Goal: Task Accomplishment & Management: Use online tool/utility

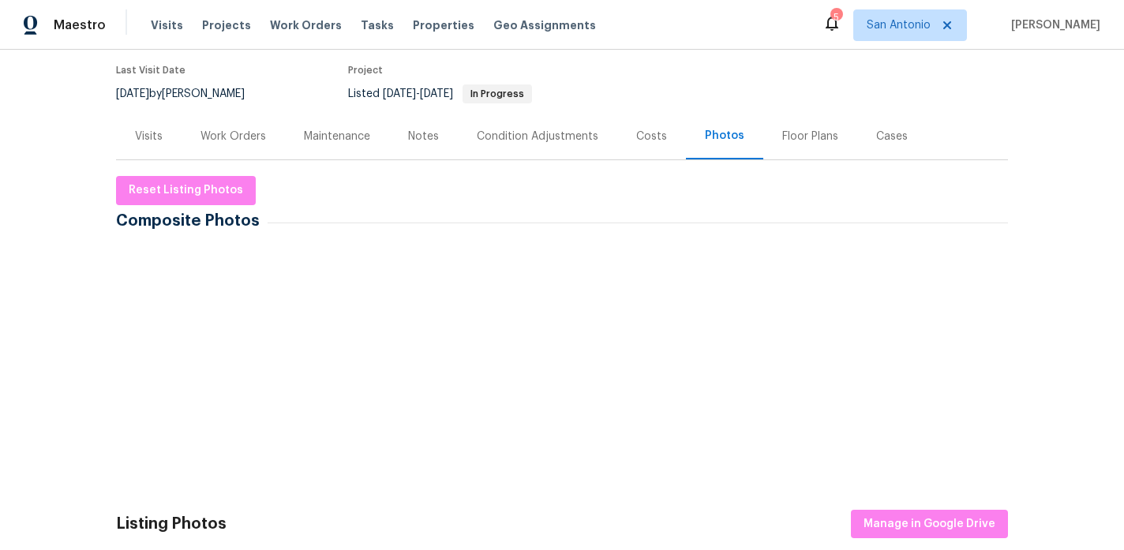
scroll to position [129, 0]
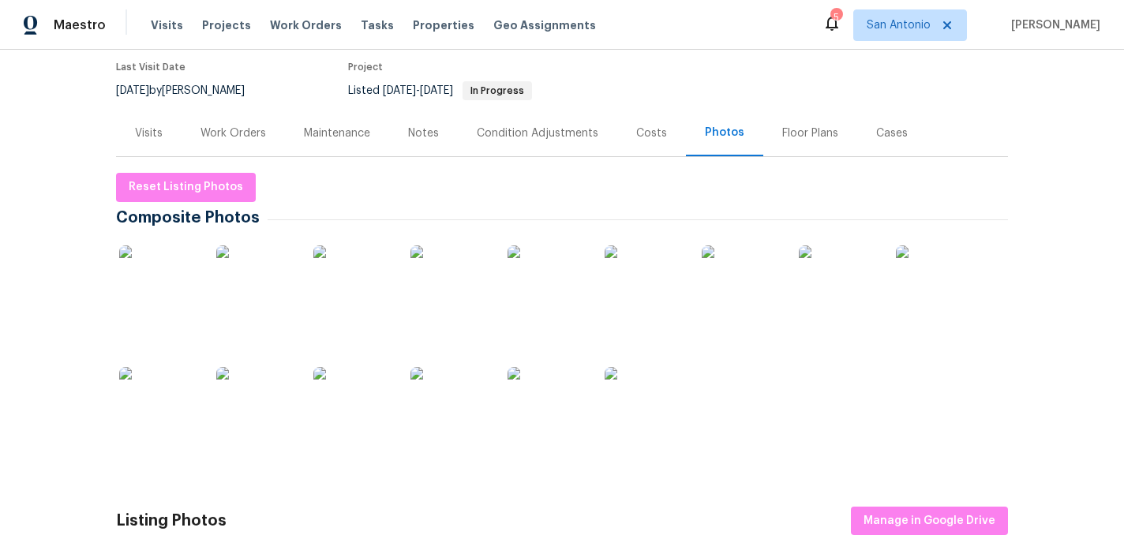
click at [166, 412] on img at bounding box center [158, 406] width 79 height 79
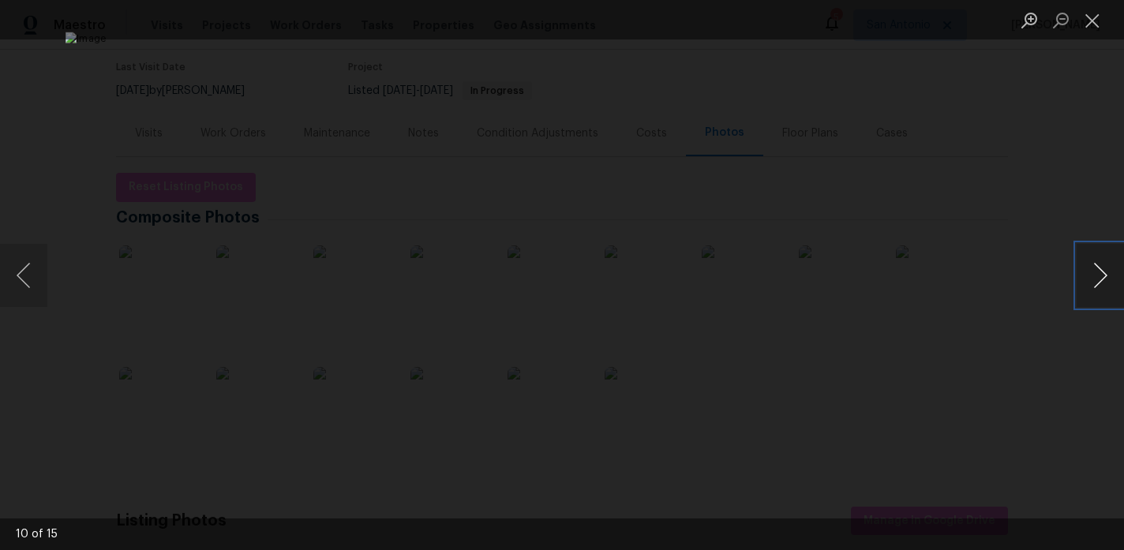
click at [965, 277] on button "Next image" at bounding box center [1100, 275] width 47 height 63
click at [965, 276] on button "Next image" at bounding box center [1100, 275] width 47 height 63
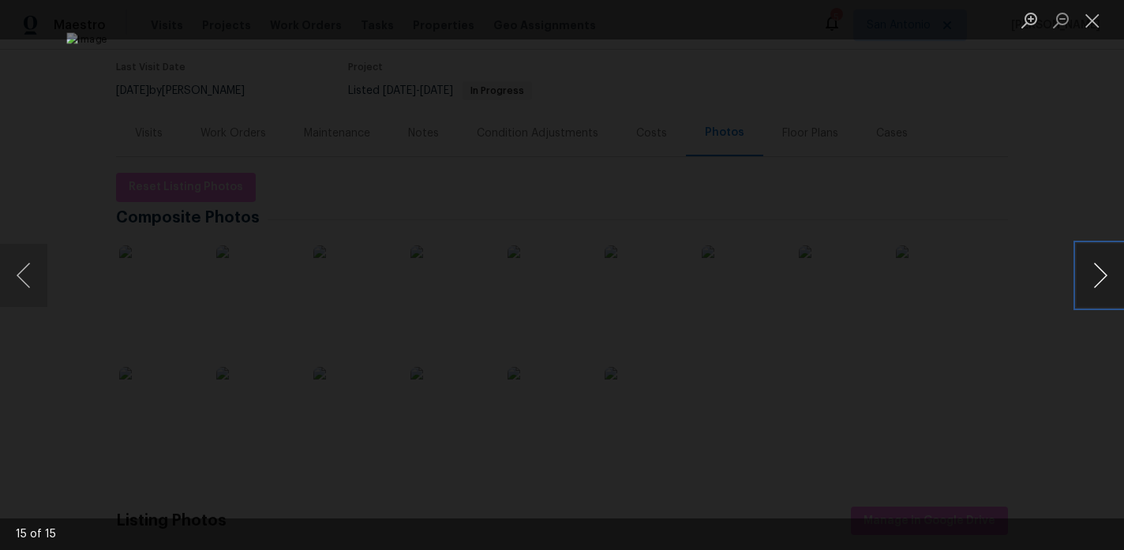
click at [965, 276] on button "Next image" at bounding box center [1100, 275] width 47 height 63
click at [965, 32] on button "Close lightbox" at bounding box center [1093, 20] width 32 height 28
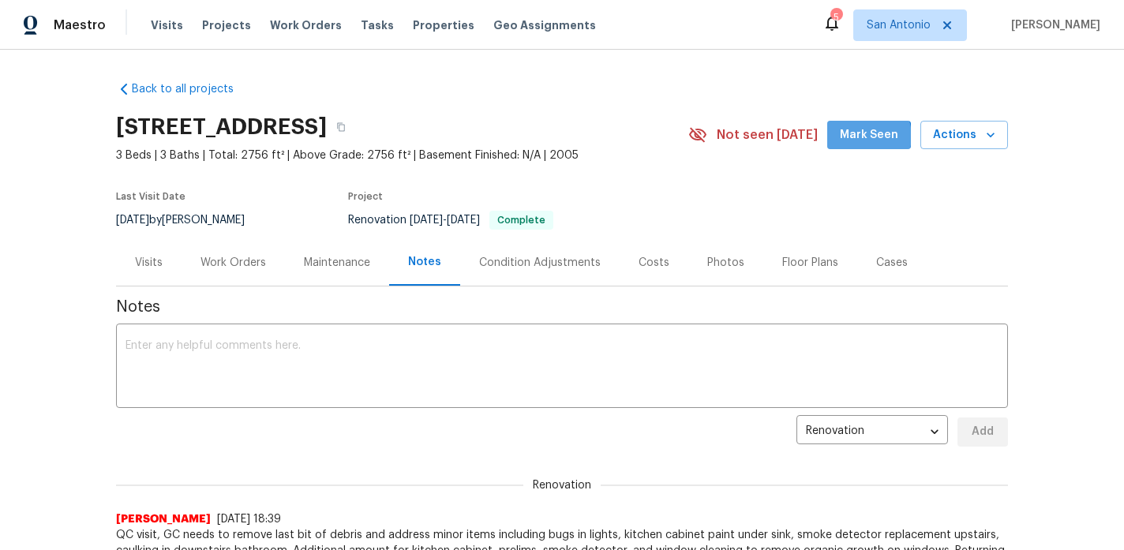
click at [868, 137] on span "Mark Seen" at bounding box center [869, 136] width 58 height 20
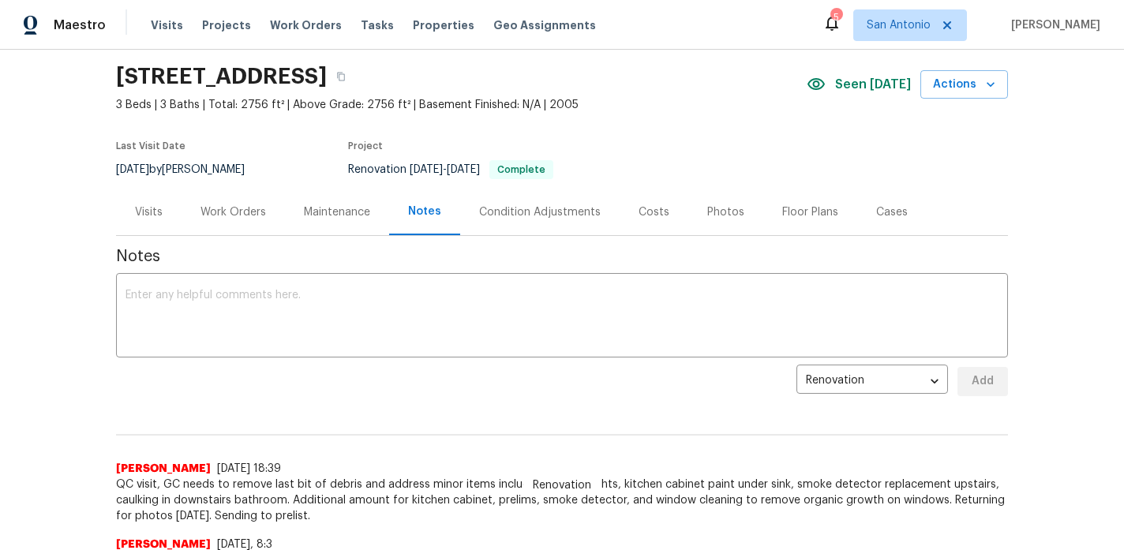
scroll to position [49, 0]
click at [218, 211] on div "Work Orders" at bounding box center [234, 214] width 66 height 16
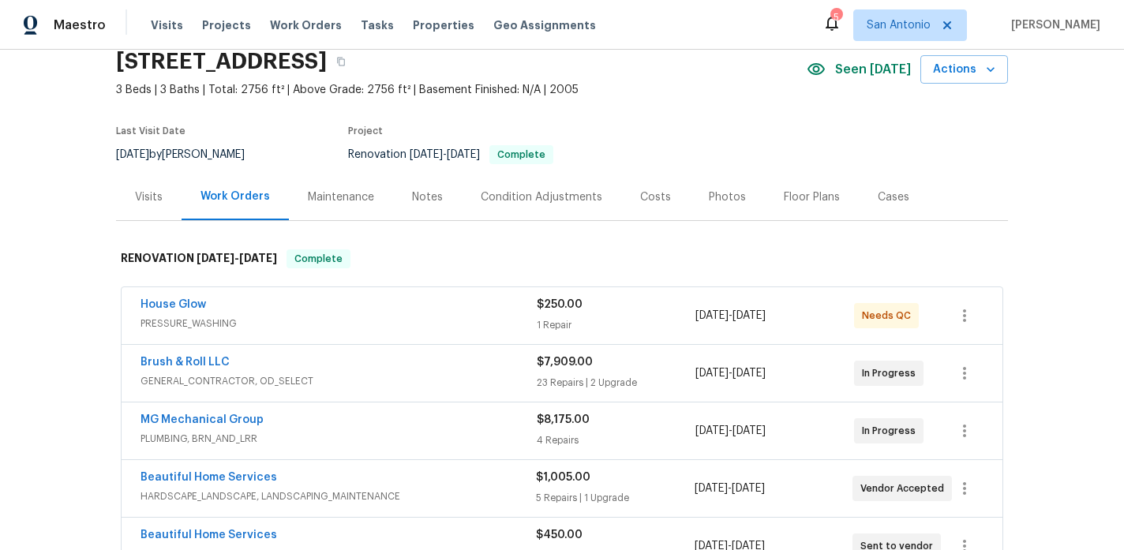
scroll to position [67, 0]
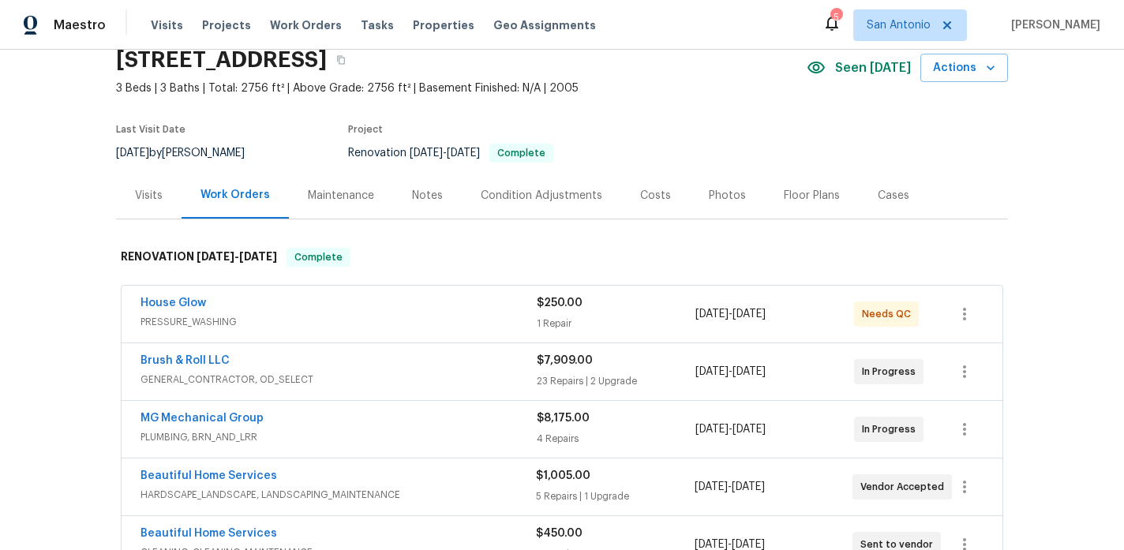
click at [149, 197] on div "Visits" at bounding box center [149, 196] width 28 height 16
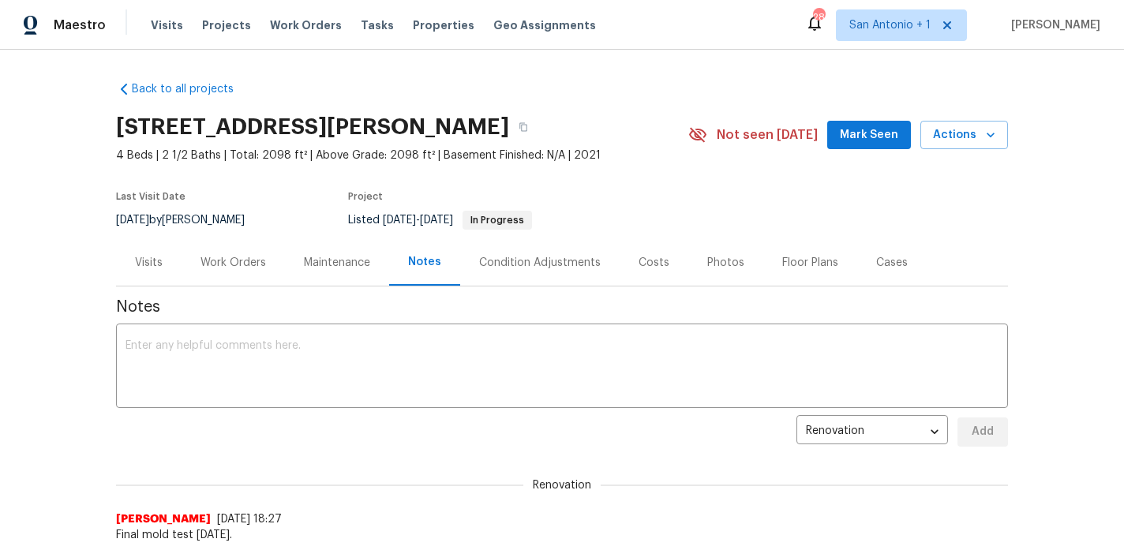
click at [868, 131] on span "Mark Seen" at bounding box center [869, 136] width 58 height 20
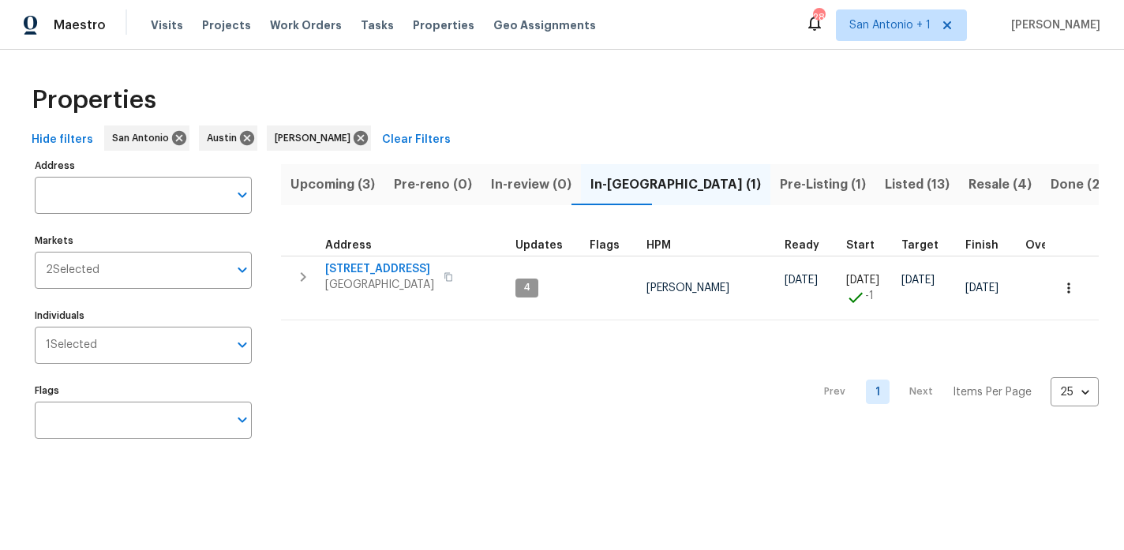
click at [336, 184] on span "Upcoming (3)" at bounding box center [333, 185] width 84 height 22
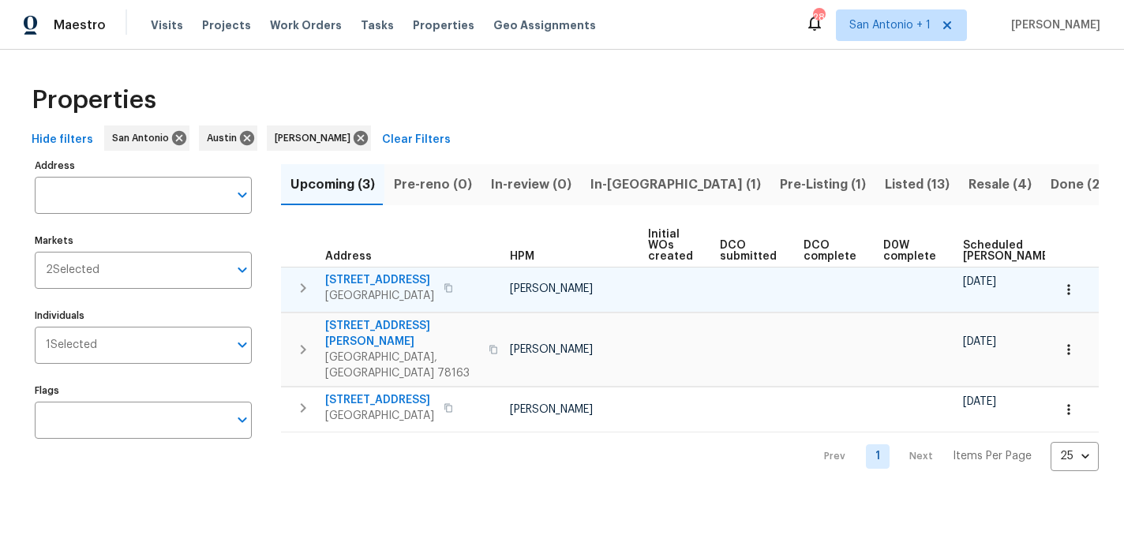
scroll to position [0, 186]
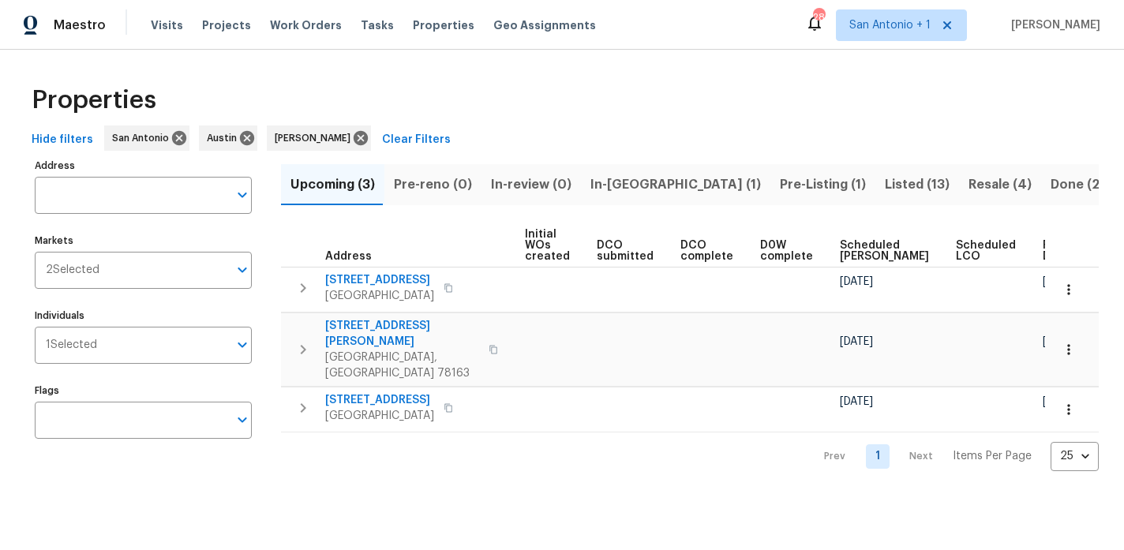
click at [1043, 247] on span "Ready Date" at bounding box center [1060, 251] width 35 height 22
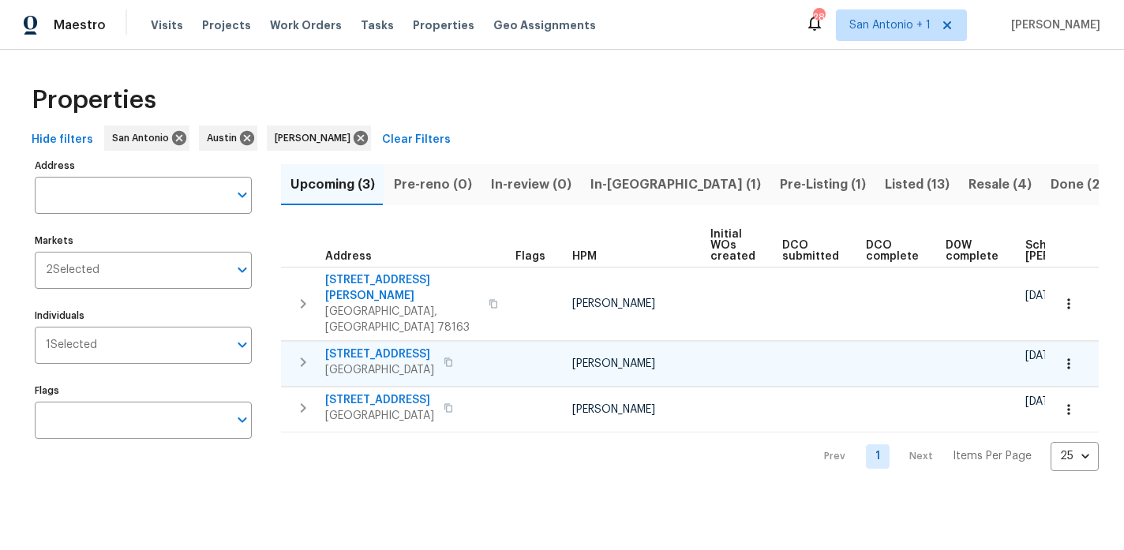
click at [394, 347] on span "224 Mystic Shores Blvd" at bounding box center [379, 355] width 109 height 16
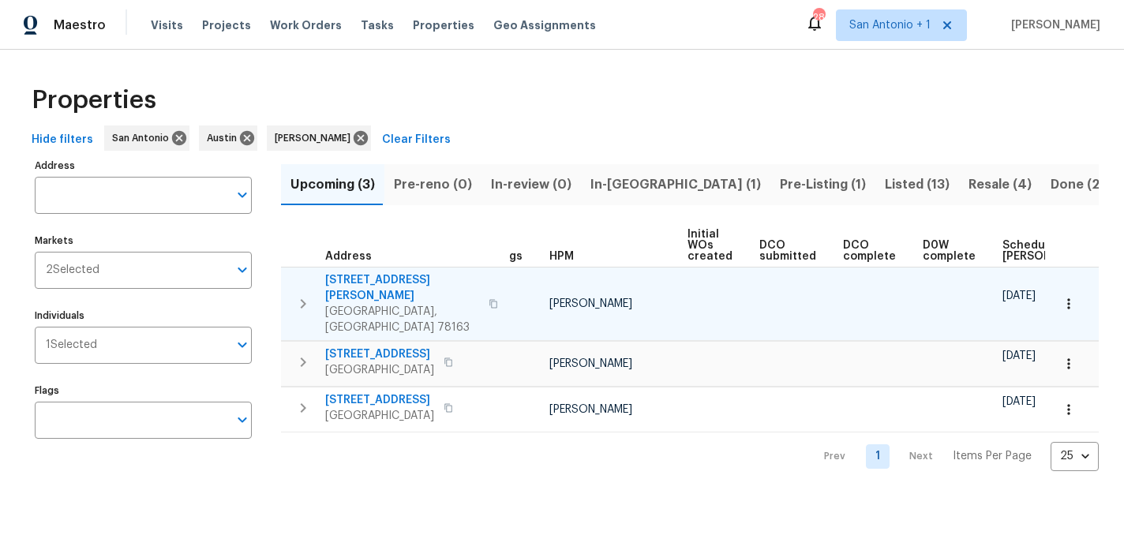
scroll to position [0, 32]
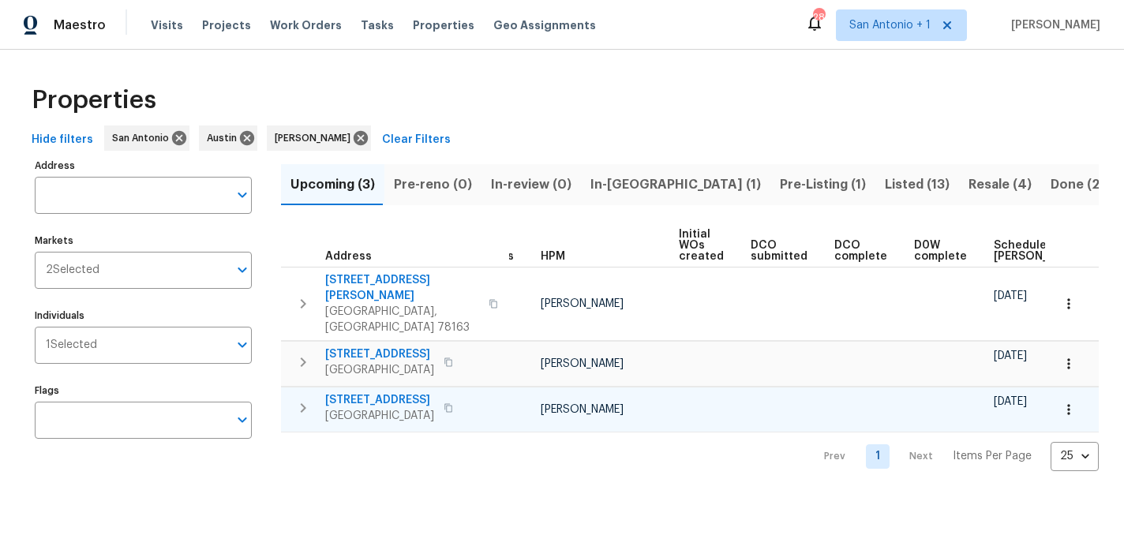
click at [361, 392] on span "14128 Emerald Hill Dr" at bounding box center [379, 400] width 109 height 16
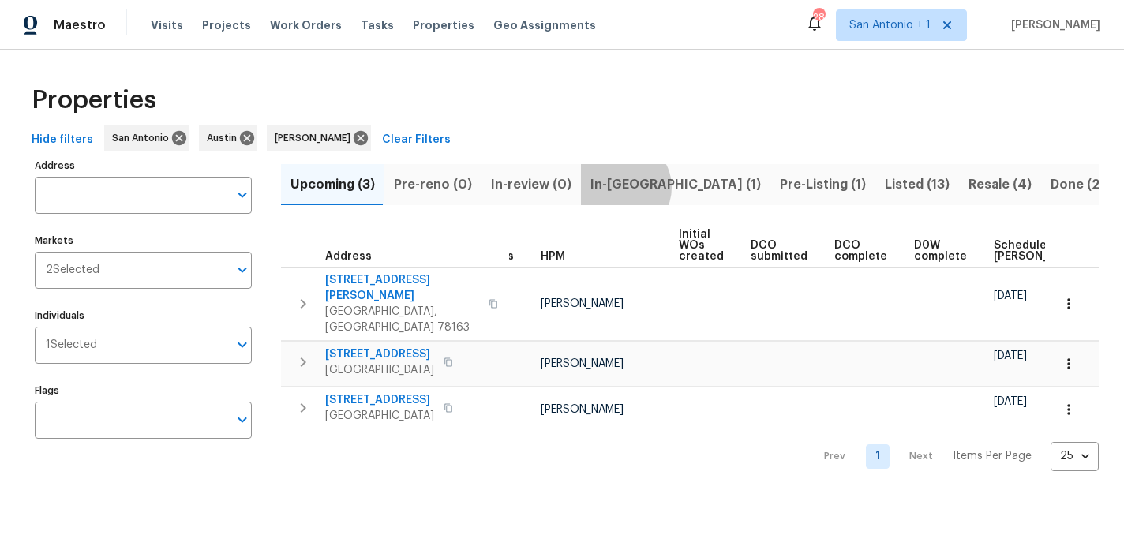
click at [614, 187] on span "In-reno (1)" at bounding box center [675, 185] width 171 height 22
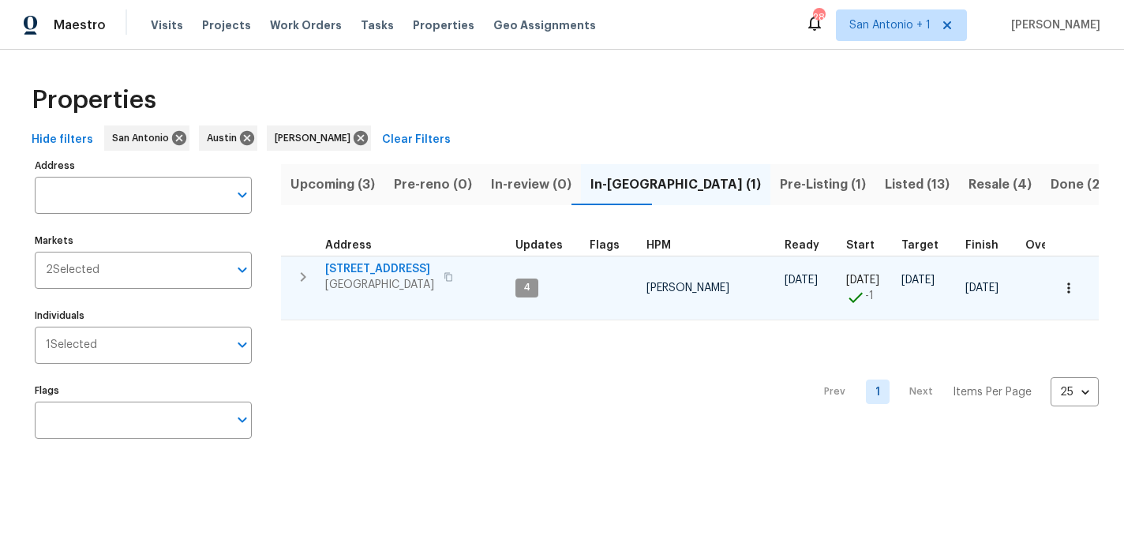
click at [303, 279] on icon "button" at bounding box center [303, 277] width 19 height 19
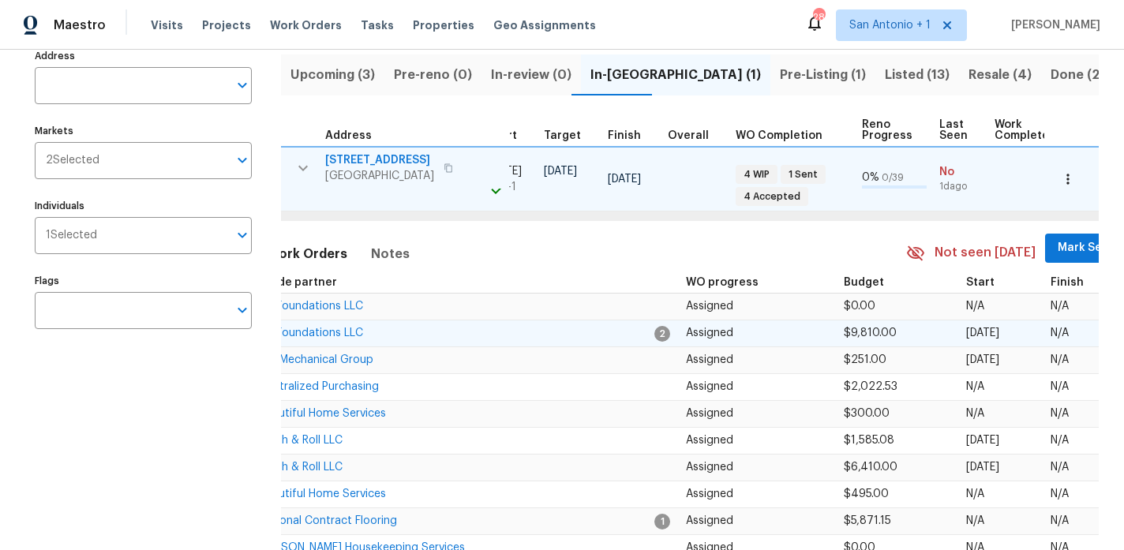
scroll to position [0, 523]
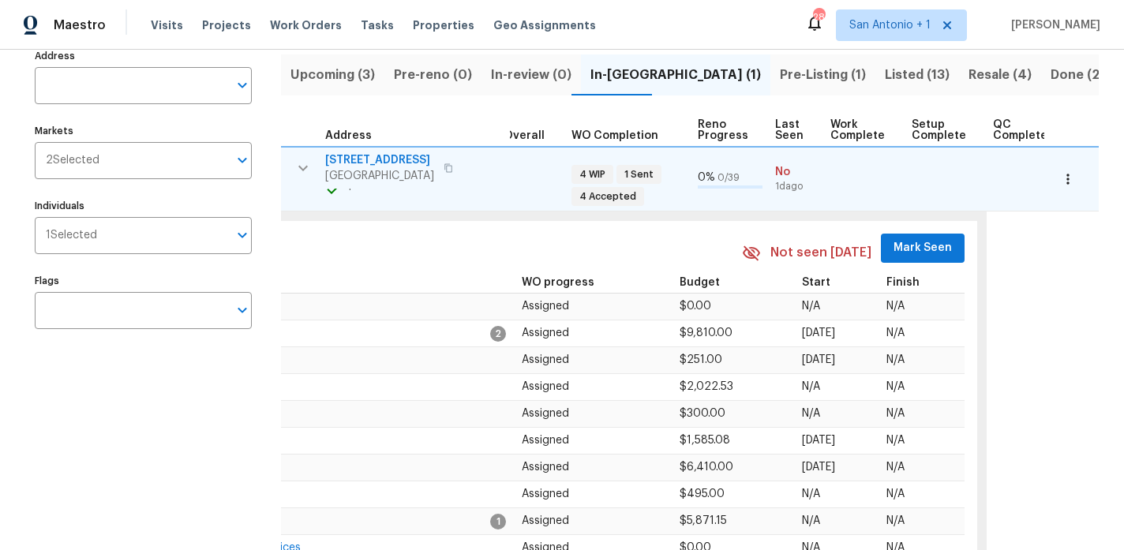
click at [918, 249] on span "Mark Seen" at bounding box center [923, 248] width 58 height 20
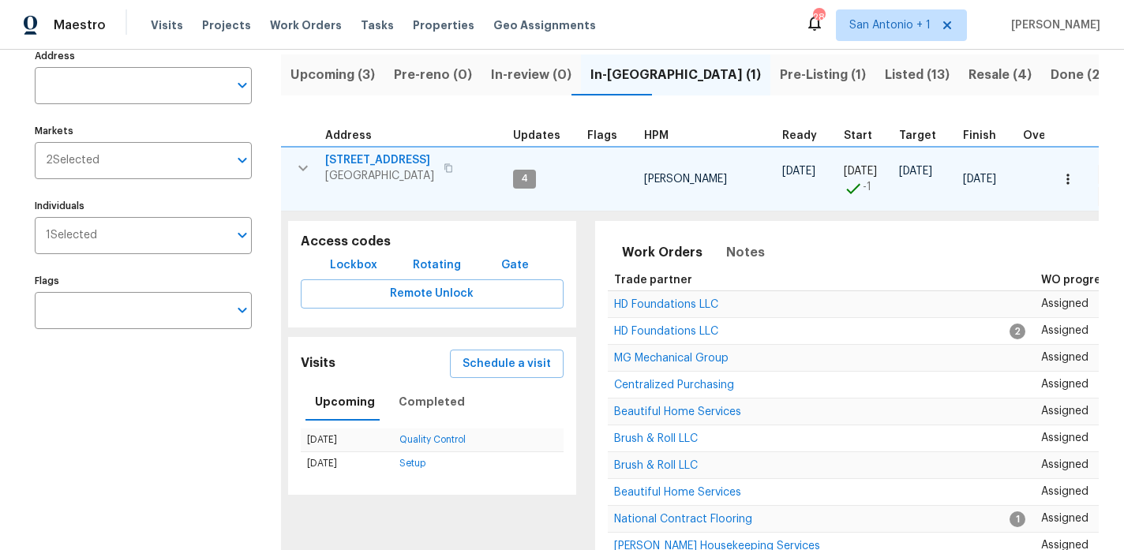
scroll to position [109, 0]
click at [303, 165] on icon "button" at bounding box center [303, 168] width 19 height 19
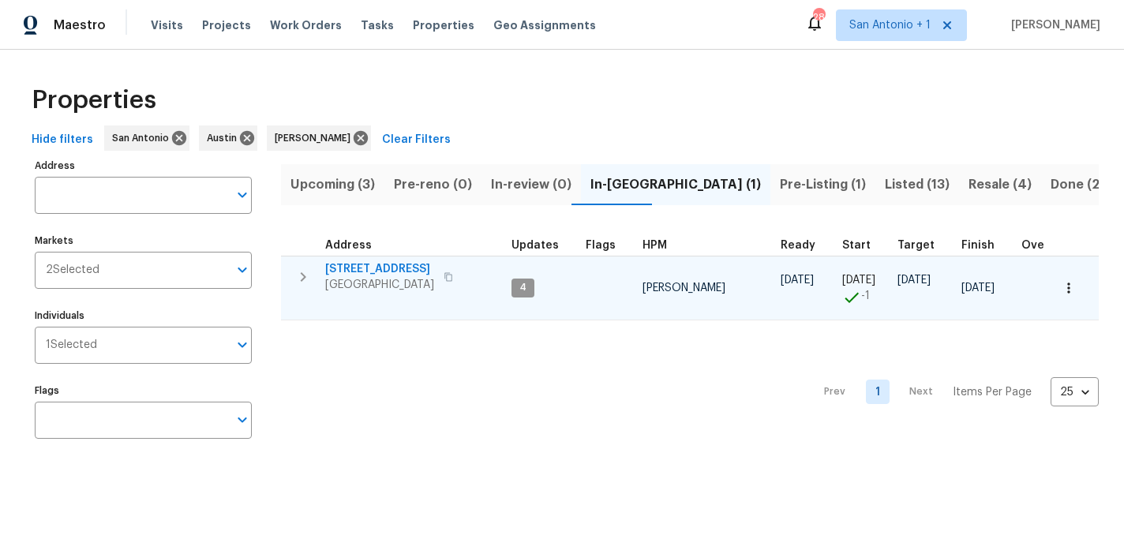
scroll to position [0, 0]
click at [780, 189] on span "Pre-Listing (1)" at bounding box center [823, 185] width 86 height 22
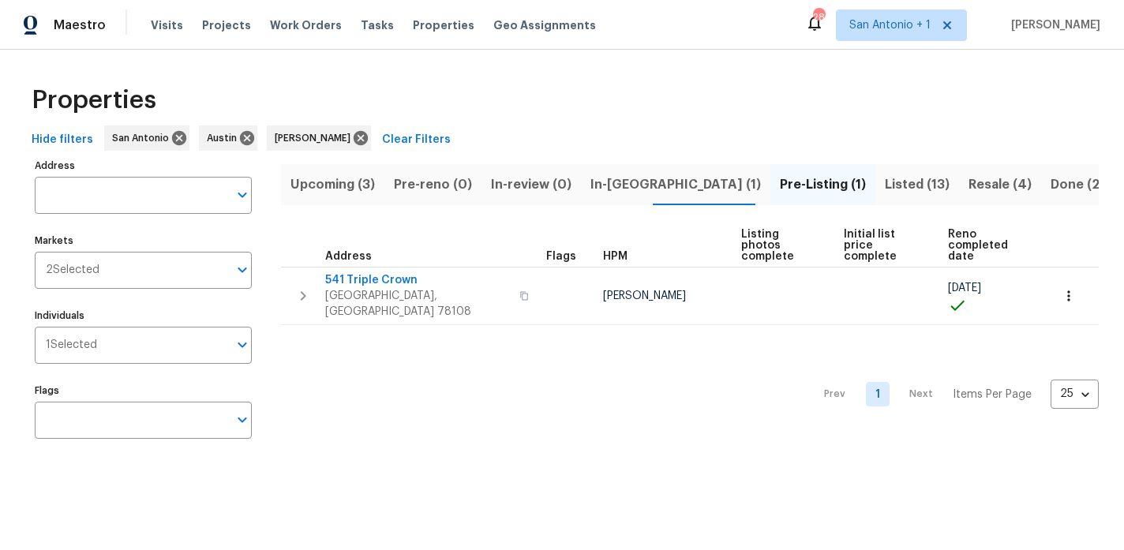
click at [885, 185] on span "Listed (13)" at bounding box center [917, 185] width 65 height 22
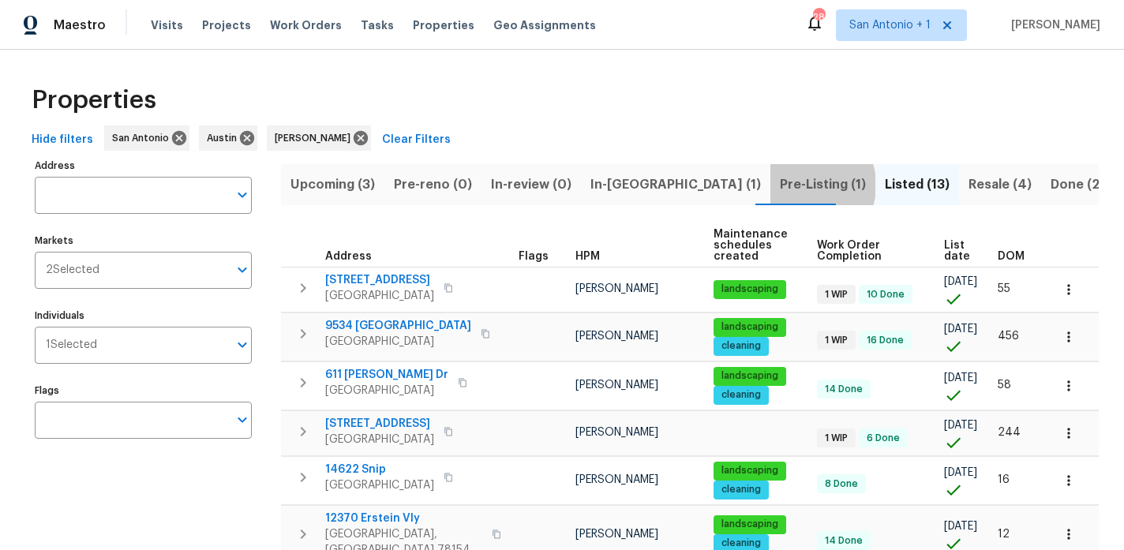
click at [780, 185] on span "Pre-Listing (1)" at bounding box center [823, 185] width 86 height 22
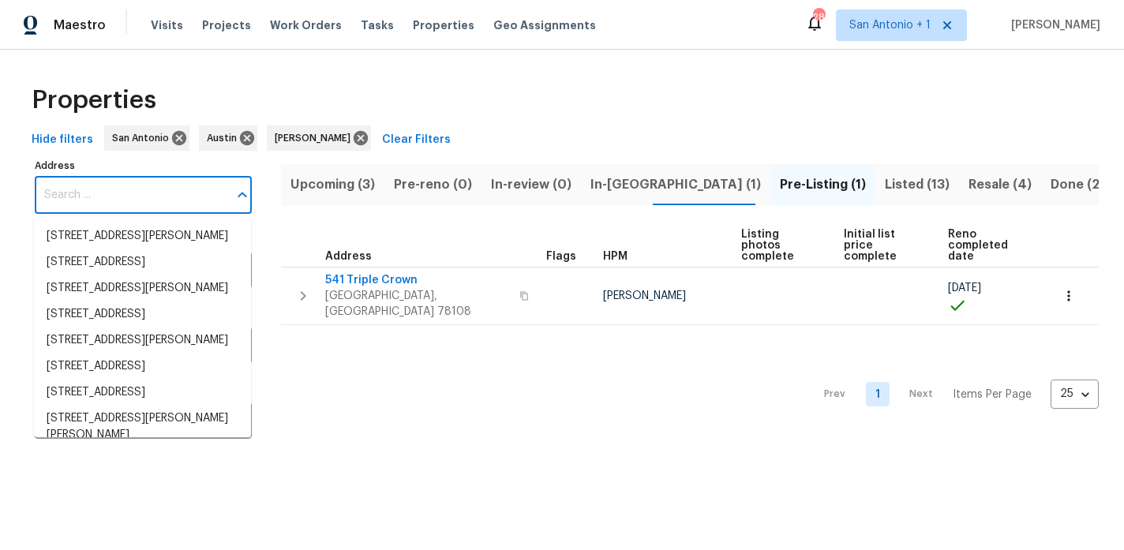
click at [122, 195] on input "Address" at bounding box center [131, 195] width 193 height 37
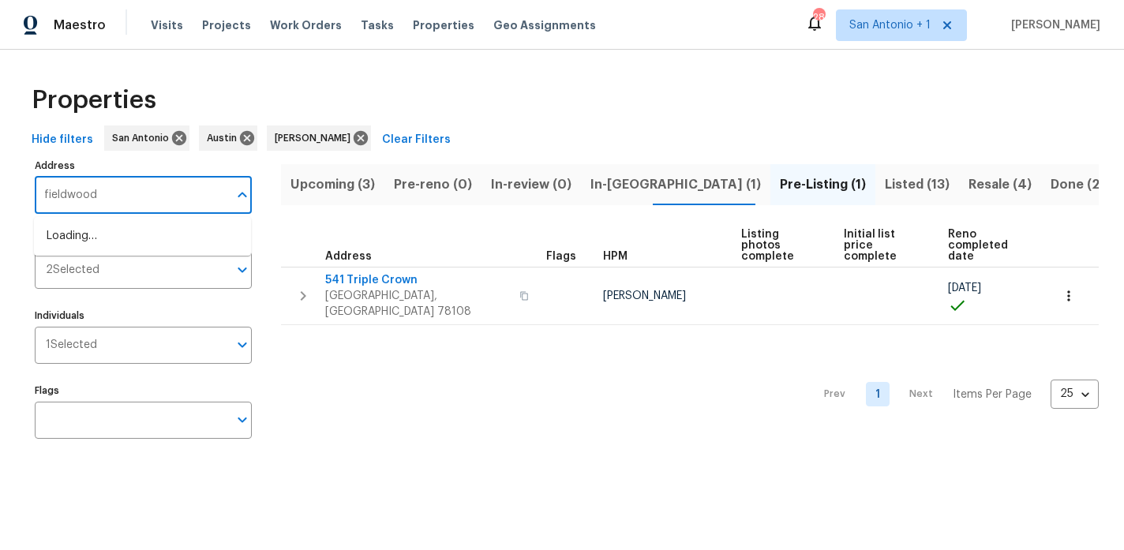
type input "fieldwood"
click at [109, 276] on li "540 Fieldwood Dr Unit A Buda TX 78610" at bounding box center [142, 262] width 217 height 26
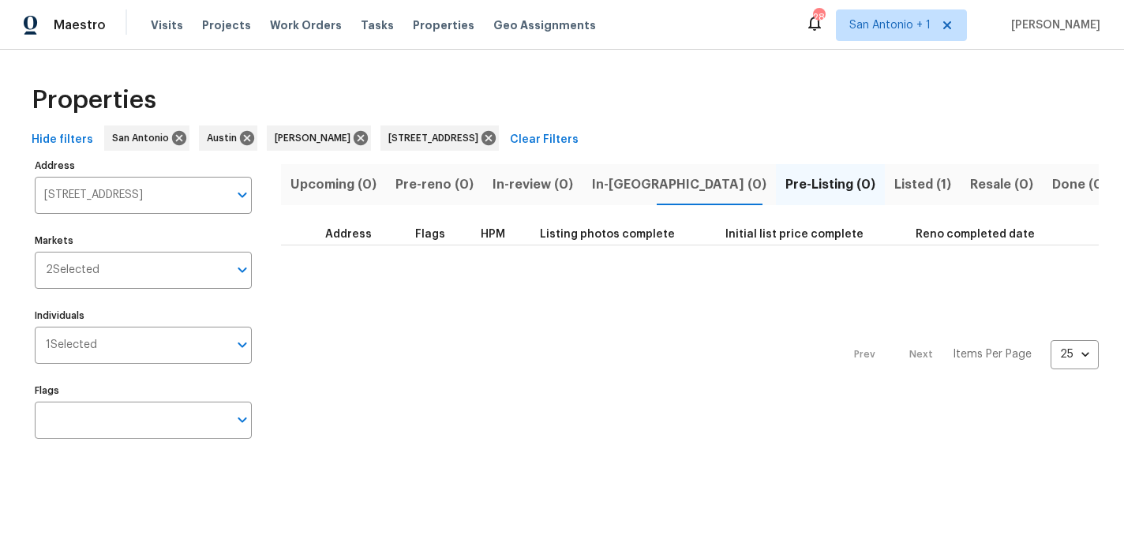
click at [894, 186] on span "Listed (1)" at bounding box center [922, 185] width 57 height 22
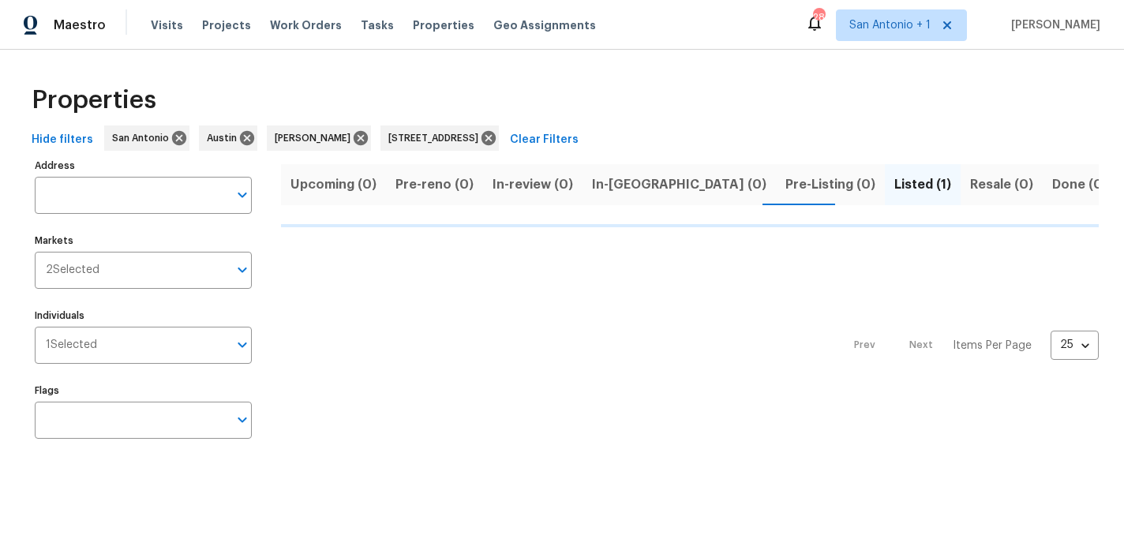
type input "540 Fieldwood Dr Unit A Buda TX 78610"
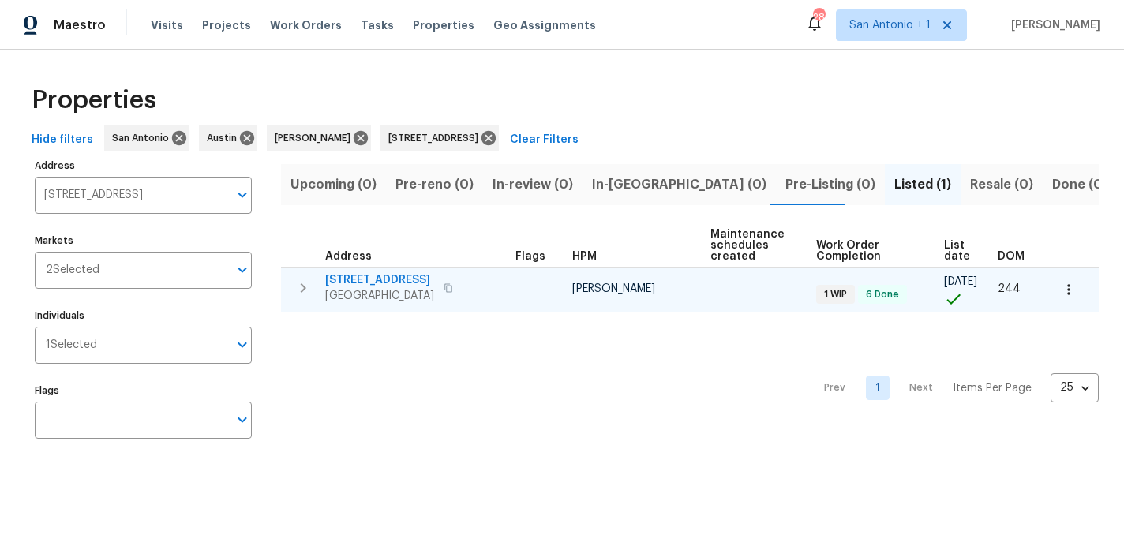
click at [395, 279] on span "540 Fieldwood Dr Unit A" at bounding box center [379, 280] width 109 height 16
click at [1072, 289] on icon "button" at bounding box center [1069, 290] width 16 height 16
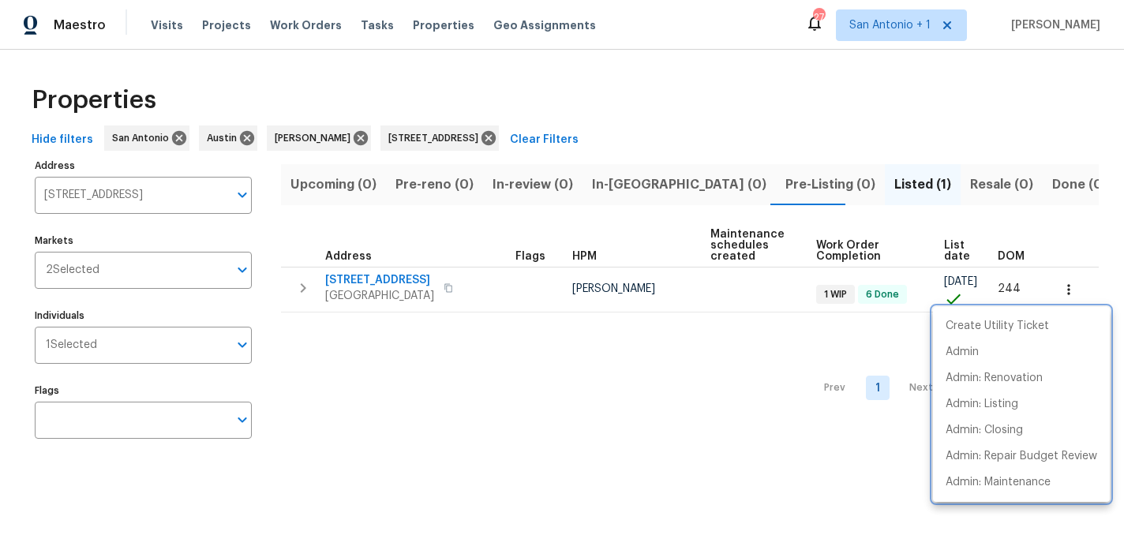
click at [1044, 241] on div at bounding box center [562, 275] width 1124 height 550
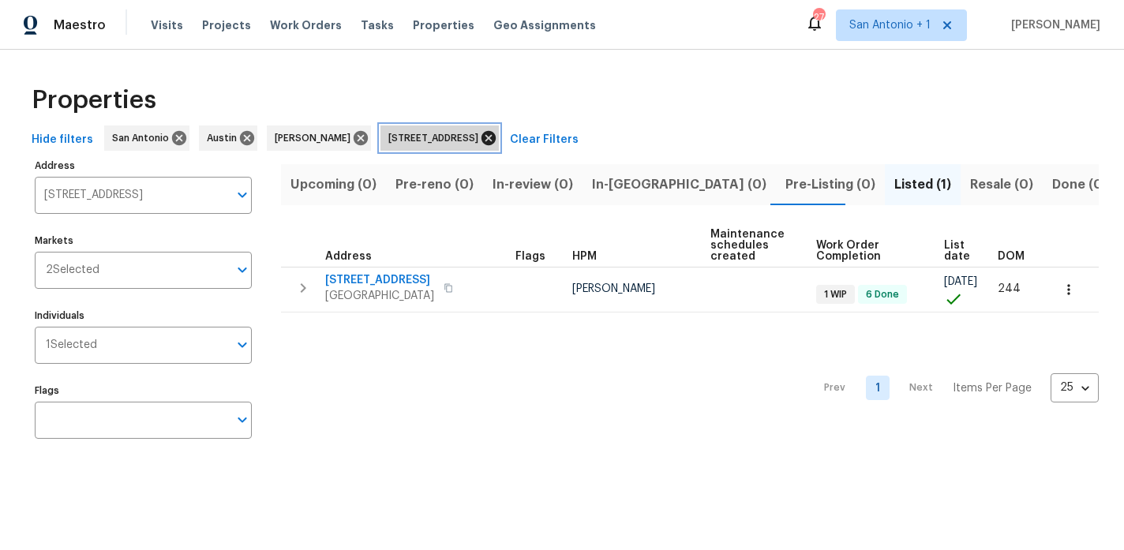
click at [496, 134] on icon at bounding box center [489, 138] width 14 height 14
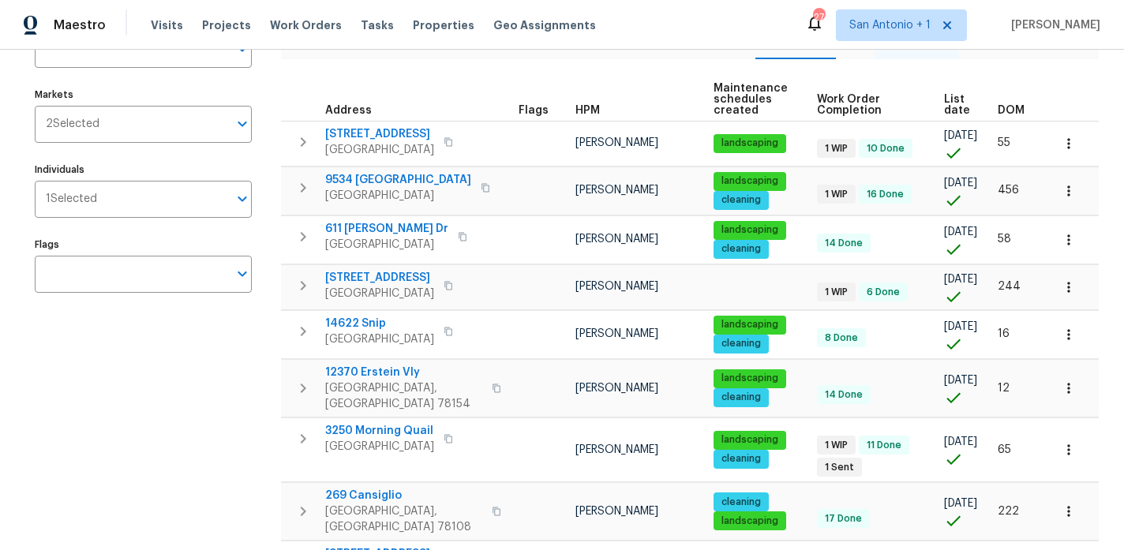
scroll to position [145, 0]
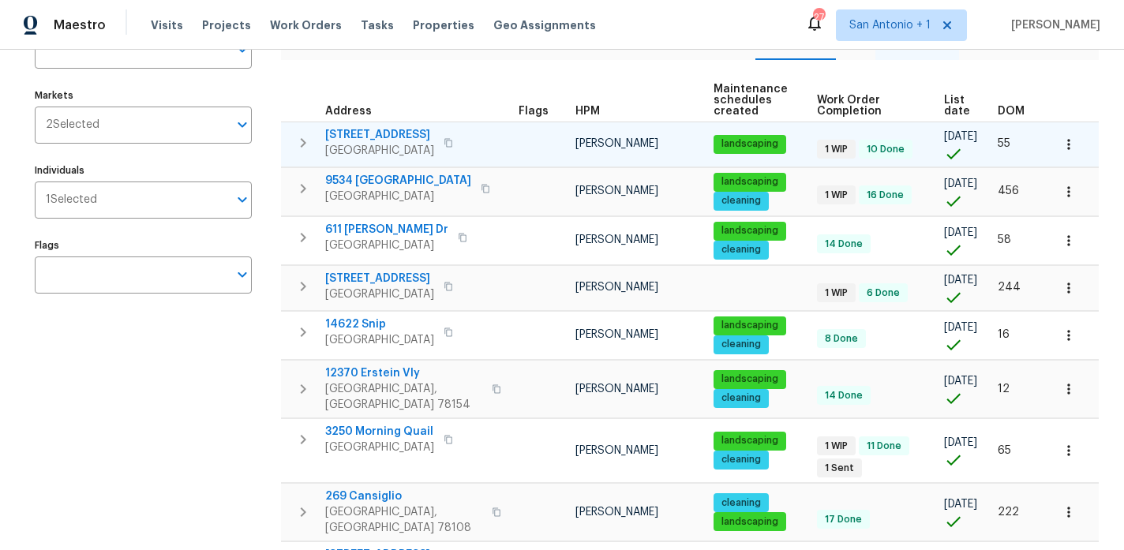
click at [406, 133] on span "23006 Woodlawn Rdg" at bounding box center [379, 135] width 109 height 16
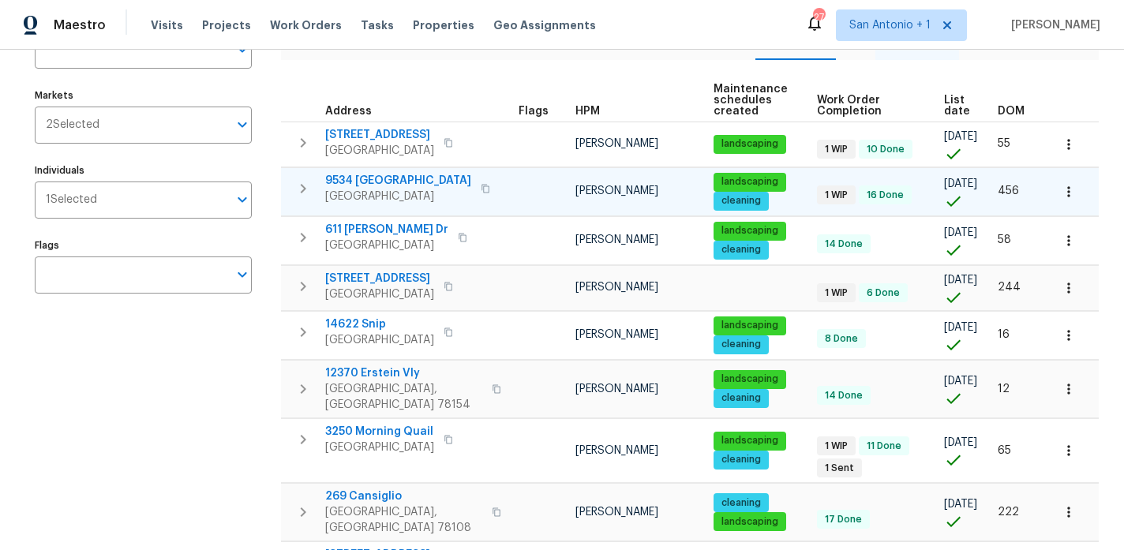
click at [403, 185] on span "9534 Lookover Bay" at bounding box center [398, 181] width 146 height 16
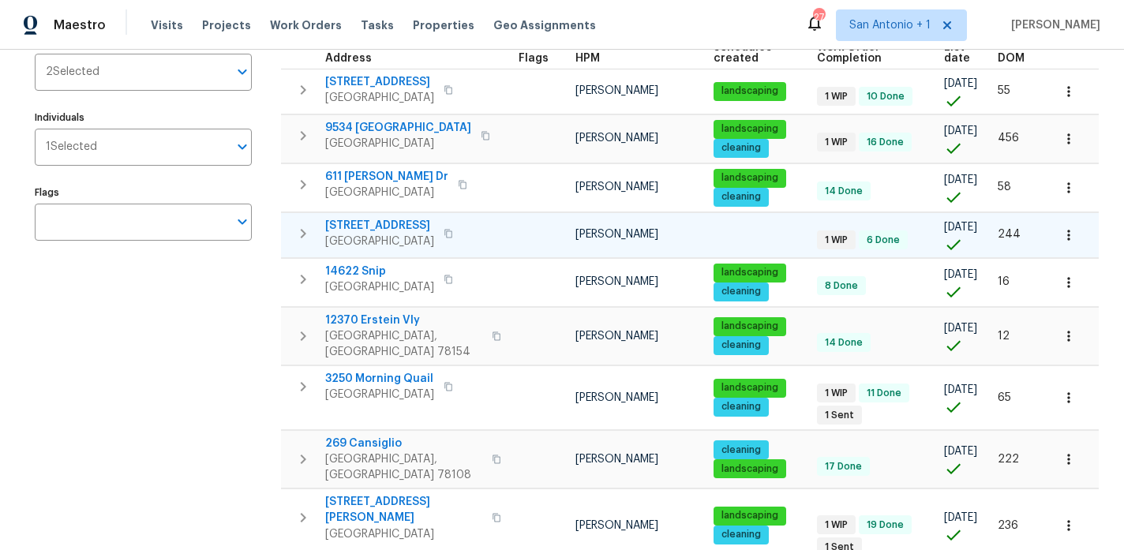
scroll to position [253, 0]
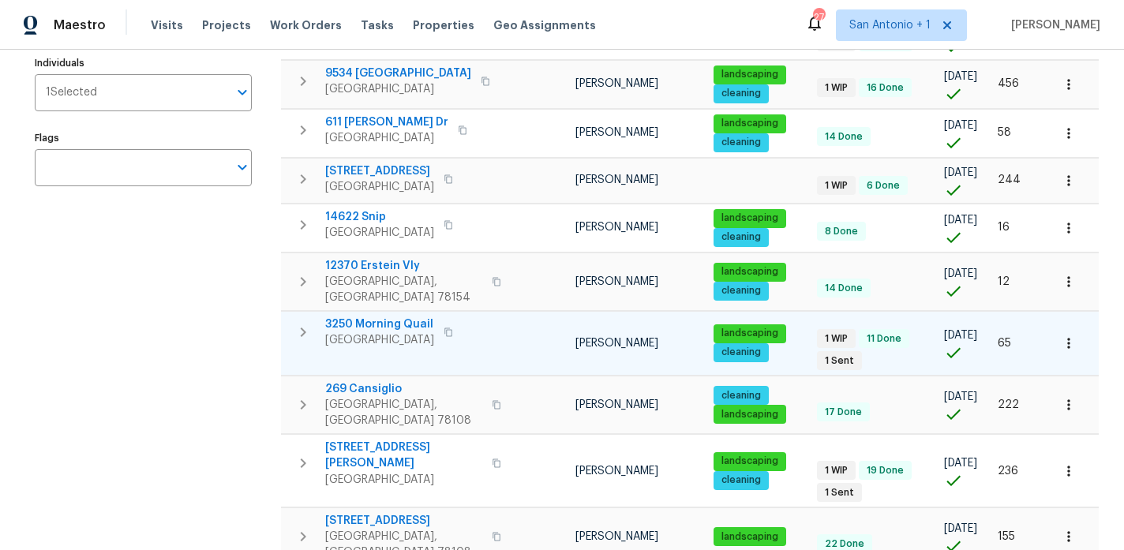
click at [395, 317] on span "3250 Morning Quail" at bounding box center [379, 325] width 109 height 16
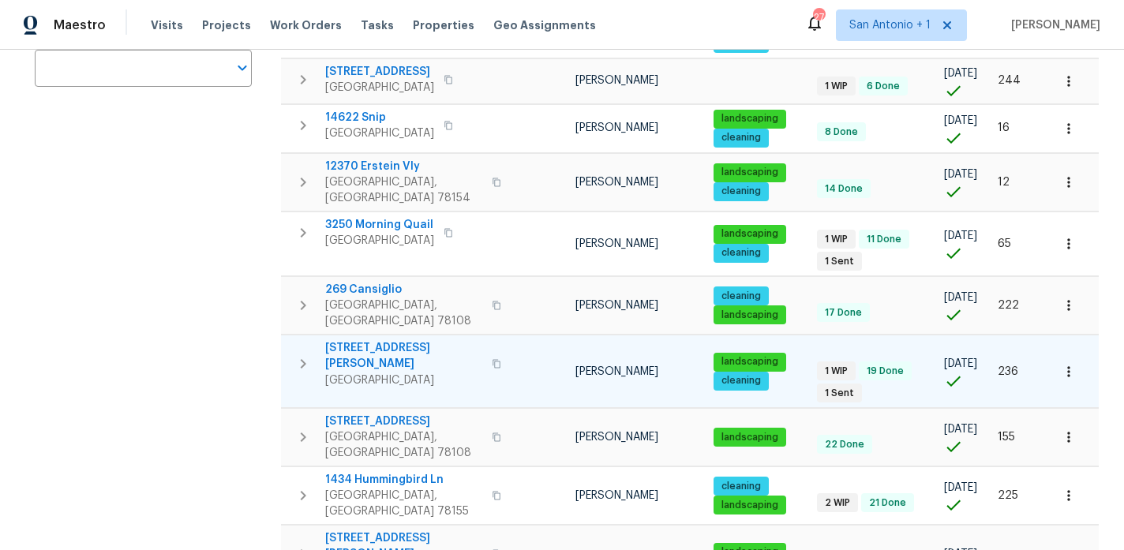
click at [383, 340] on span "8310 Dudley Dr" at bounding box center [403, 356] width 157 height 32
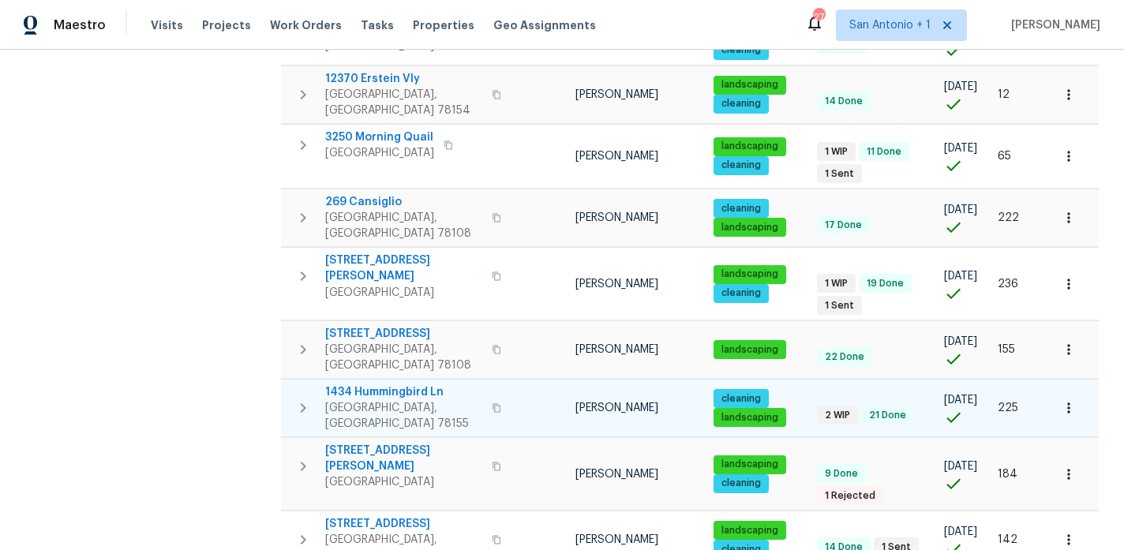
click at [382, 384] on span "1434 Hummingbird Ln" at bounding box center [403, 392] width 157 height 16
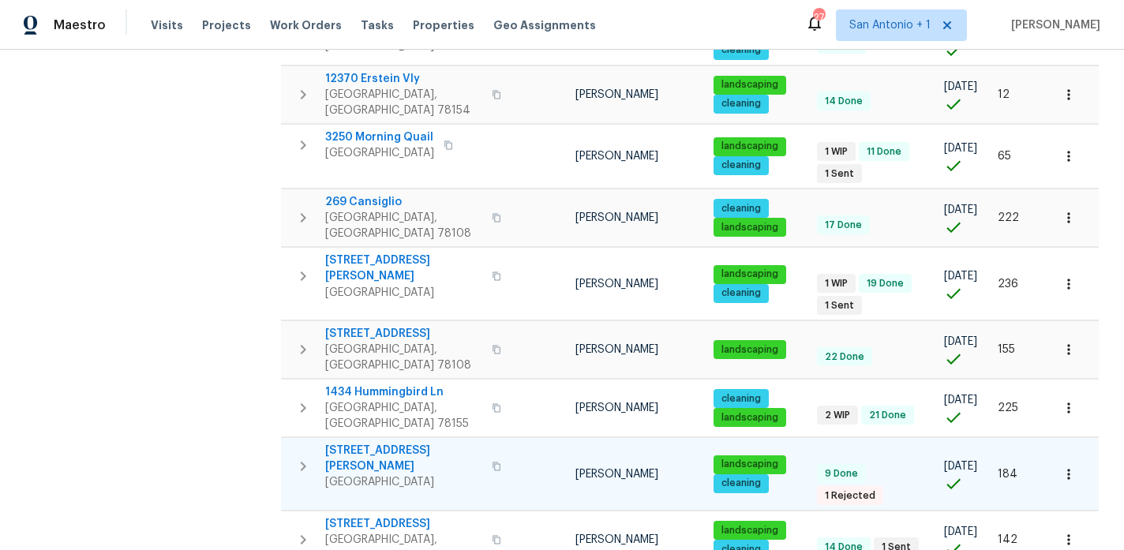
click at [406, 443] on span "10335 Rosalina Loop" at bounding box center [403, 459] width 157 height 32
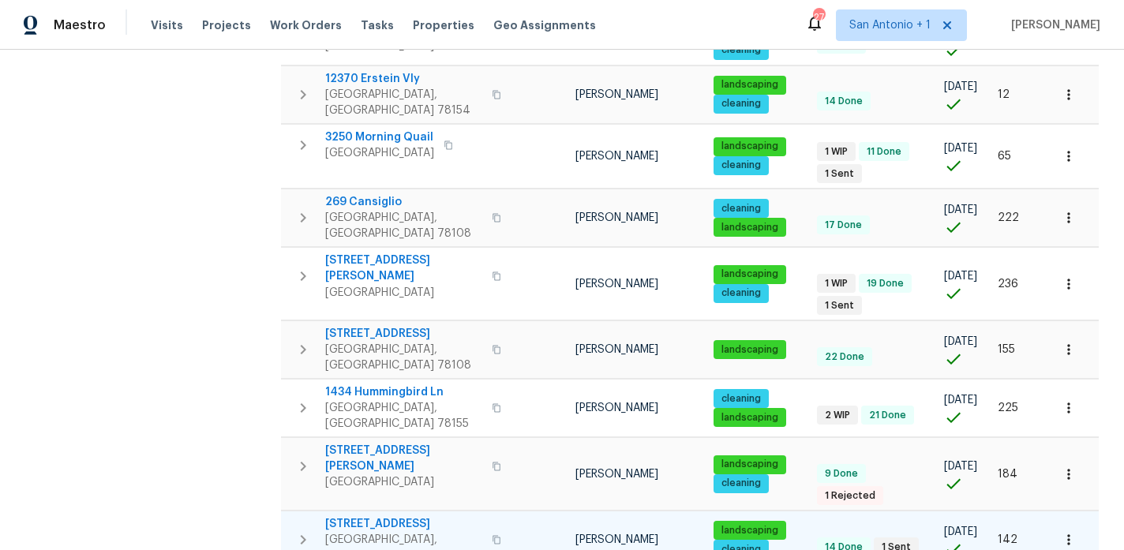
click at [382, 516] on span "[STREET_ADDRESS]" at bounding box center [403, 524] width 157 height 16
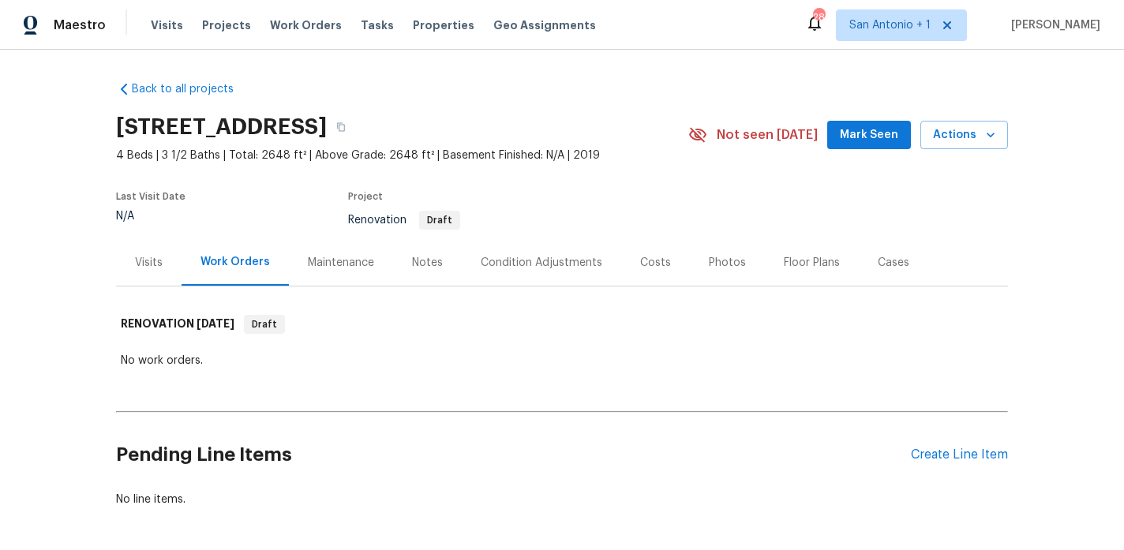
click at [140, 257] on div "Visits" at bounding box center [149, 263] width 28 height 16
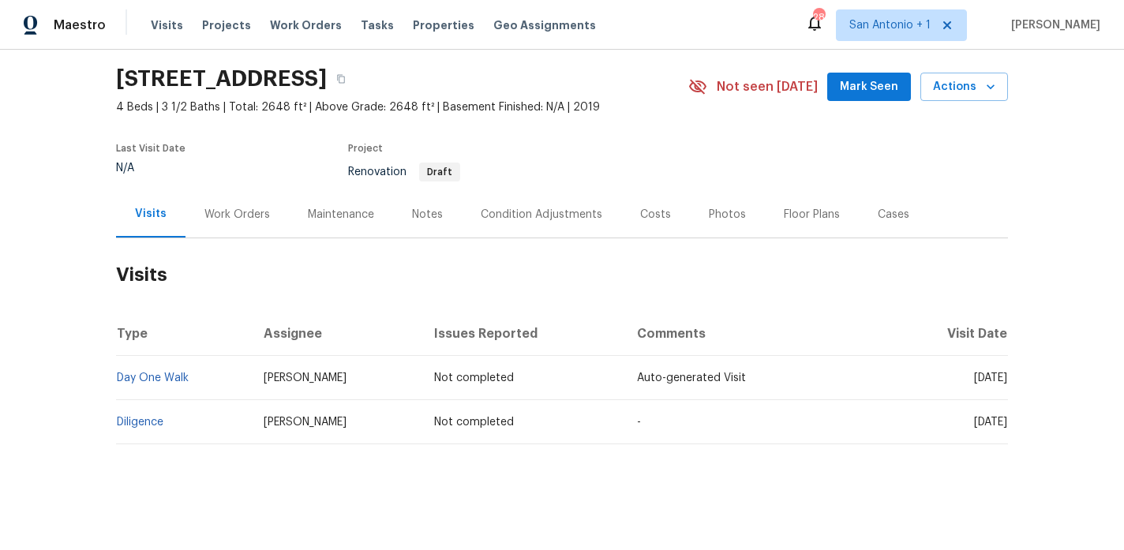
scroll to position [50, 0]
click at [646, 213] on div "Costs" at bounding box center [655, 213] width 31 height 16
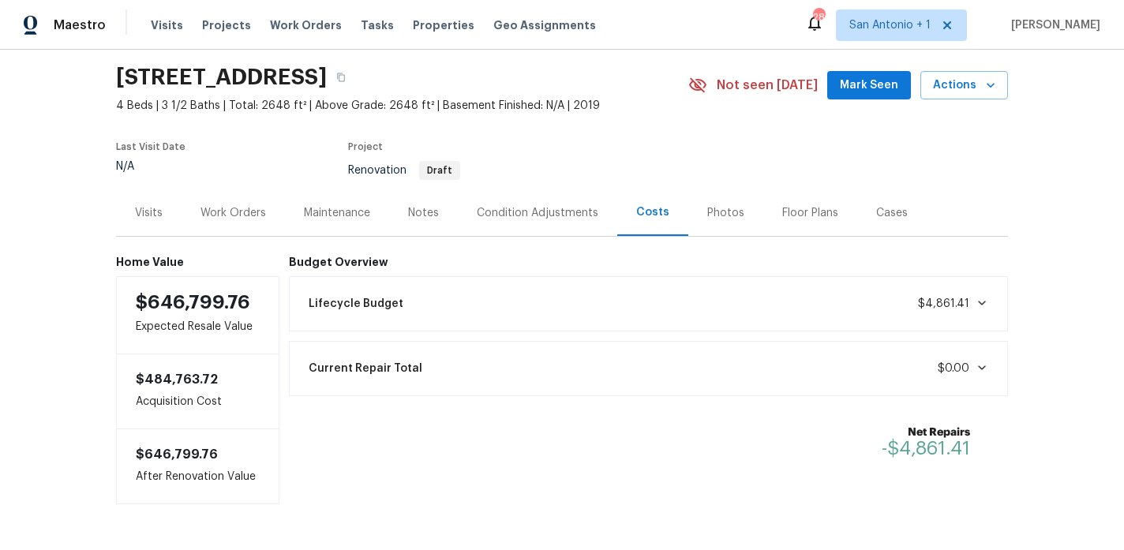
click at [712, 213] on div "Photos" at bounding box center [725, 213] width 37 height 16
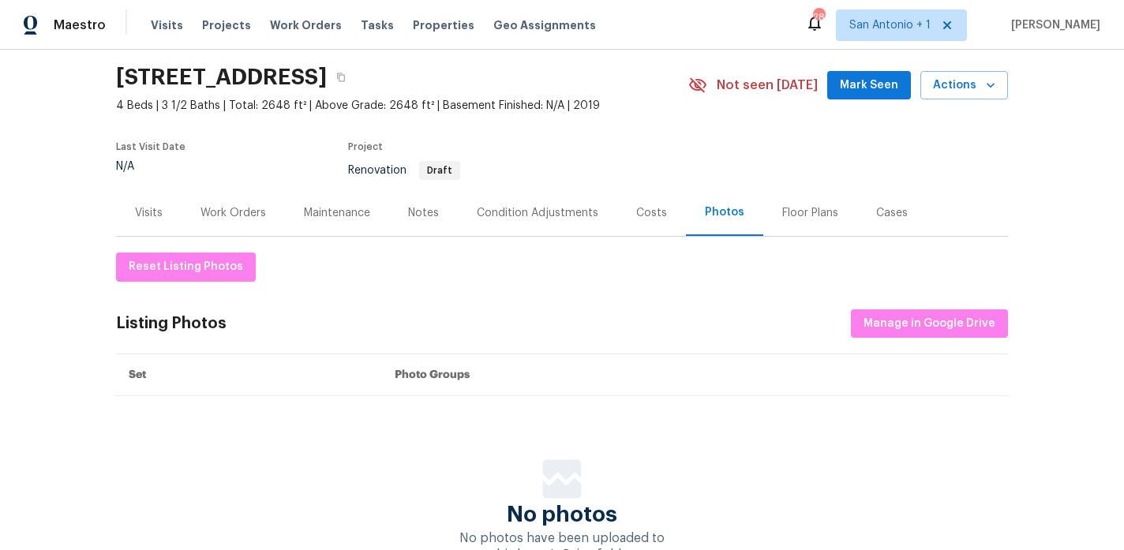
click at [240, 213] on div "Work Orders" at bounding box center [234, 213] width 66 height 16
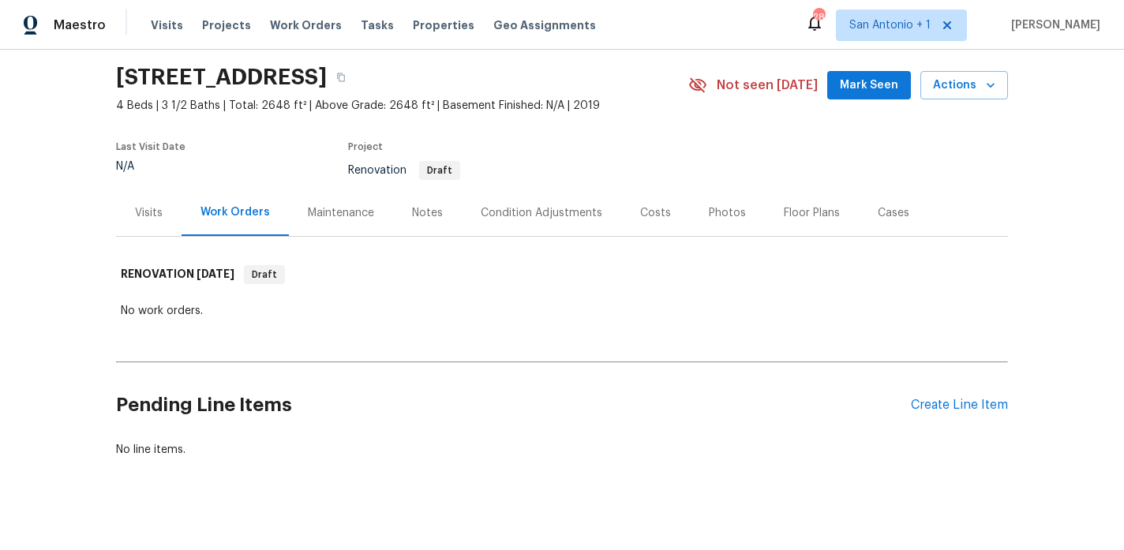
click at [361, 212] on div "Maintenance" at bounding box center [341, 213] width 66 height 16
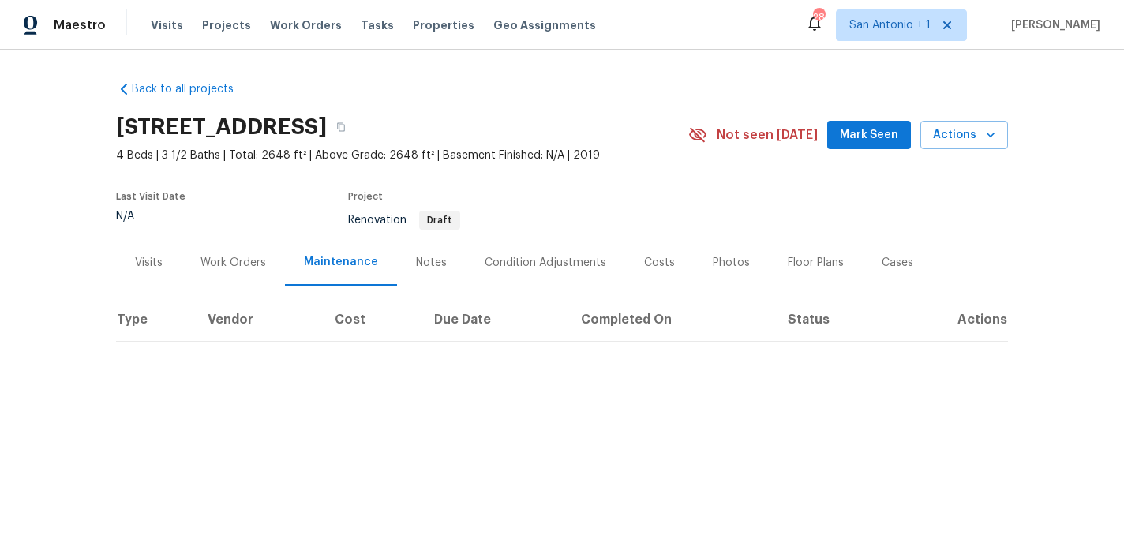
click at [428, 261] on div "Notes" at bounding box center [431, 263] width 31 height 16
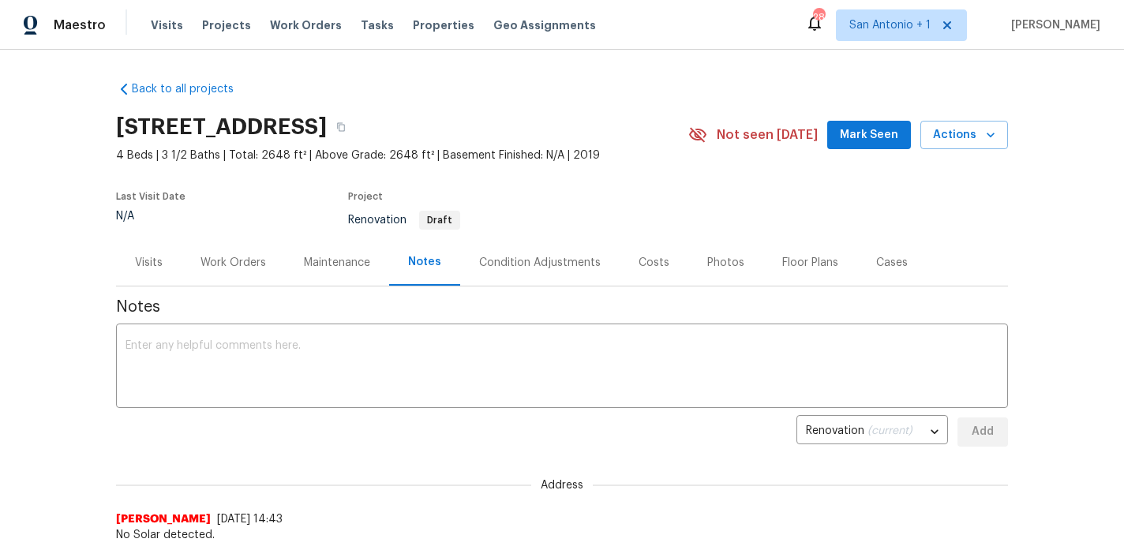
click at [523, 262] on div "Condition Adjustments" at bounding box center [540, 263] width 122 height 16
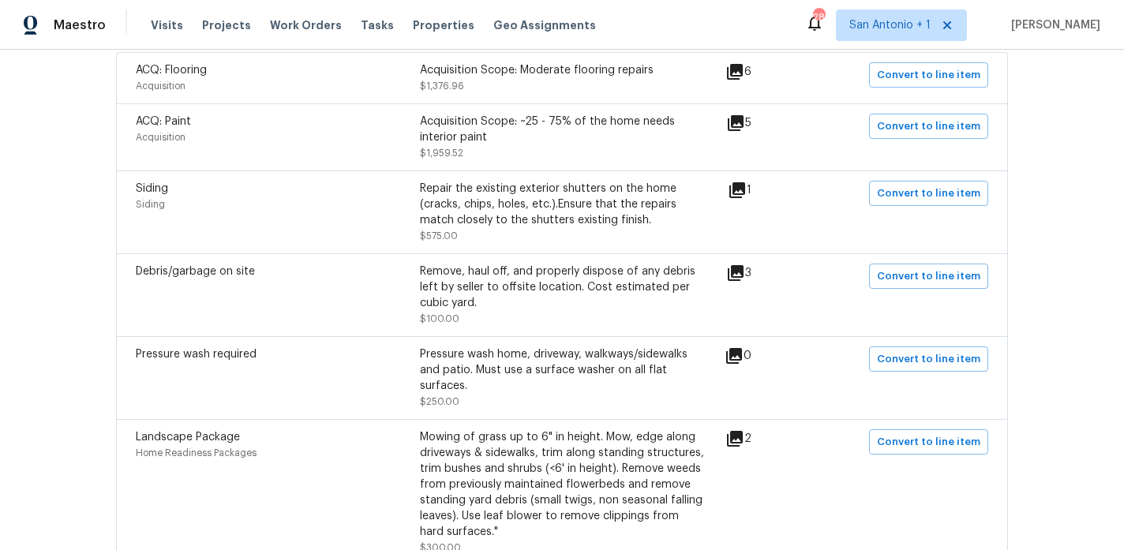
scroll to position [361, 0]
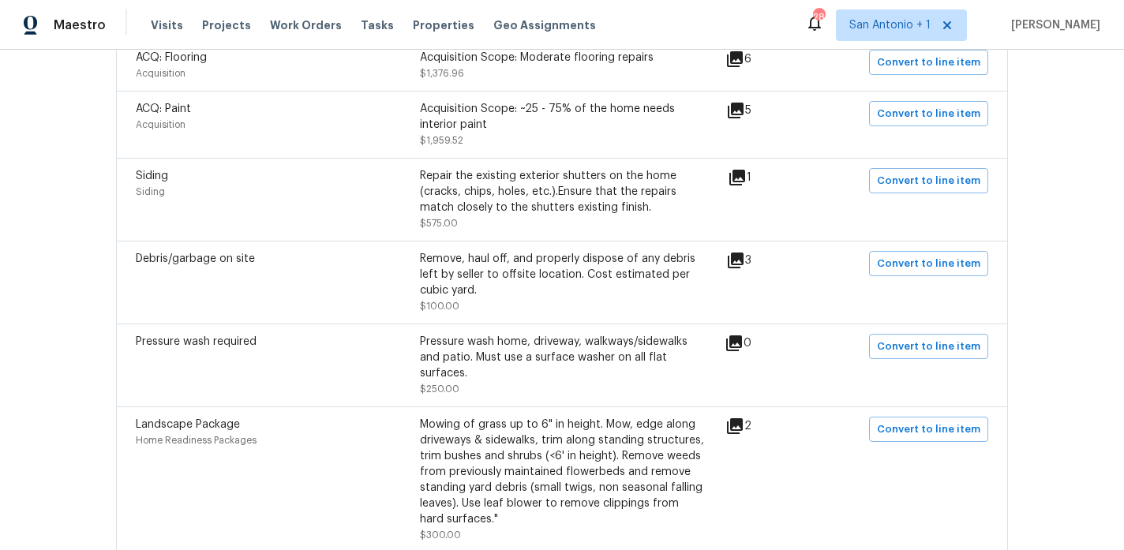
click at [545, 204] on div "Repair the existing exterior shutters on the home (cracks, chips, holes, etc.).…" at bounding box center [562, 191] width 284 height 47
click at [747, 180] on icon at bounding box center [737, 177] width 19 height 19
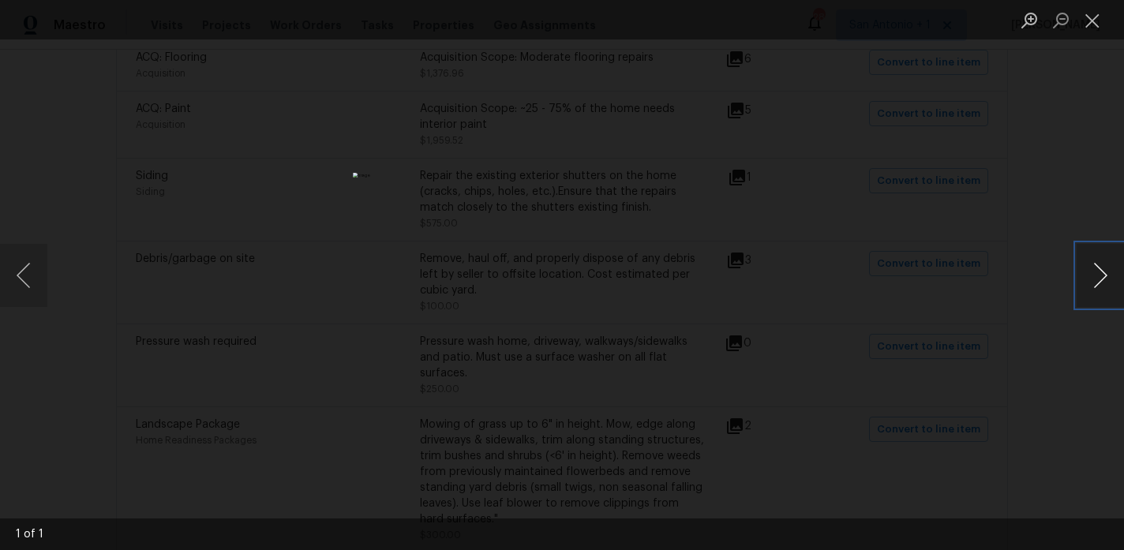
click at [1101, 276] on button "Next image" at bounding box center [1100, 275] width 47 height 63
click at [1094, 20] on button "Close lightbox" at bounding box center [1093, 20] width 32 height 28
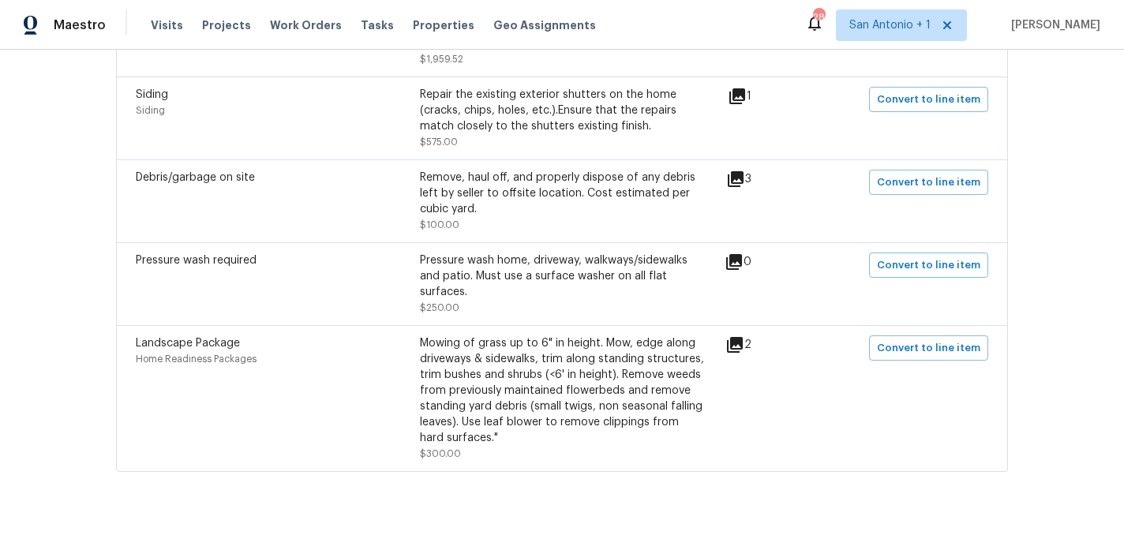
scroll to position [447, 0]
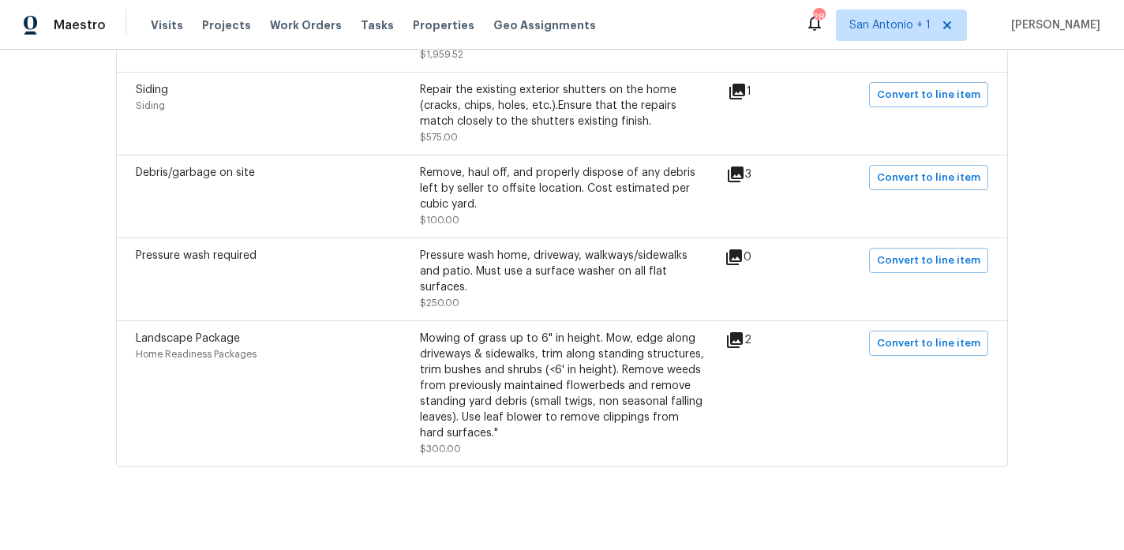
click at [743, 343] on icon at bounding box center [735, 340] width 16 height 16
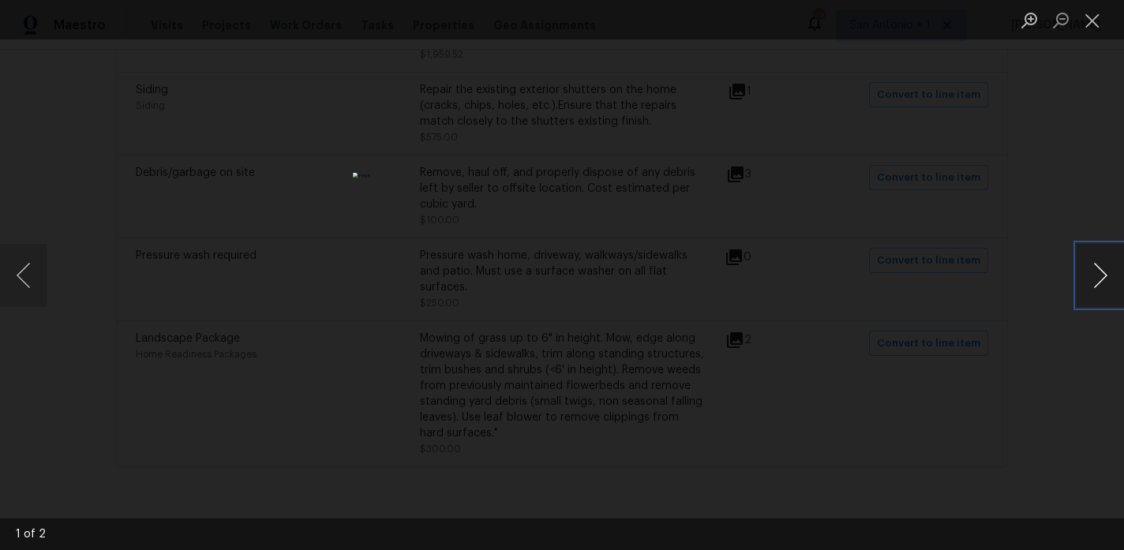
click at [1104, 272] on button "Next image" at bounding box center [1100, 275] width 47 height 63
click at [1092, 19] on button "Close lightbox" at bounding box center [1093, 20] width 32 height 28
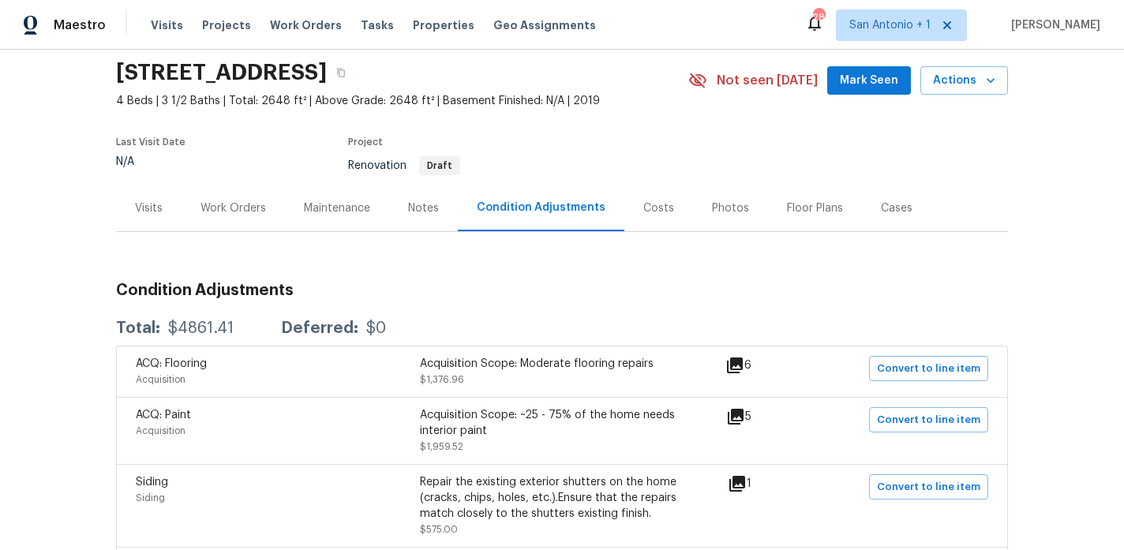
scroll to position [56, 0]
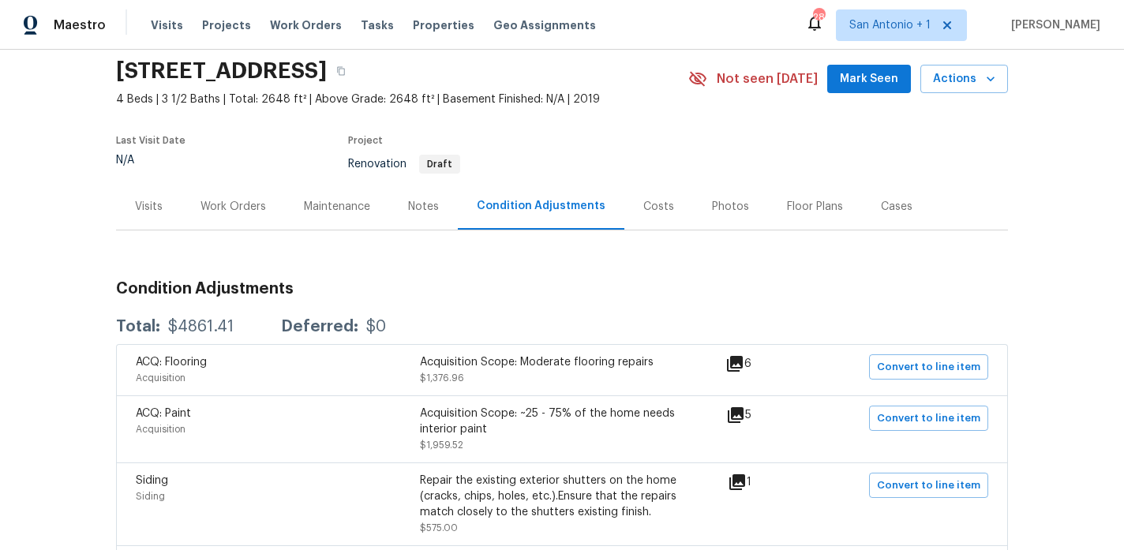
click at [426, 202] on div "Notes" at bounding box center [423, 207] width 31 height 16
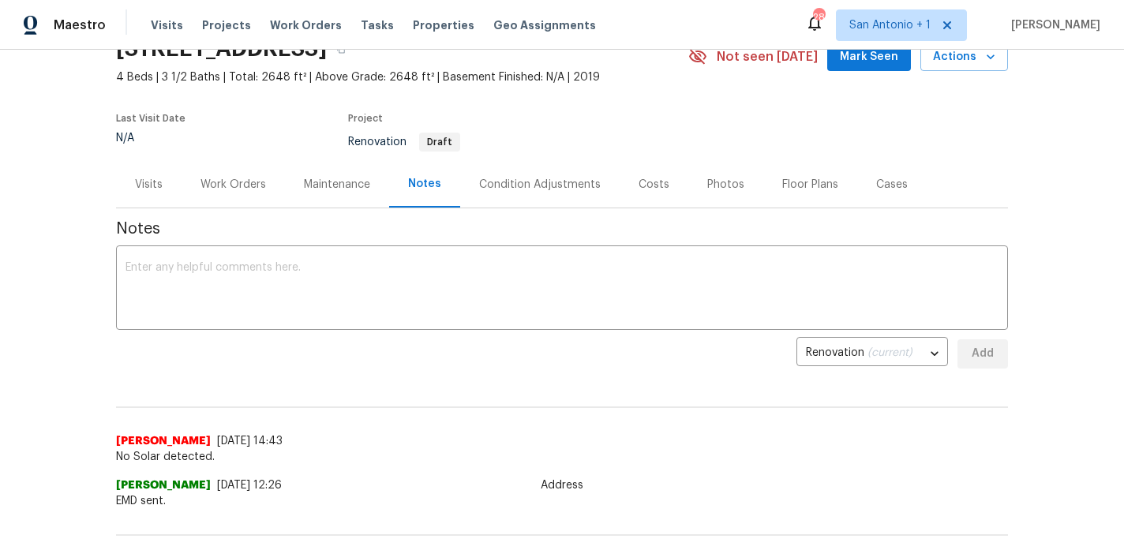
scroll to position [77, 0]
click at [347, 183] on div "Maintenance" at bounding box center [337, 186] width 66 height 16
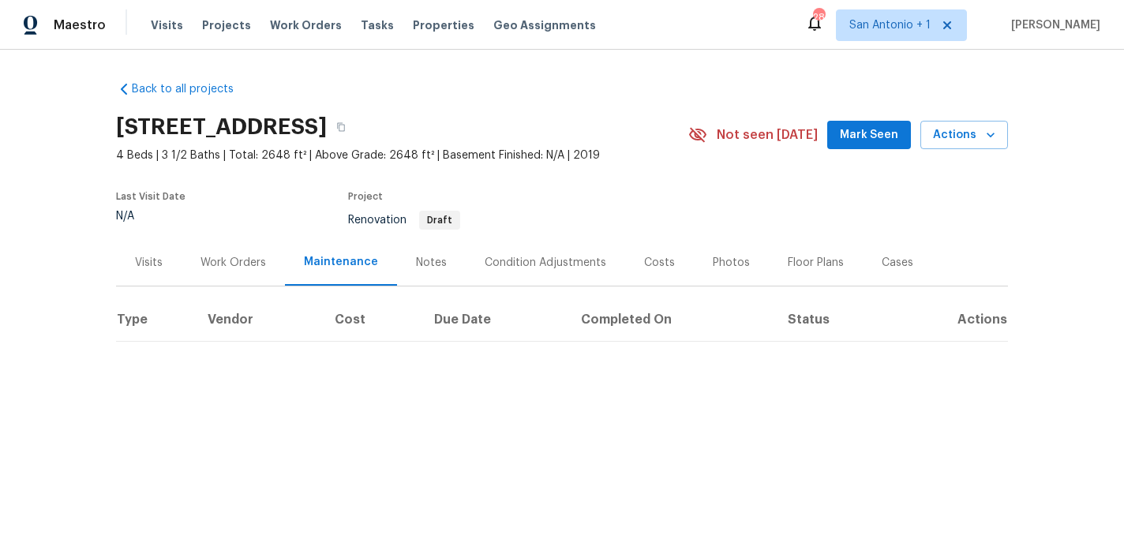
click at [231, 263] on div "Work Orders" at bounding box center [234, 263] width 66 height 16
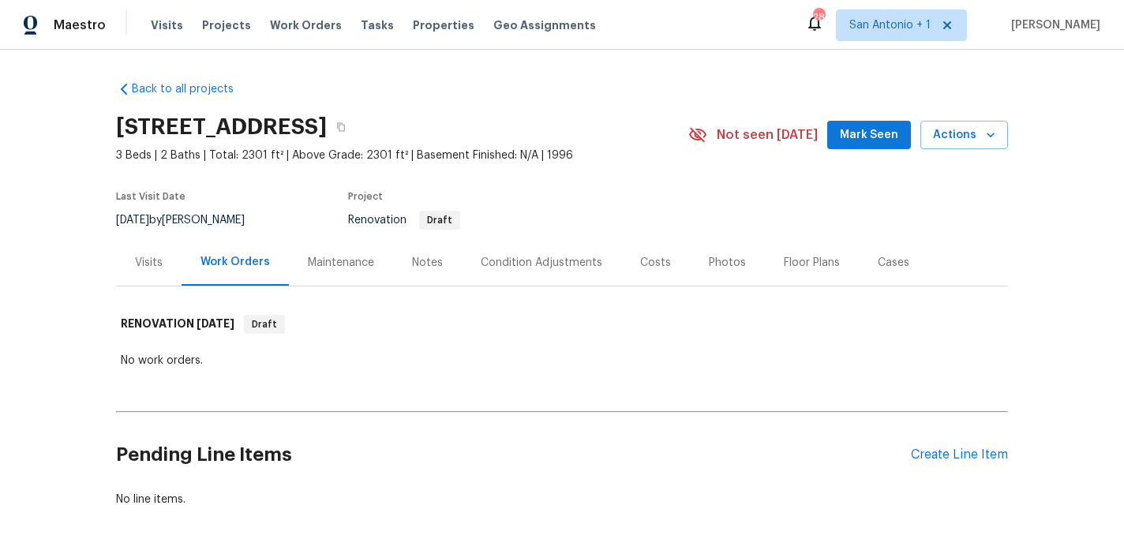
scroll to position [65, 0]
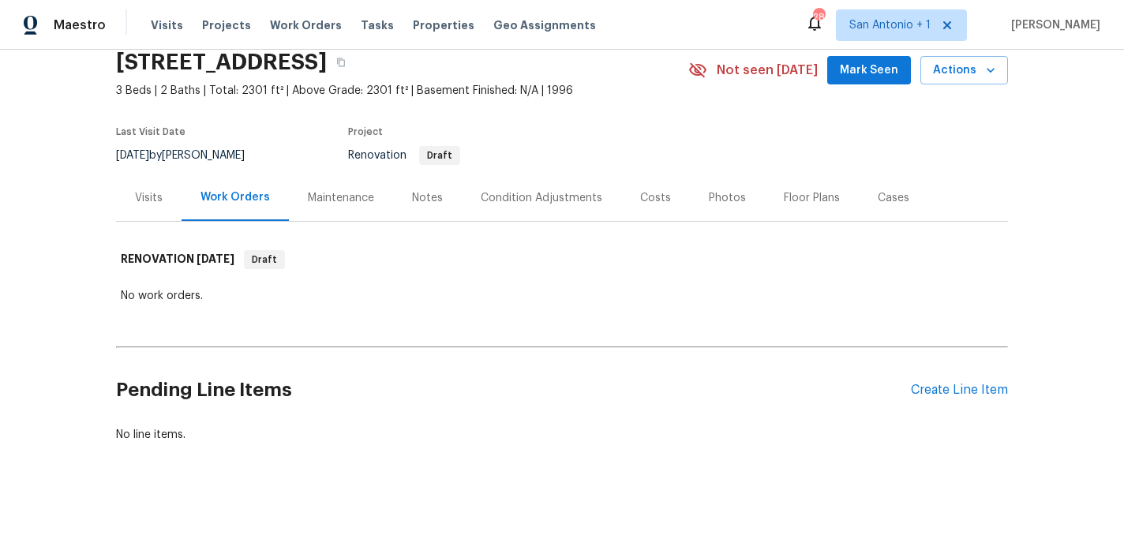
click at [343, 198] on div "Maintenance" at bounding box center [341, 198] width 66 height 16
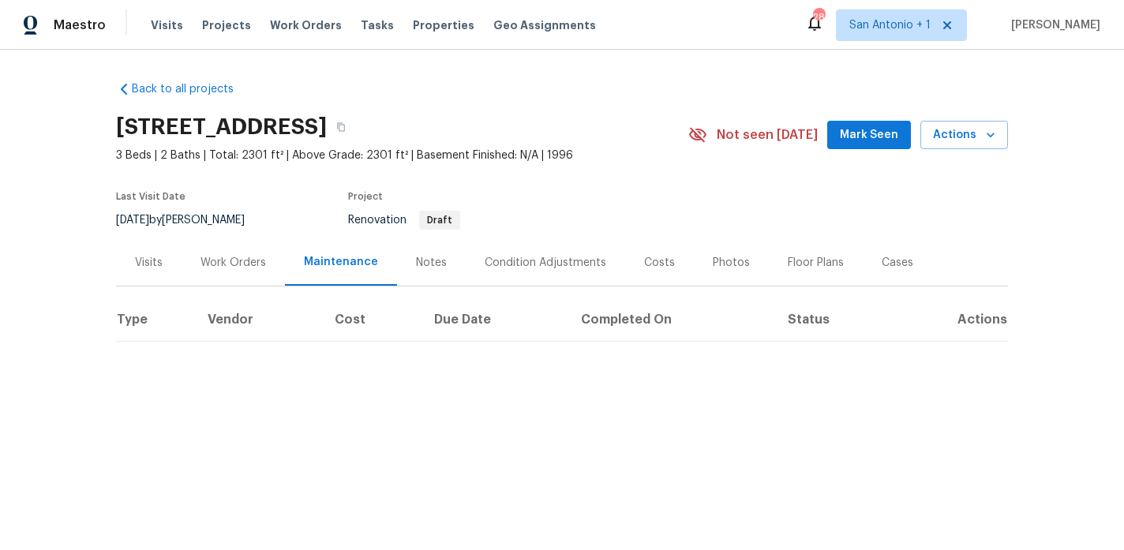
click at [427, 269] on div "Notes" at bounding box center [431, 263] width 31 height 16
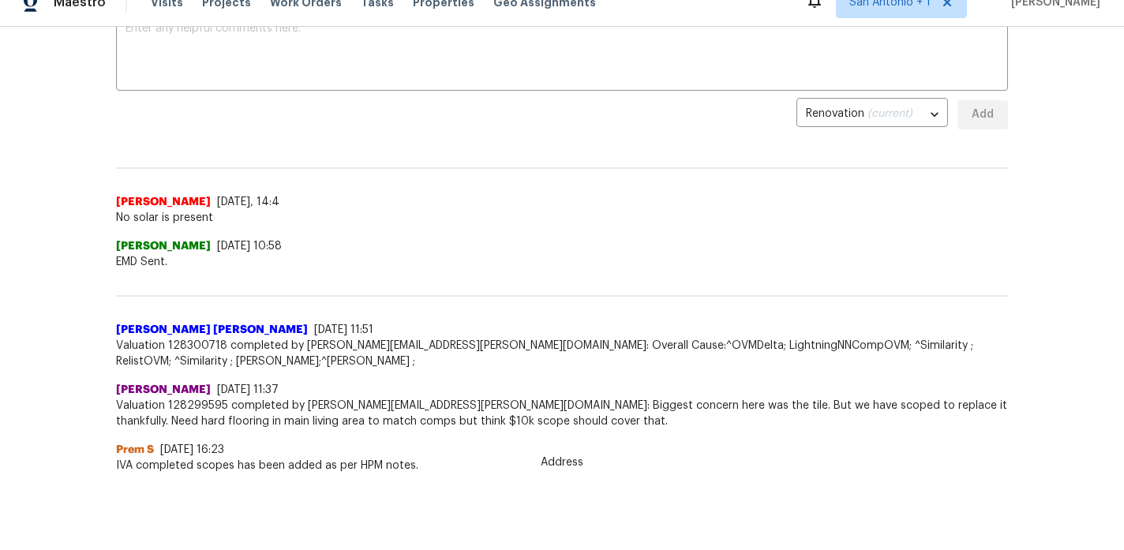
scroll to position [115, 0]
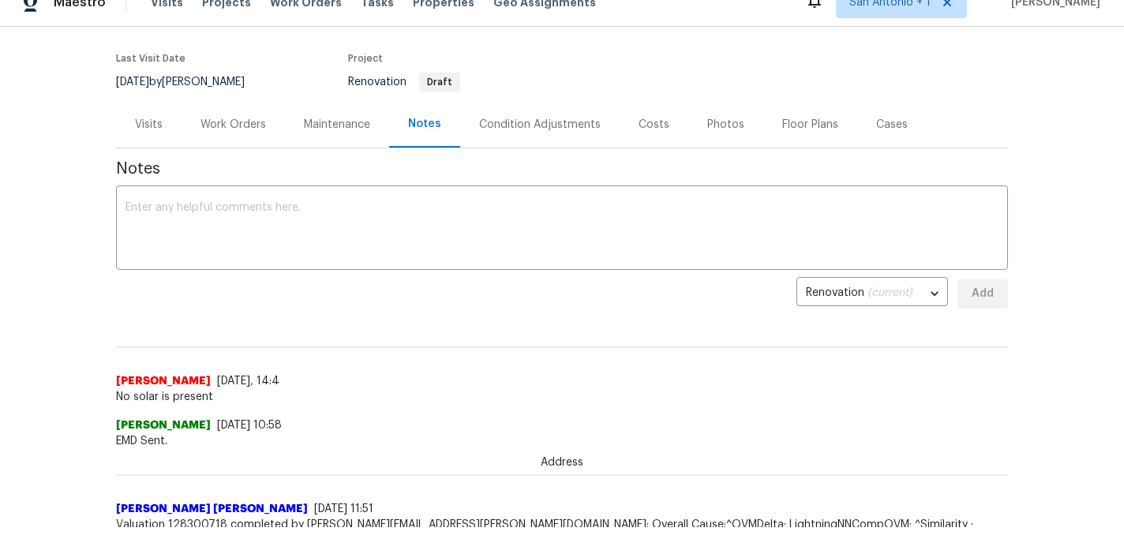
click at [647, 129] on div "Costs" at bounding box center [654, 125] width 31 height 16
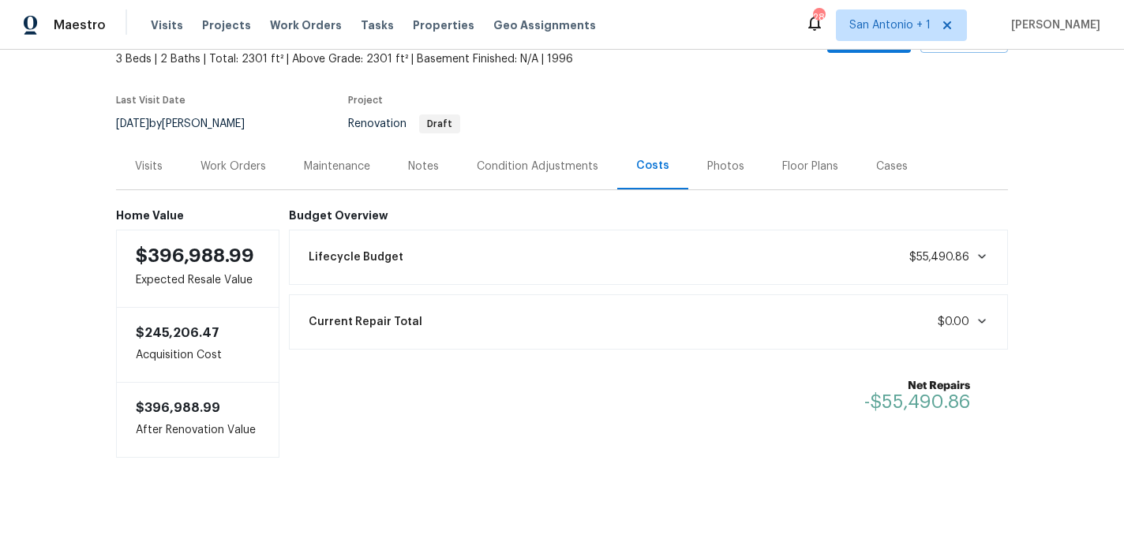
scroll to position [99, 0]
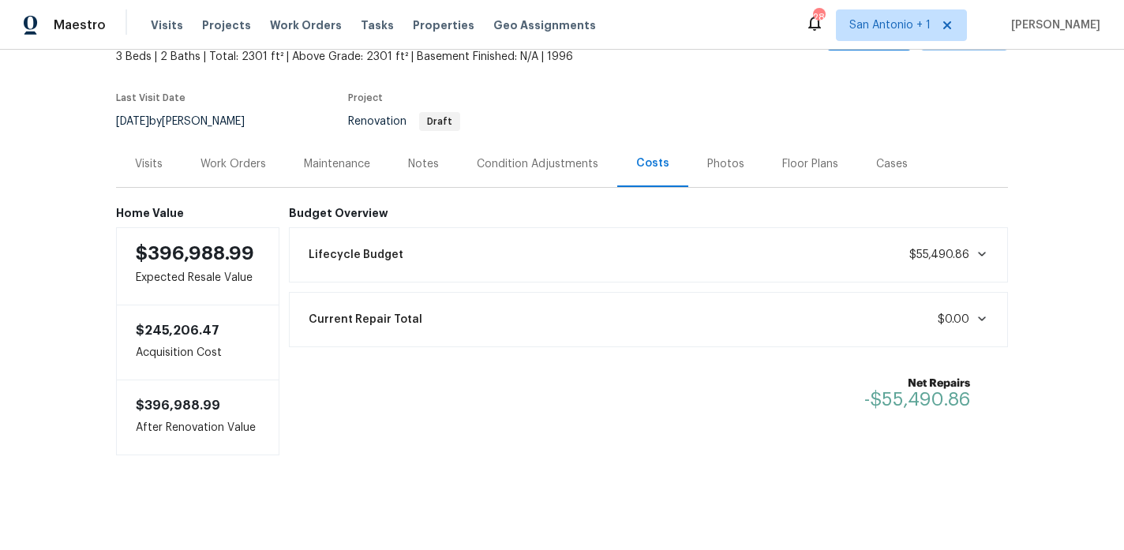
click at [610, 253] on div "Lifecycle Budget $55,490.86" at bounding box center [648, 255] width 699 height 35
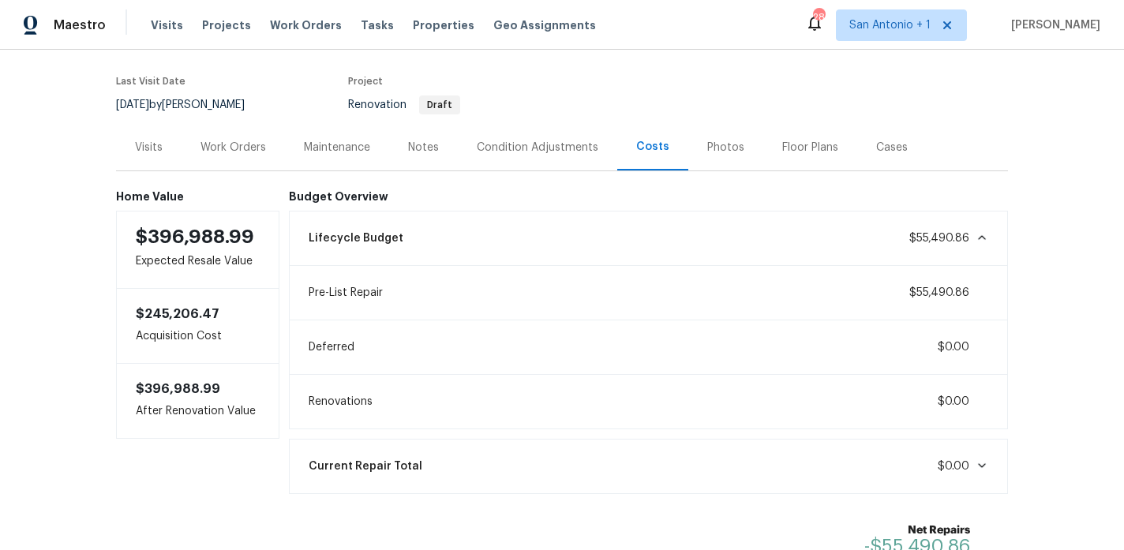
click at [576, 145] on div "Condition Adjustments" at bounding box center [538, 148] width 122 height 16
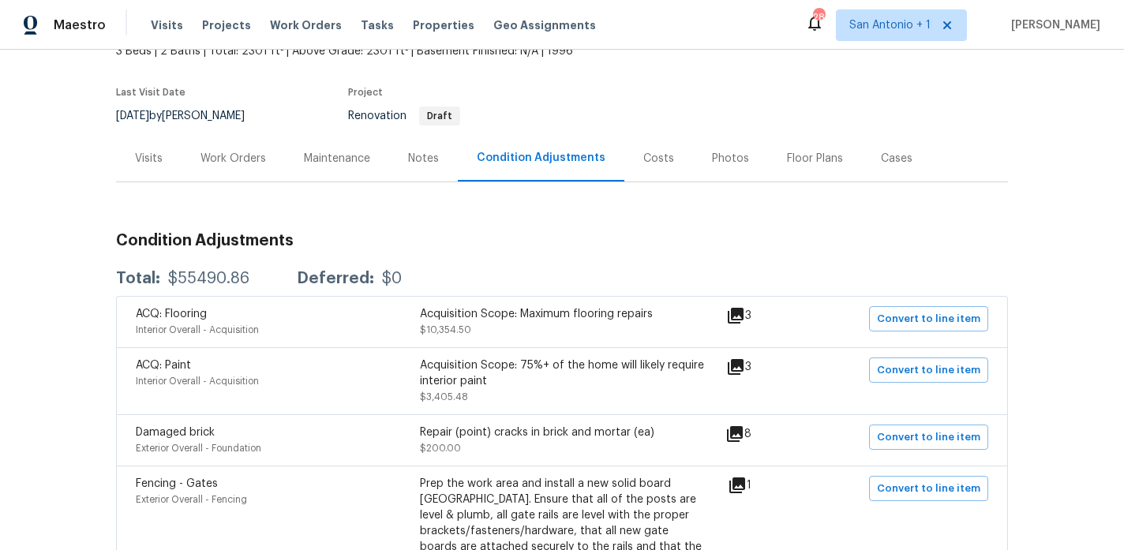
scroll to position [103, 0]
click at [643, 163] on div "Costs" at bounding box center [658, 160] width 31 height 16
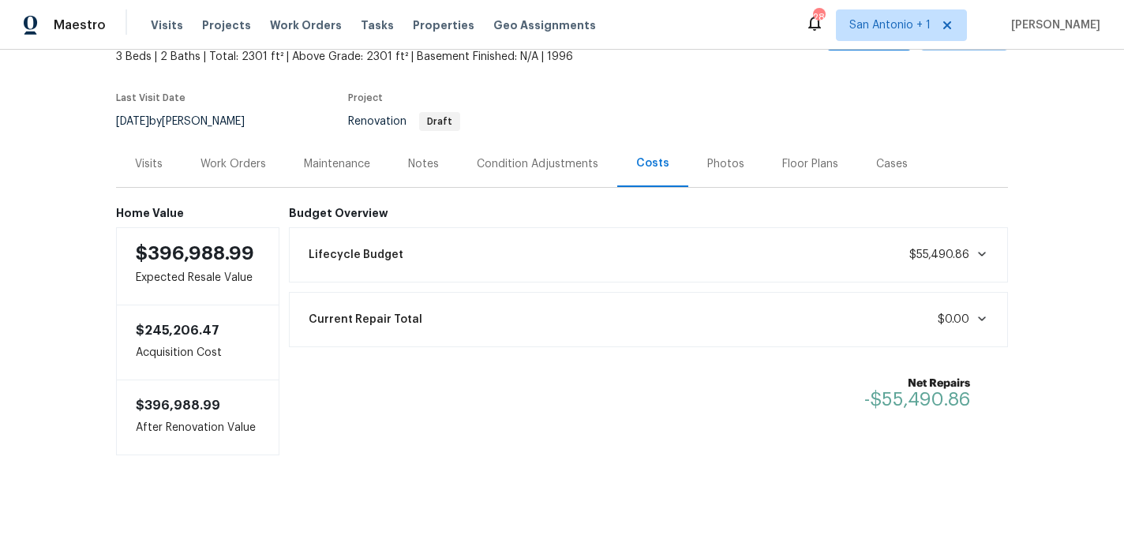
scroll to position [99, 0]
click at [981, 253] on icon at bounding box center [982, 254] width 8 height 5
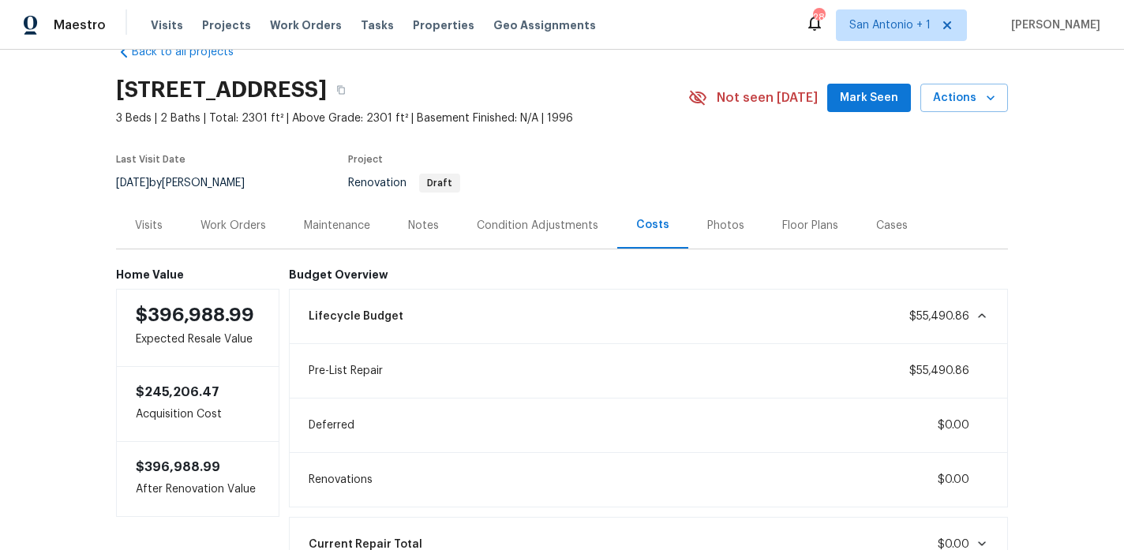
scroll to position [36, 0]
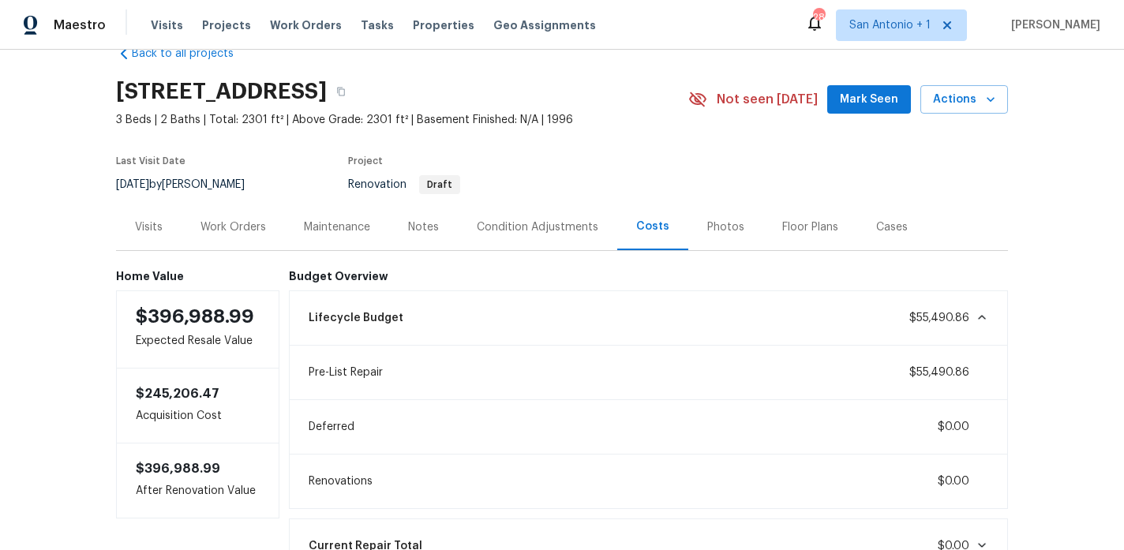
click at [546, 229] on div "Condition Adjustments" at bounding box center [538, 227] width 122 height 16
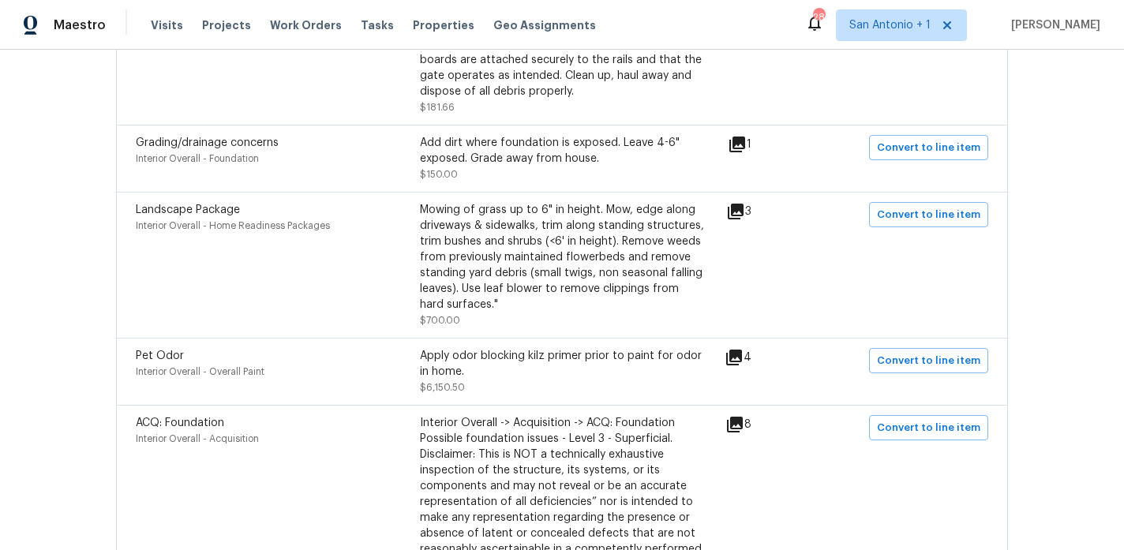
scroll to position [594, 0]
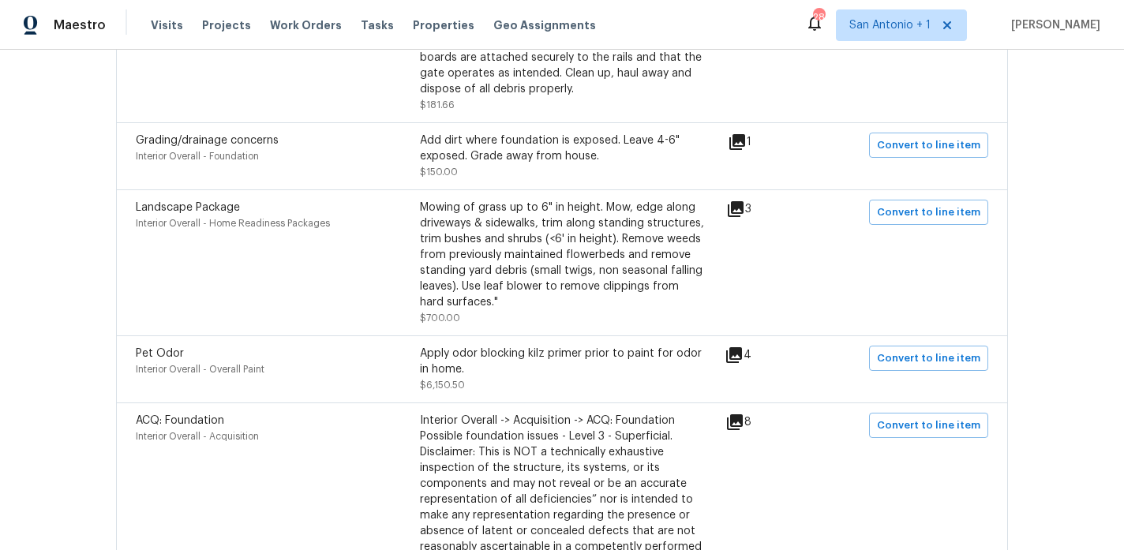
click at [742, 210] on icon at bounding box center [736, 209] width 16 height 16
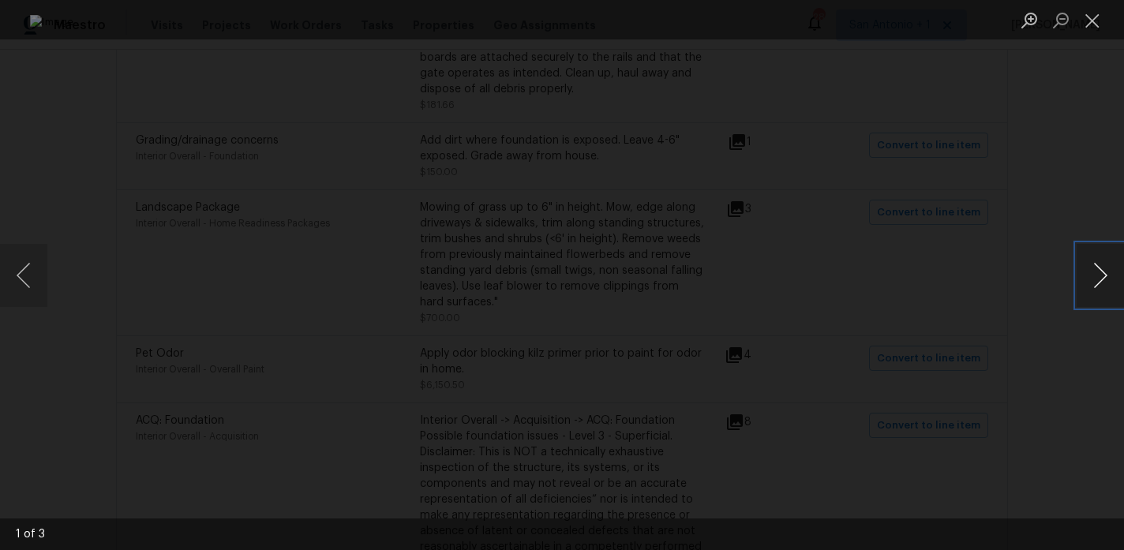
click at [1103, 276] on button "Next image" at bounding box center [1100, 275] width 47 height 63
click at [1096, 20] on button "Close lightbox" at bounding box center [1093, 20] width 32 height 28
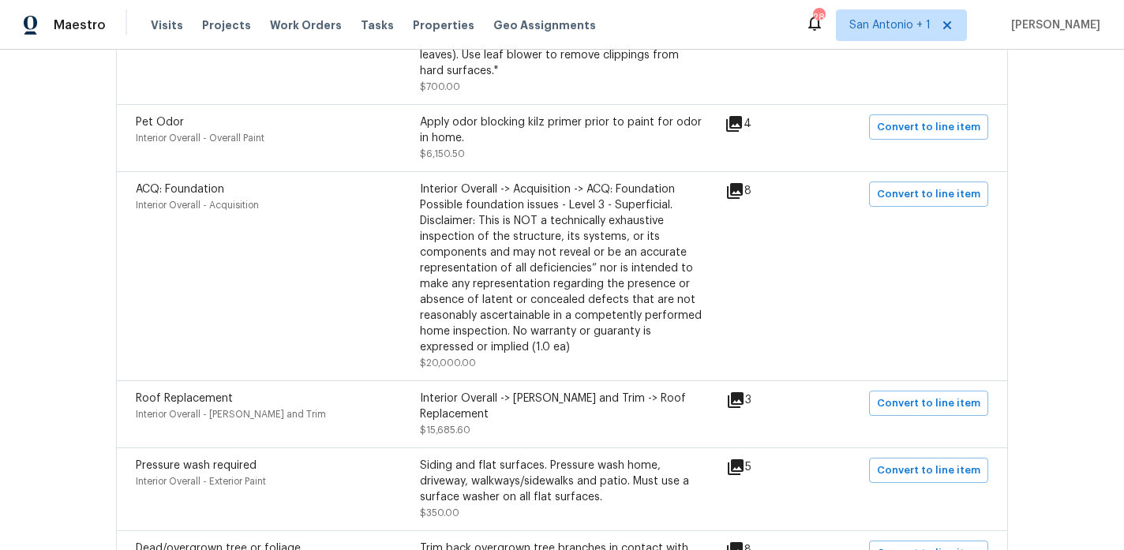
scroll to position [823, 0]
click at [742, 127] on icon at bounding box center [734, 126] width 16 height 16
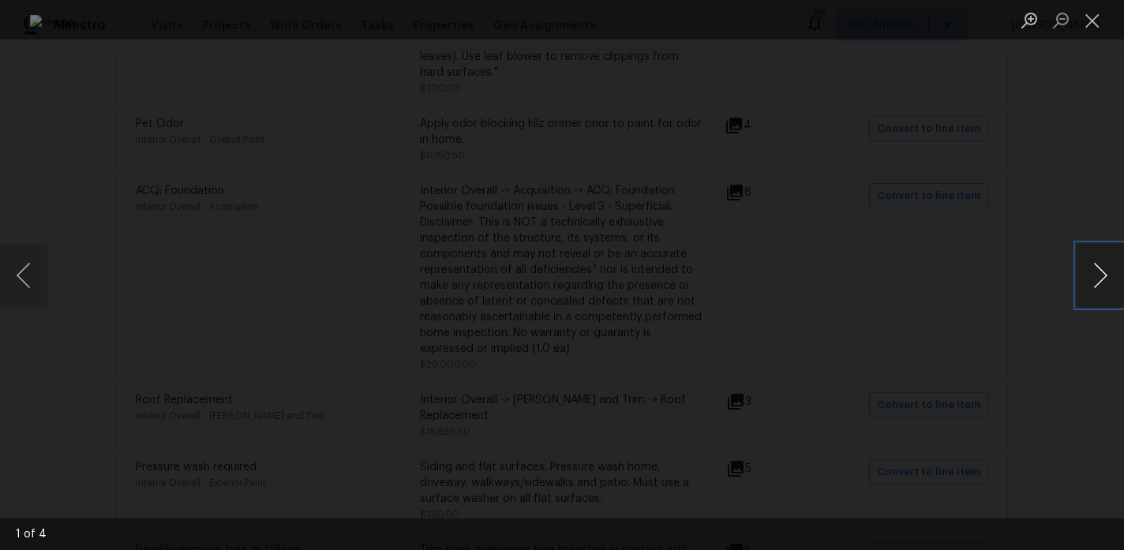
click at [1099, 276] on button "Next image" at bounding box center [1100, 275] width 47 height 63
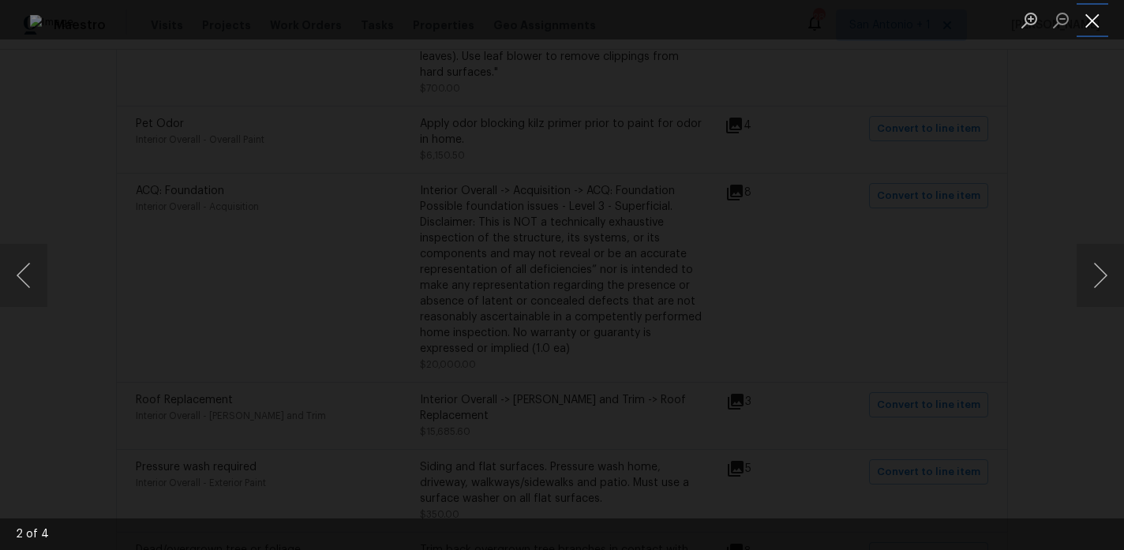
click at [1096, 18] on button "Close lightbox" at bounding box center [1093, 20] width 32 height 28
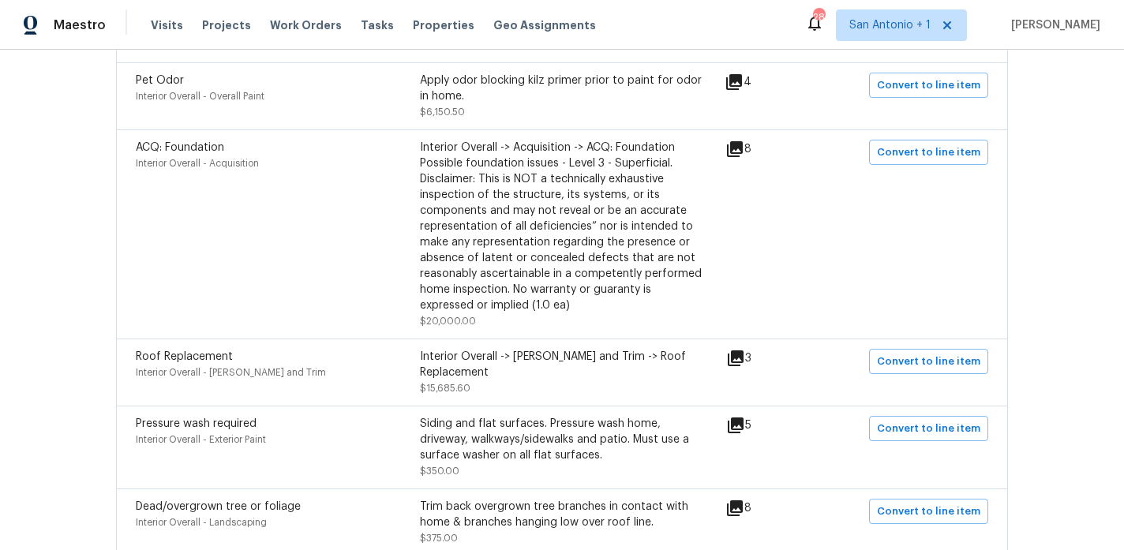
scroll to position [870, 0]
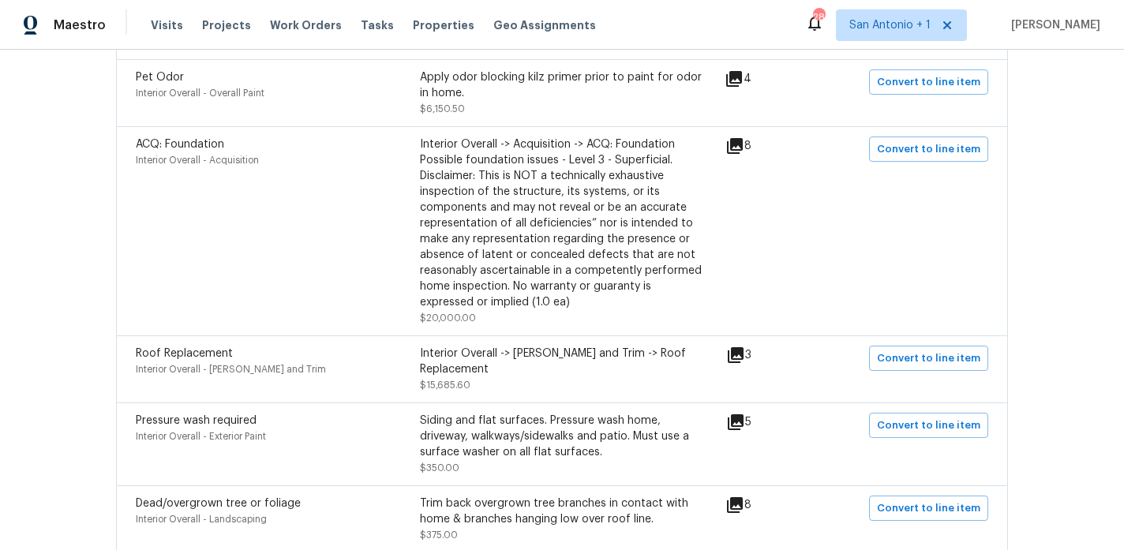
click at [743, 148] on icon at bounding box center [735, 146] width 16 height 16
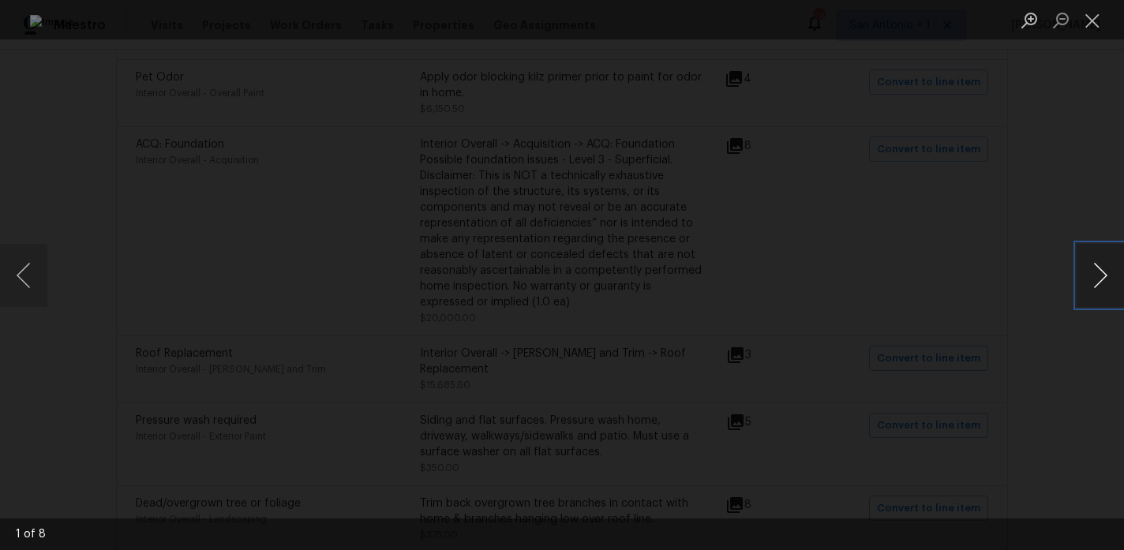
click at [1101, 268] on button "Next image" at bounding box center [1100, 275] width 47 height 63
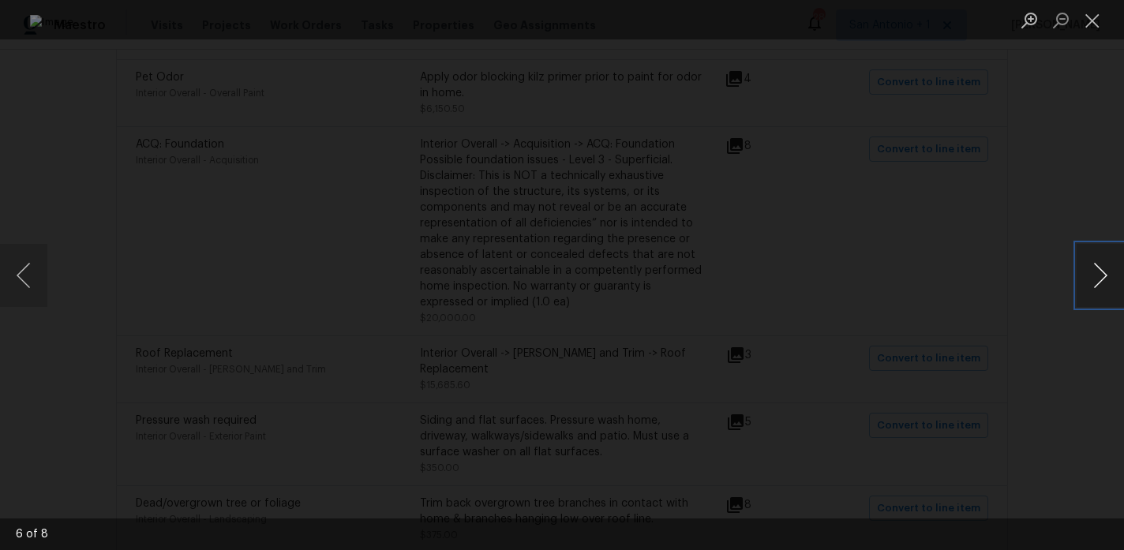
click at [1101, 268] on button "Next image" at bounding box center [1100, 275] width 47 height 63
click at [1091, 28] on button "Close lightbox" at bounding box center [1093, 20] width 32 height 28
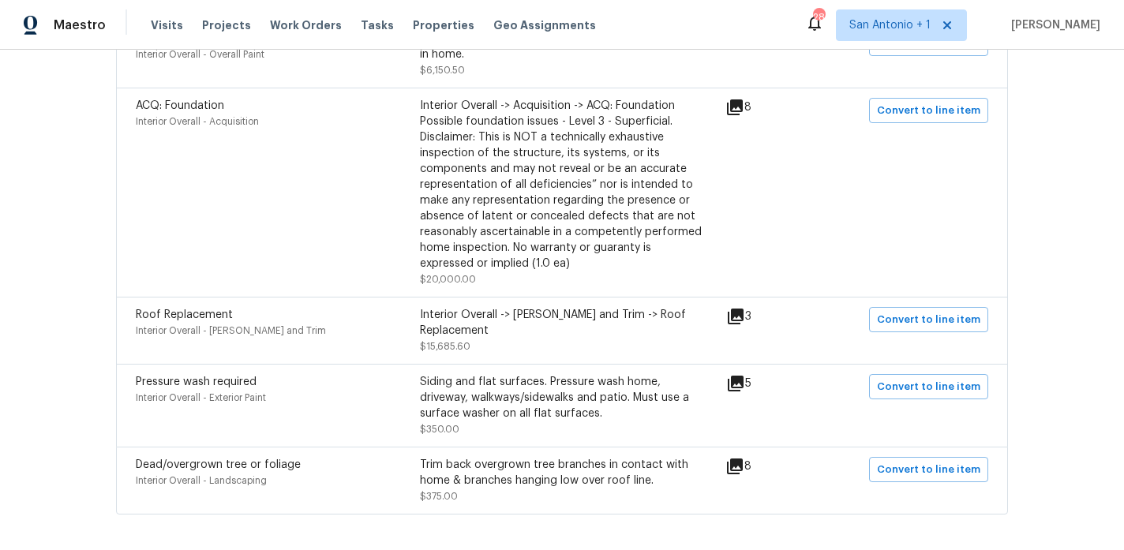
scroll to position [956, 0]
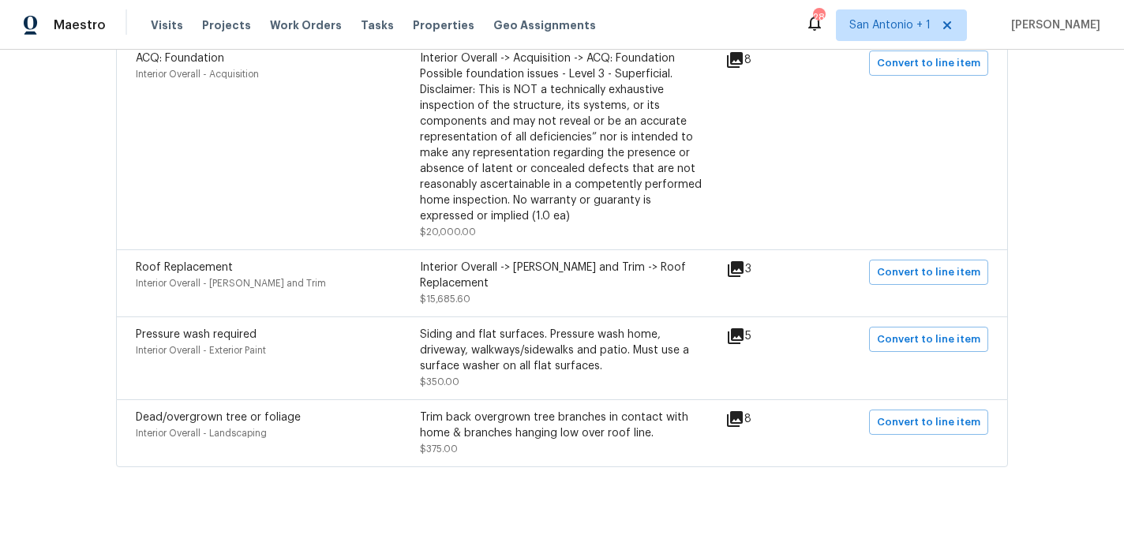
click at [745, 275] on icon at bounding box center [735, 269] width 19 height 19
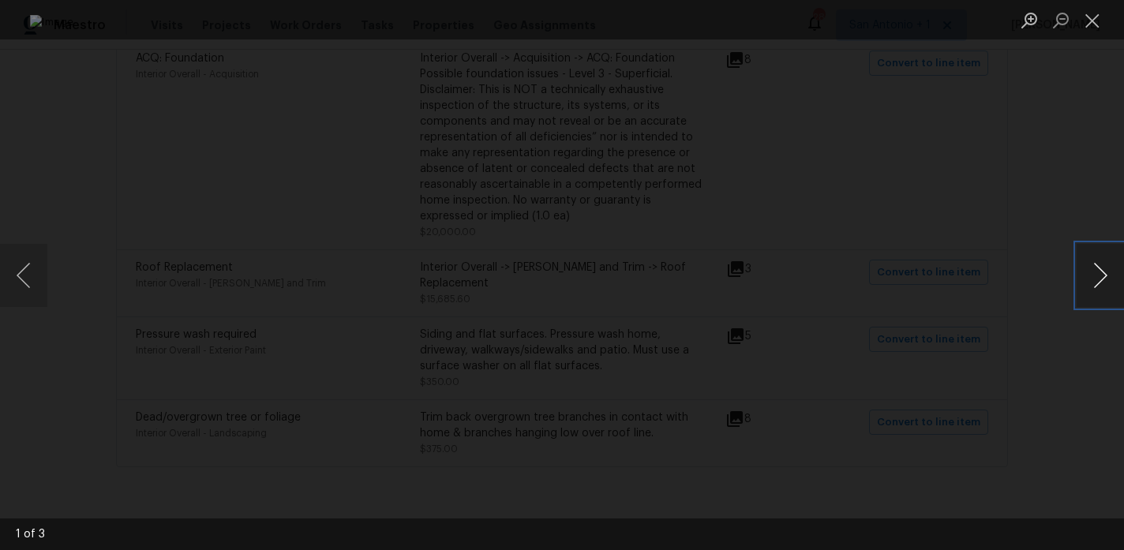
click at [1098, 276] on button "Next image" at bounding box center [1100, 275] width 47 height 63
click at [1094, 20] on button "Close lightbox" at bounding box center [1093, 20] width 32 height 28
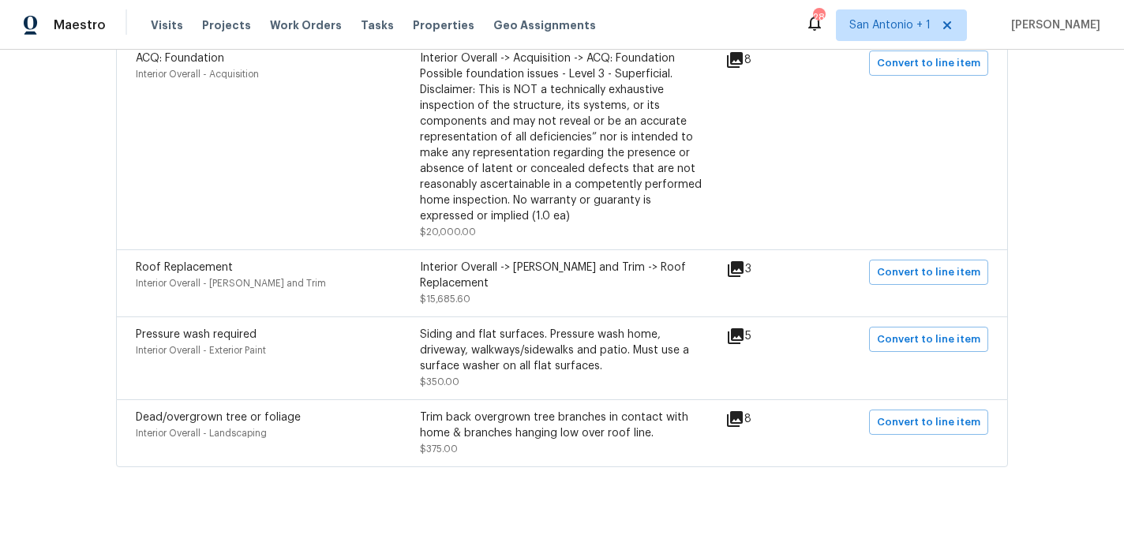
click at [743, 410] on icon at bounding box center [734, 419] width 19 height 19
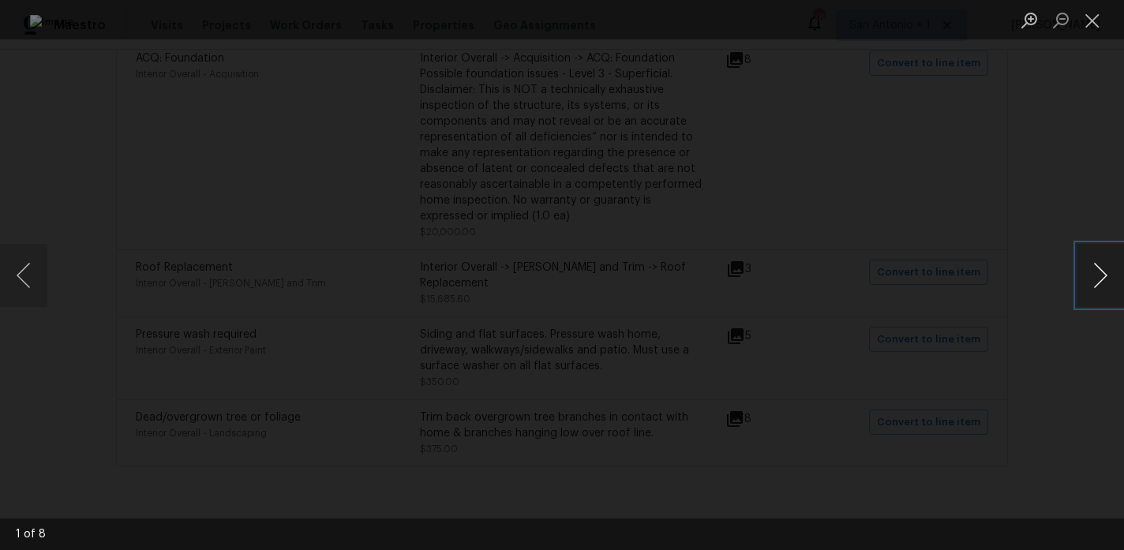
click at [1100, 270] on button "Next image" at bounding box center [1100, 275] width 47 height 63
click at [1091, 20] on button "Close lightbox" at bounding box center [1093, 20] width 32 height 28
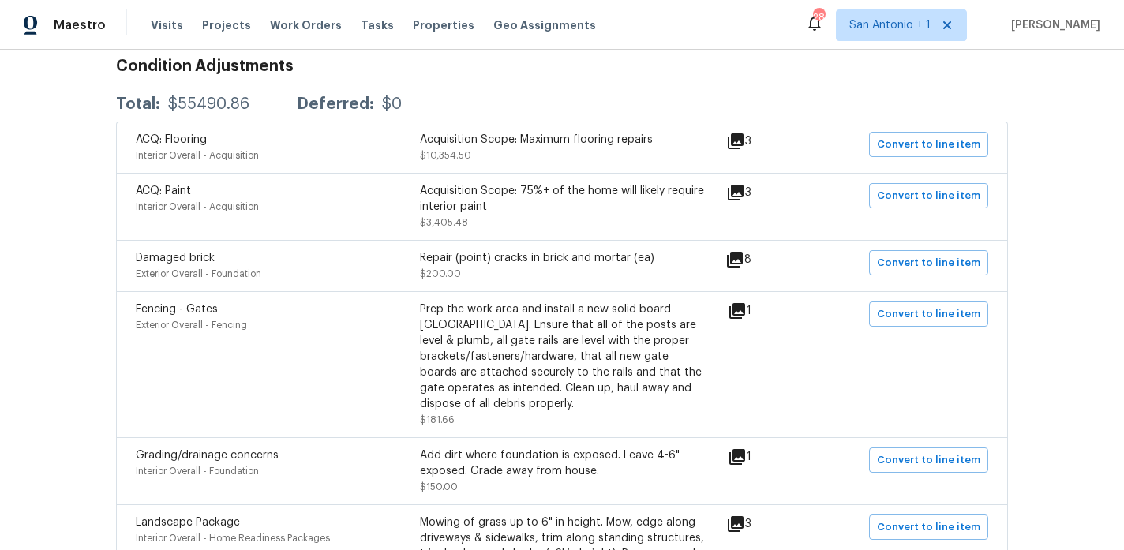
scroll to position [260, 0]
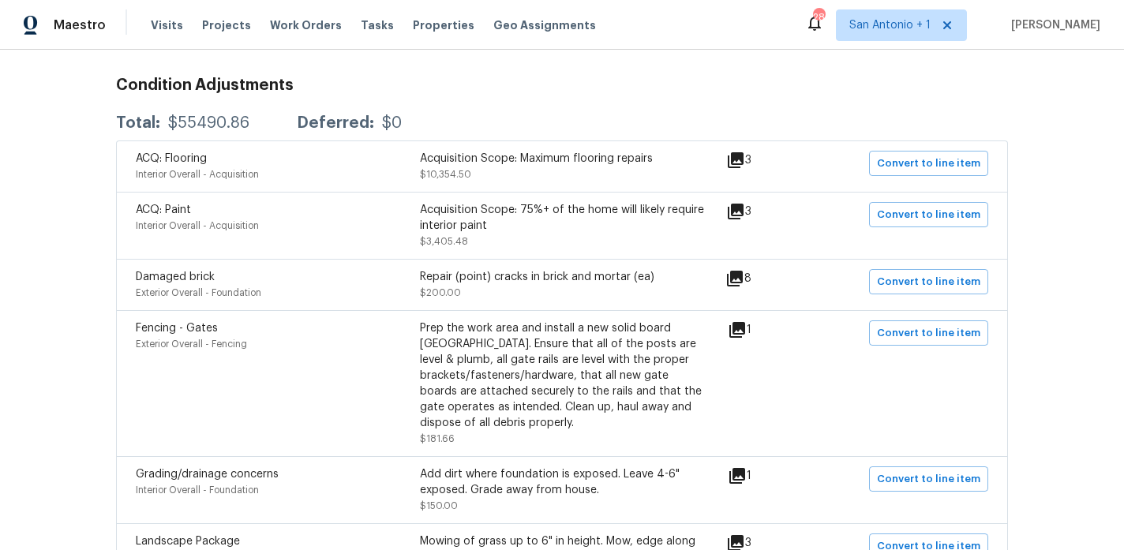
click at [740, 208] on icon at bounding box center [736, 212] width 16 height 16
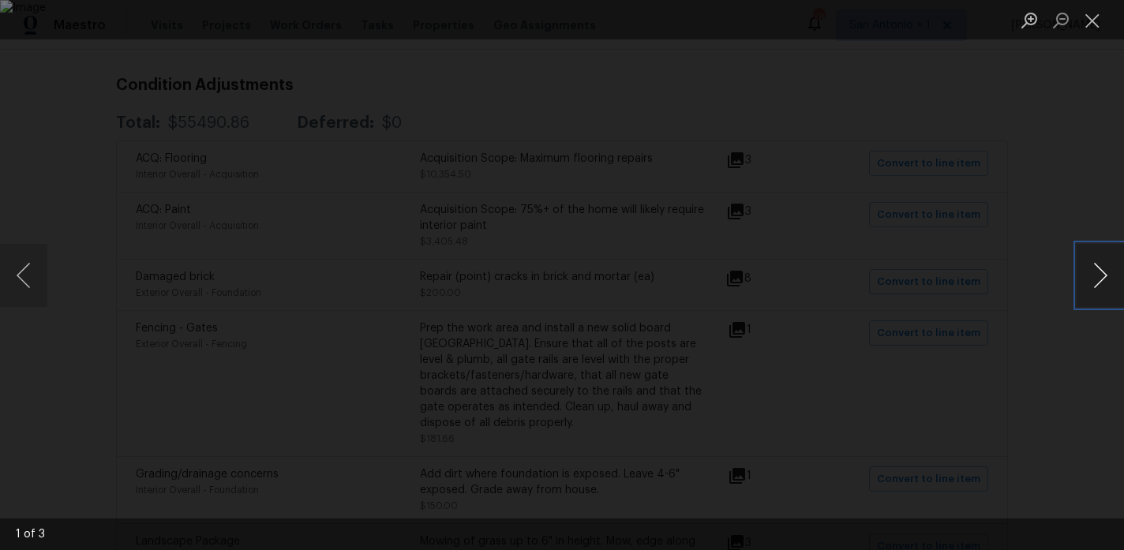
click at [1101, 280] on button "Next image" at bounding box center [1100, 275] width 47 height 63
click at [1100, 280] on button "Next image" at bounding box center [1100, 275] width 47 height 63
click at [1093, 24] on button "Close lightbox" at bounding box center [1093, 20] width 32 height 28
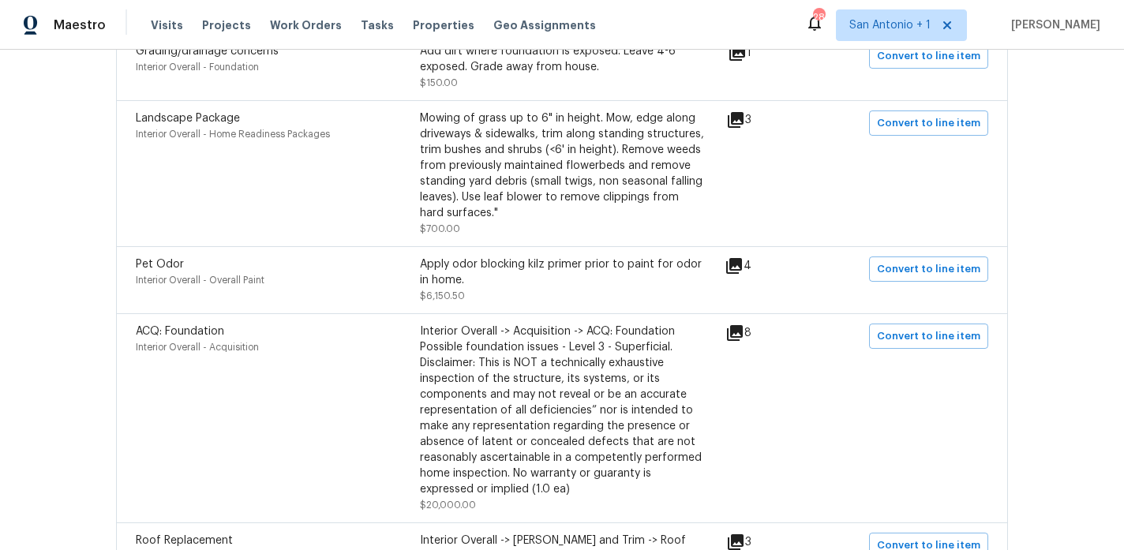
scroll to position [0, 0]
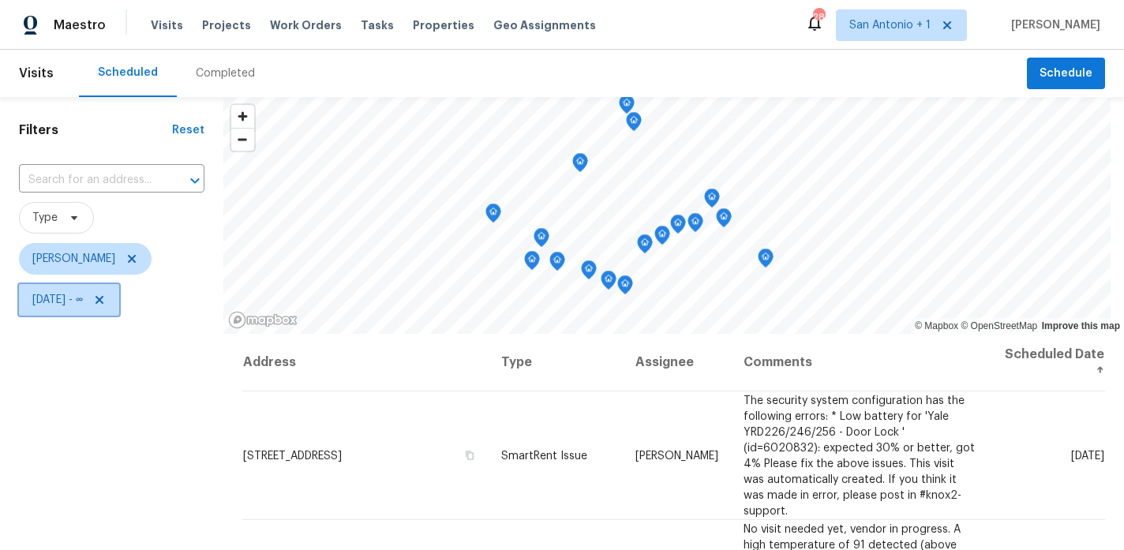
click at [106, 298] on icon at bounding box center [99, 300] width 13 height 13
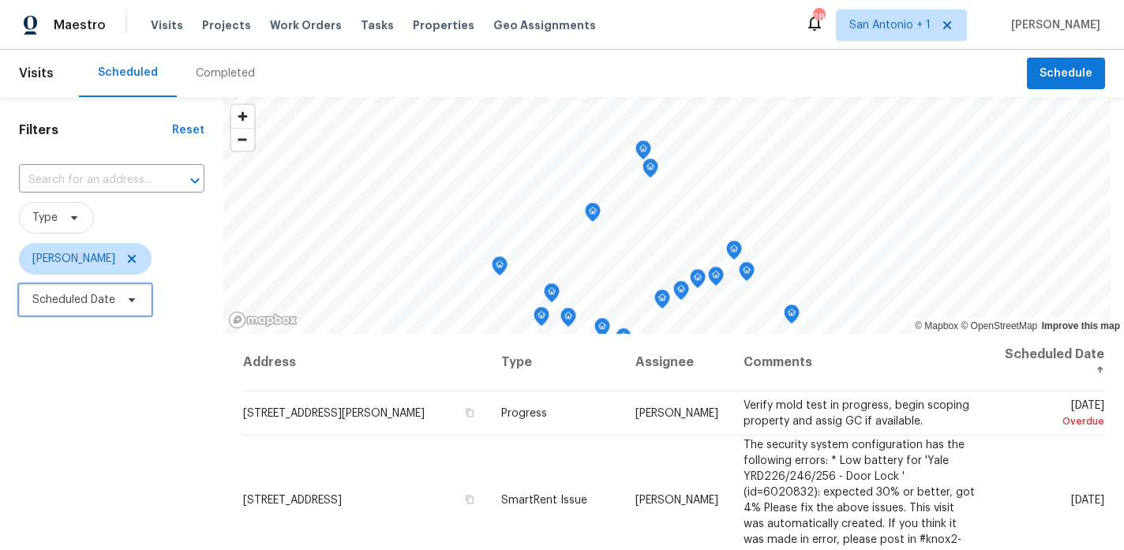
click at [128, 299] on icon at bounding box center [132, 300] width 13 height 13
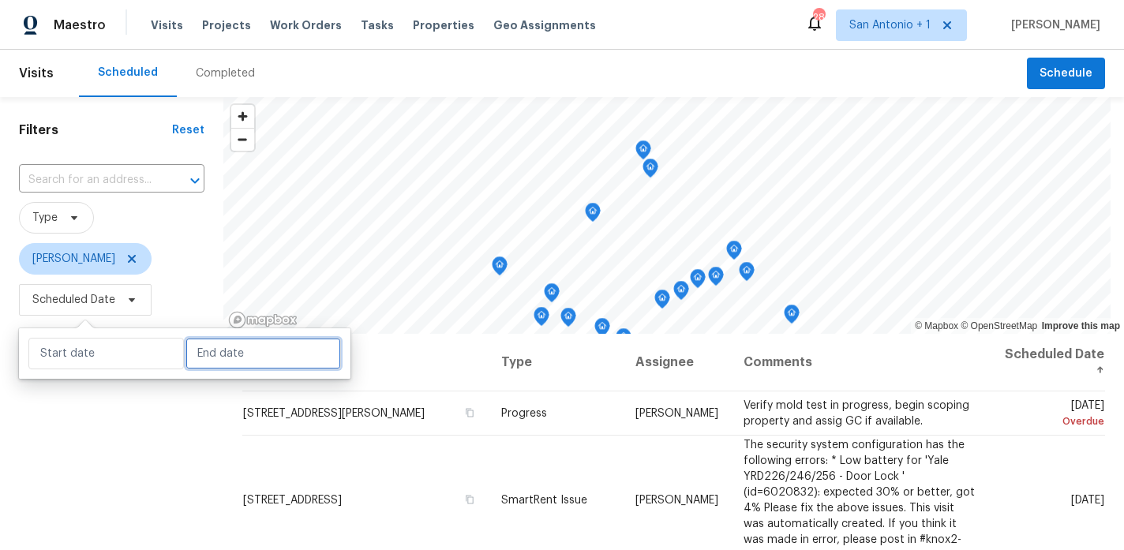
click at [206, 355] on input "text" at bounding box center [264, 354] width 156 height 32
select select "9"
select select "2025"
select select "10"
select select "2025"
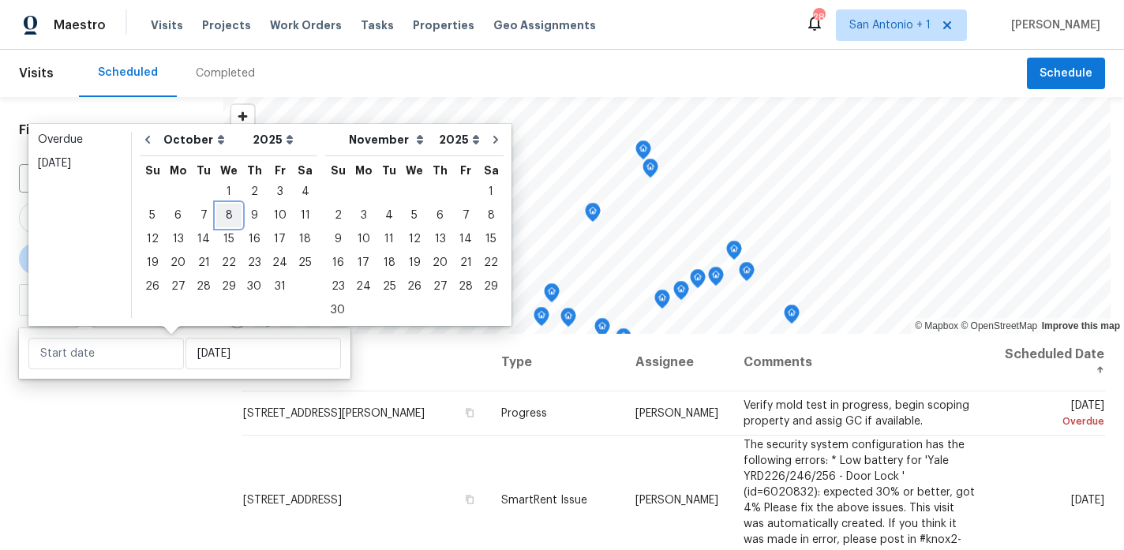
click at [227, 214] on div "8" at bounding box center [228, 215] width 25 height 22
type input "Wed, Oct 08"
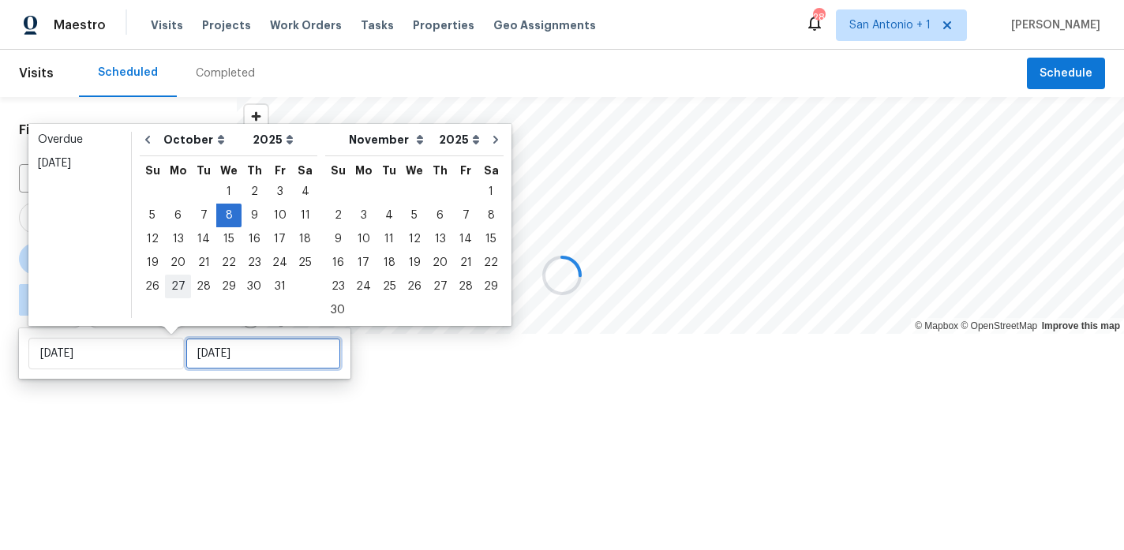
type input "Wed, Oct 08"
type input "Mon, Oct 27"
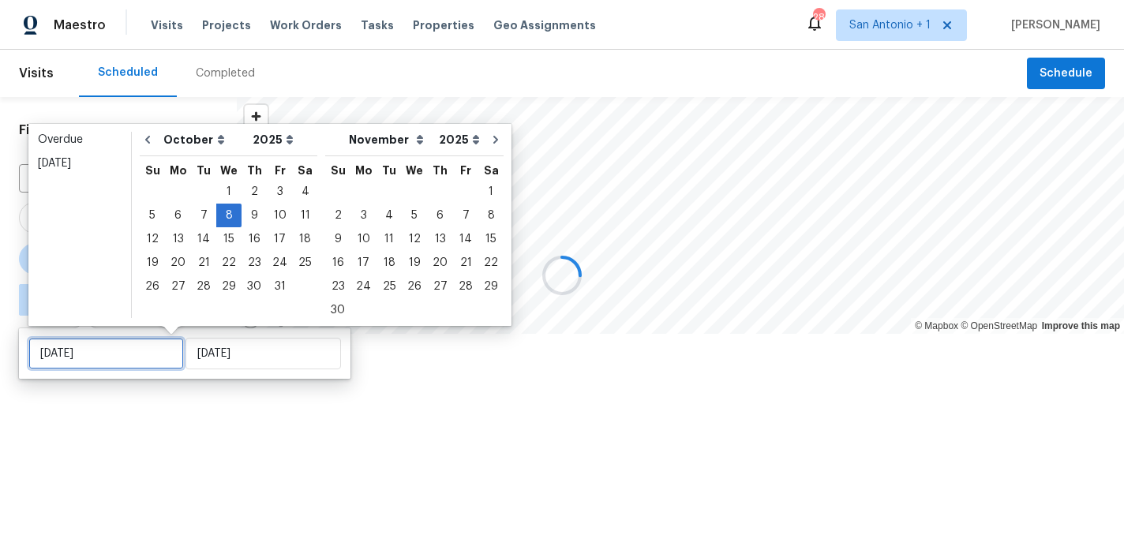
type input "Wed, Oct 08"
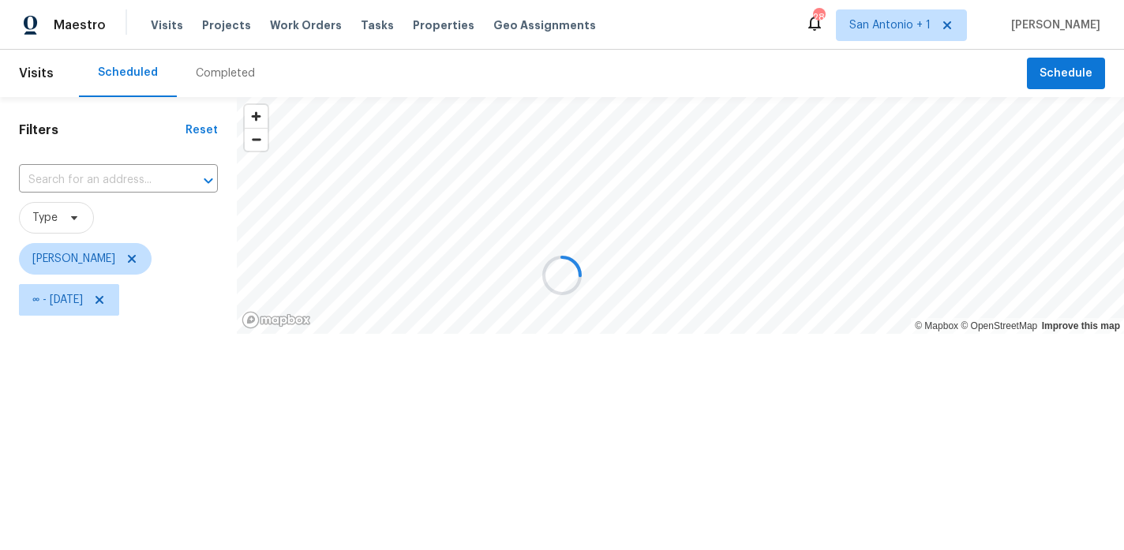
click at [188, 404] on div at bounding box center [562, 275] width 1124 height 550
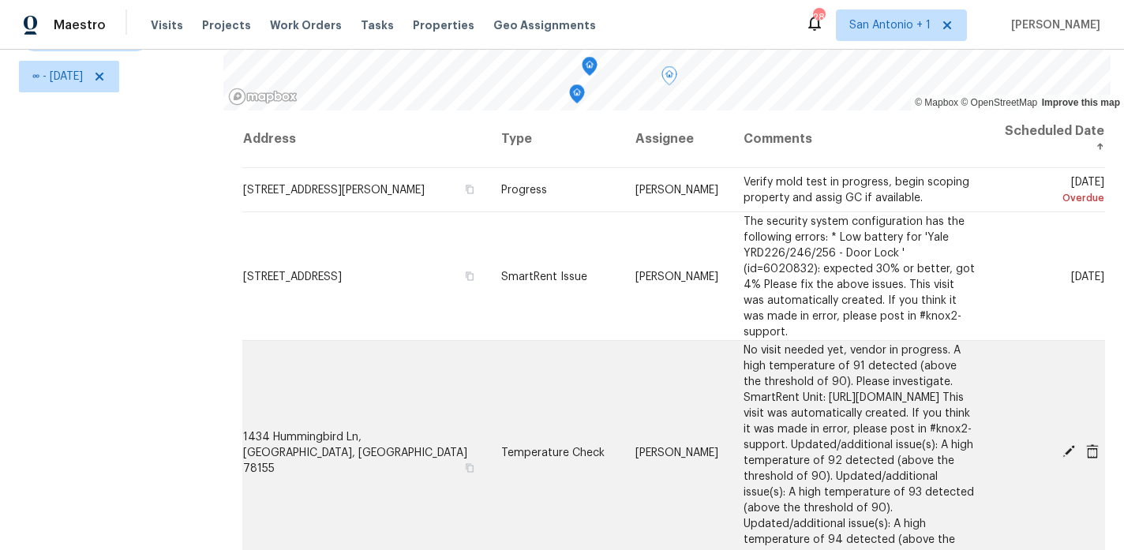
scroll to position [99, 0]
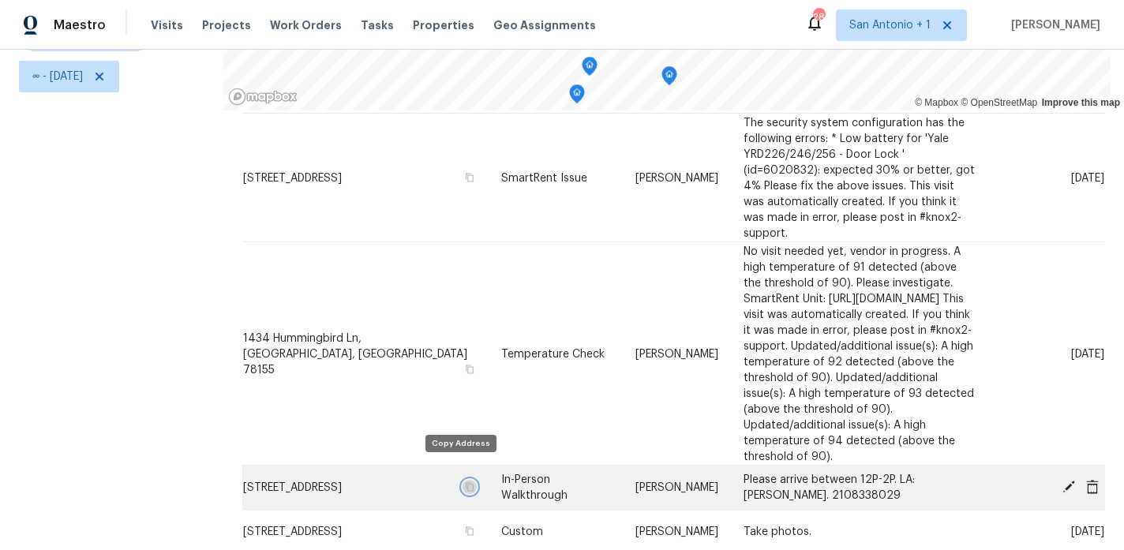
click at [464, 482] on icon "button" at bounding box center [468, 486] width 9 height 9
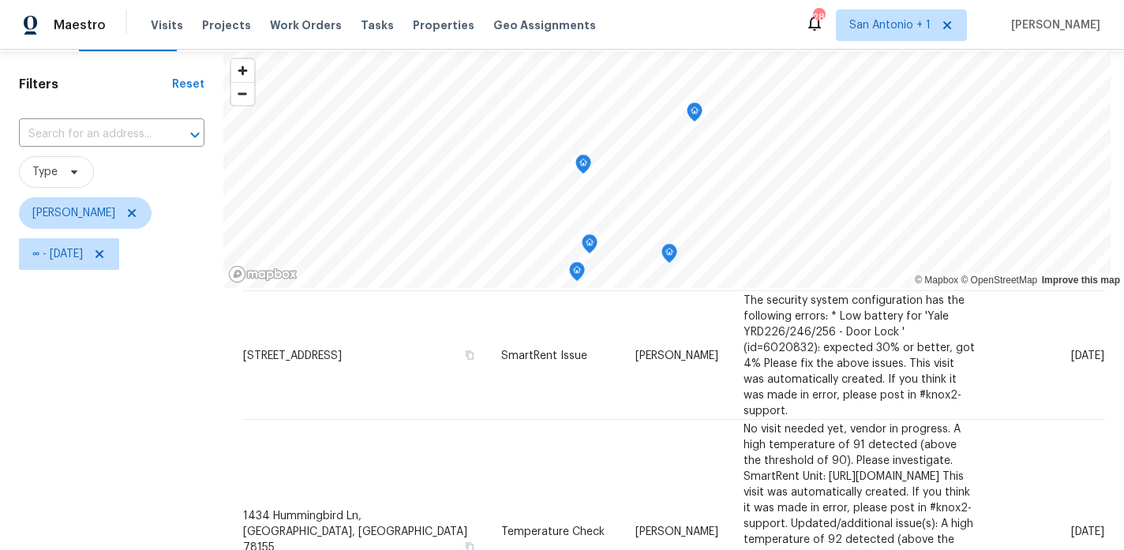
scroll to position [53, 0]
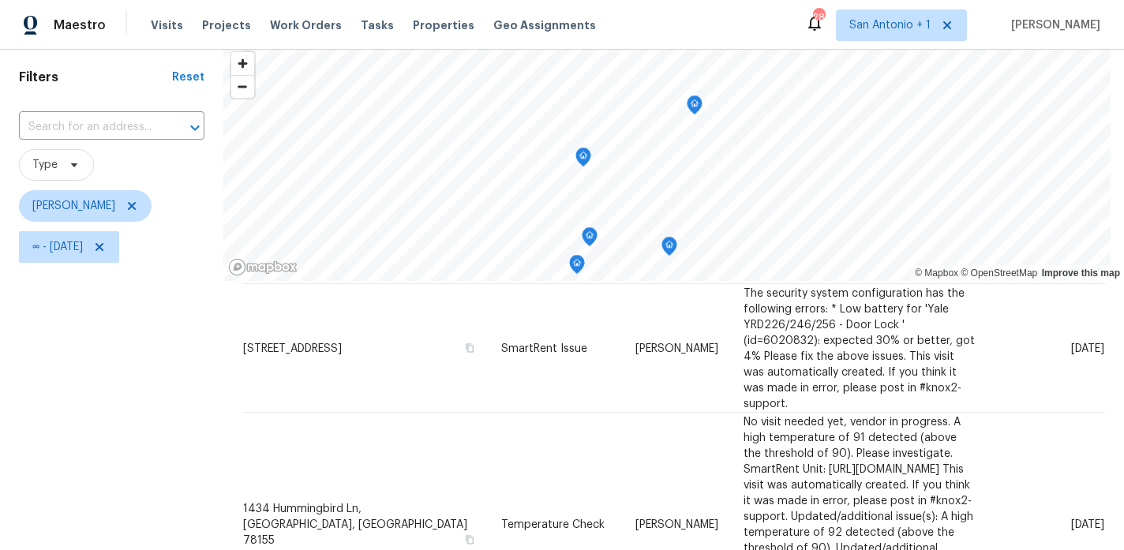
click at [697, 106] on icon "Map marker" at bounding box center [694, 105] width 5 height 4
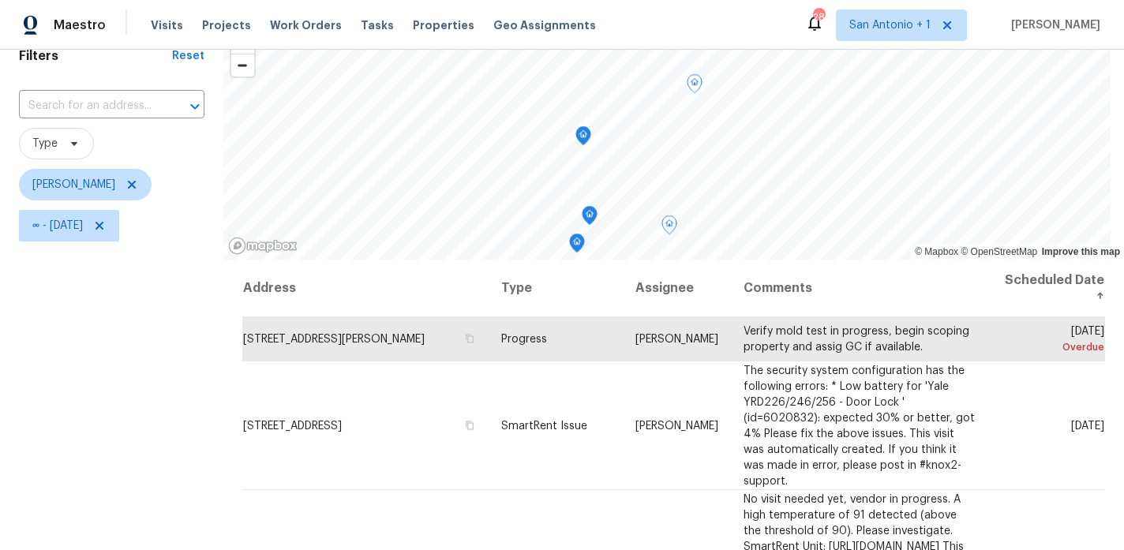
scroll to position [73, 0]
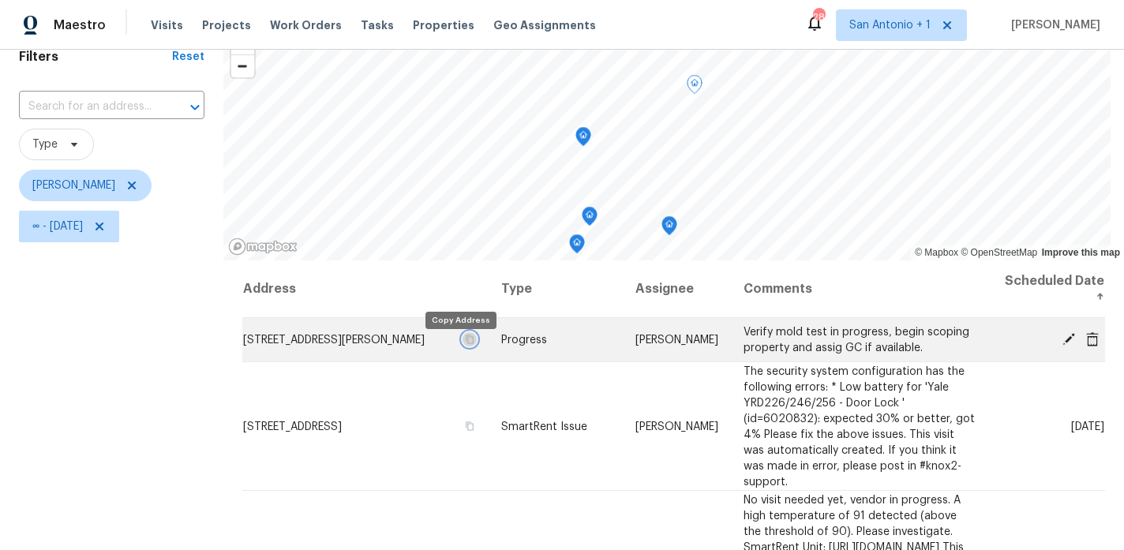
click at [464, 344] on icon "button" at bounding box center [468, 339] width 9 height 9
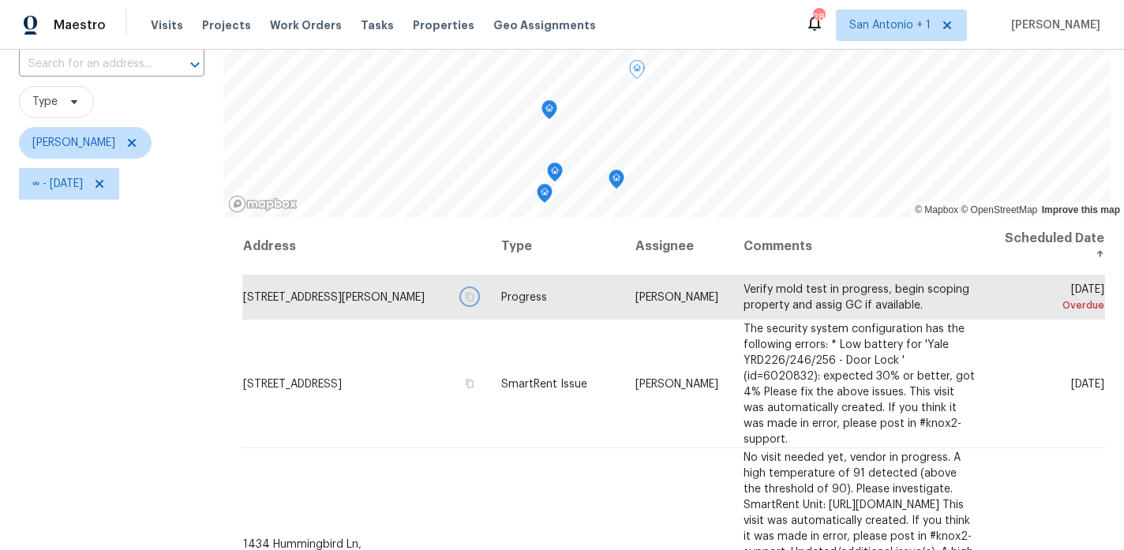
scroll to position [125, 0]
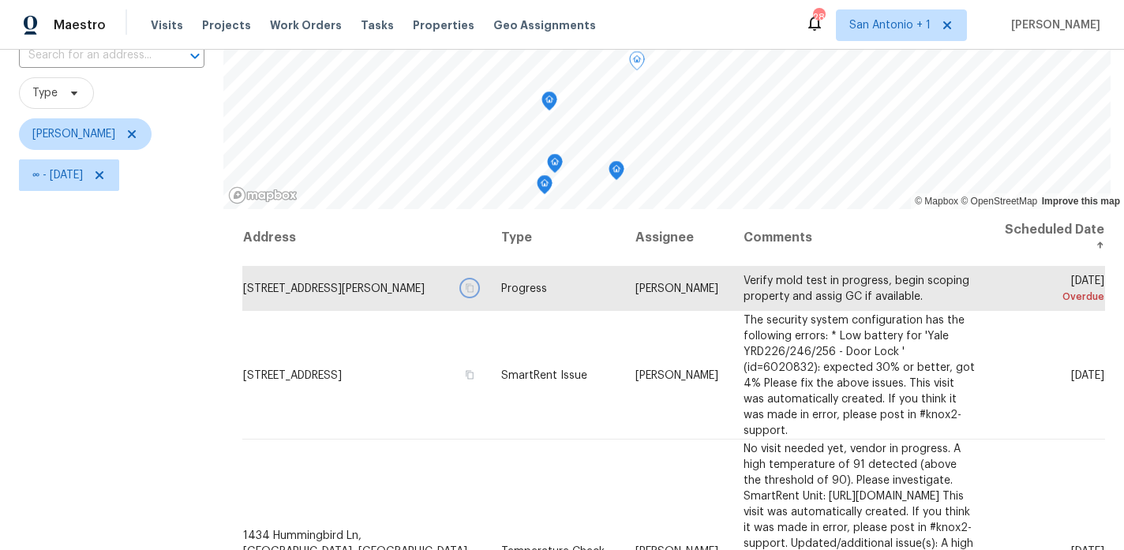
click at [547, 186] on icon "Map marker" at bounding box center [544, 184] width 5 height 4
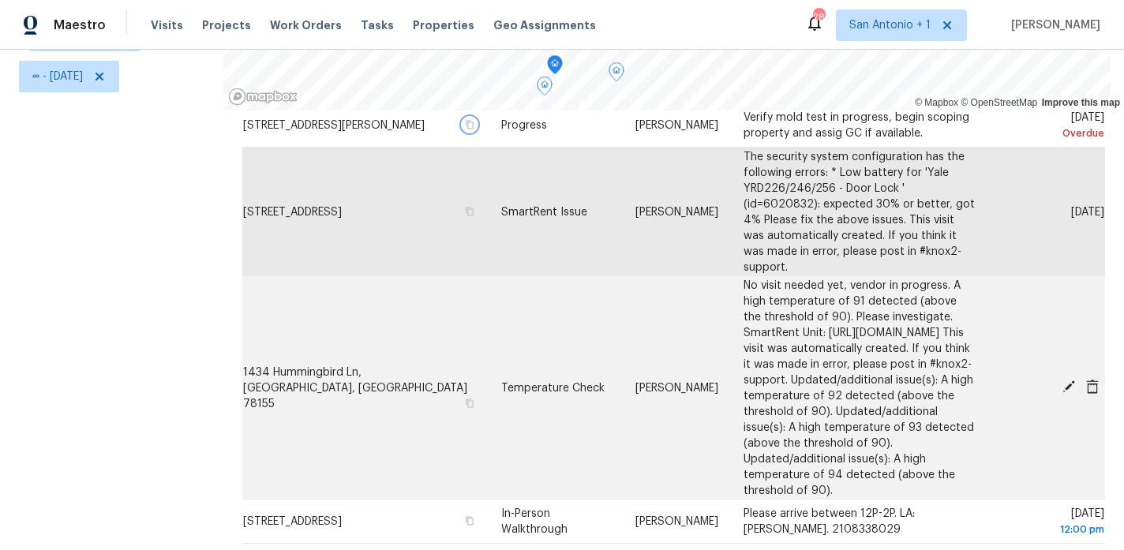
scroll to position [99, 0]
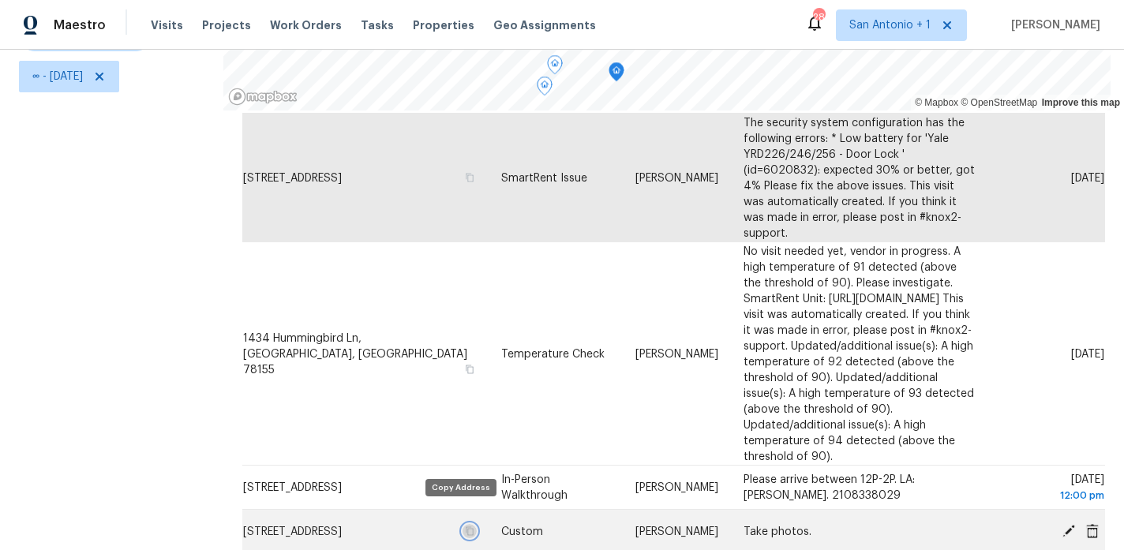
click at [466, 527] on icon "button" at bounding box center [470, 531] width 8 height 9
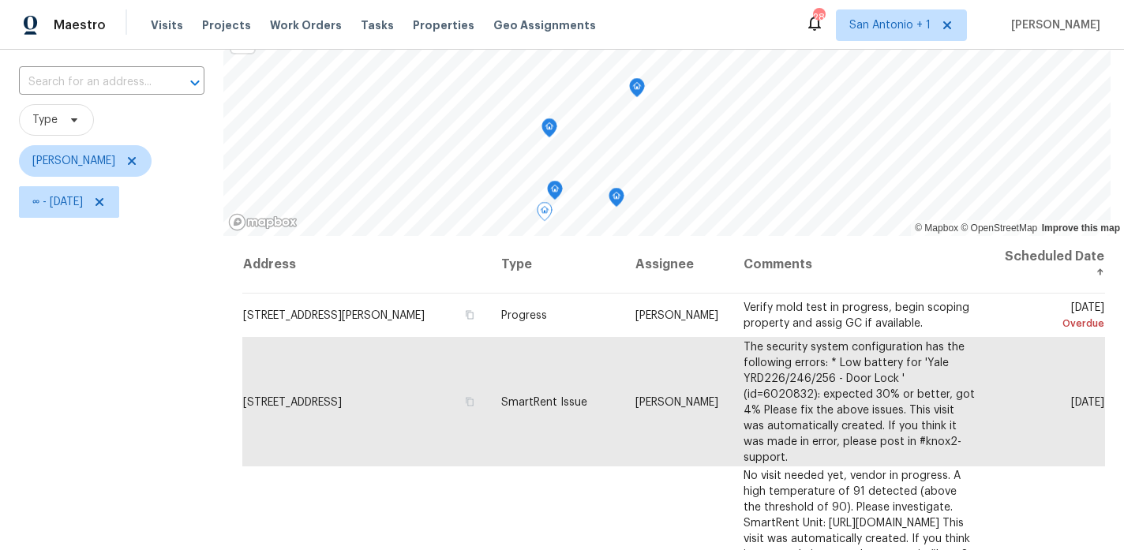
scroll to position [96, 0]
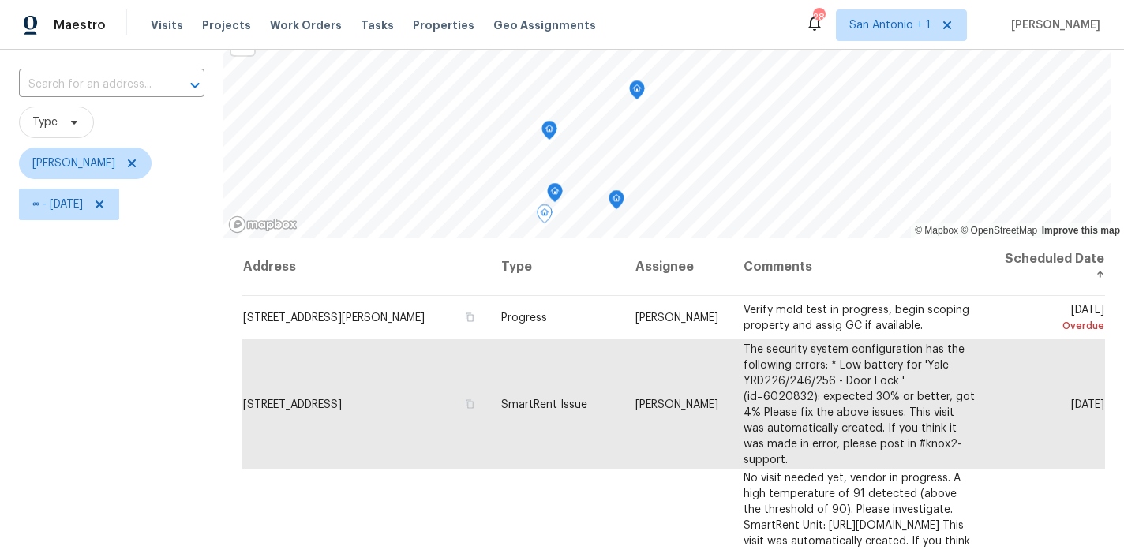
click at [562, 190] on icon "Map marker" at bounding box center [555, 193] width 14 height 18
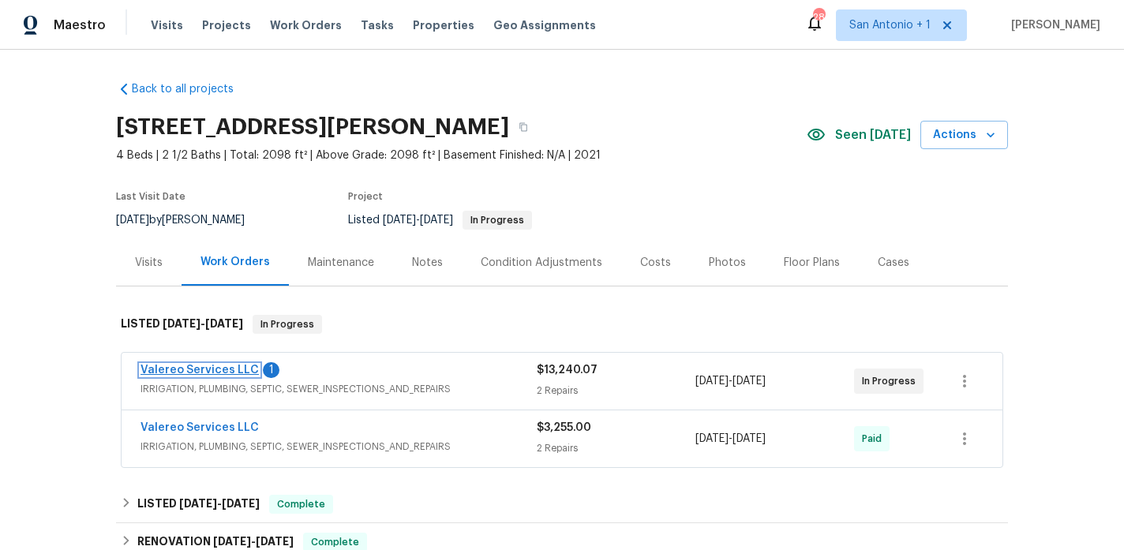
click at [204, 367] on link "Valereo Services LLC" at bounding box center [200, 370] width 118 height 11
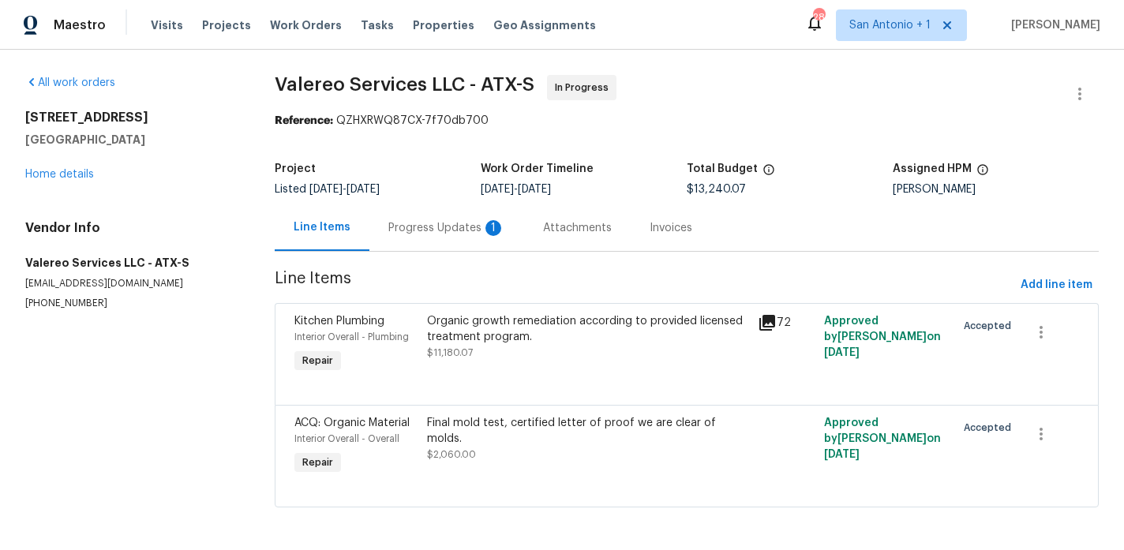
click at [441, 227] on div "Progress Updates 1" at bounding box center [446, 228] width 117 height 16
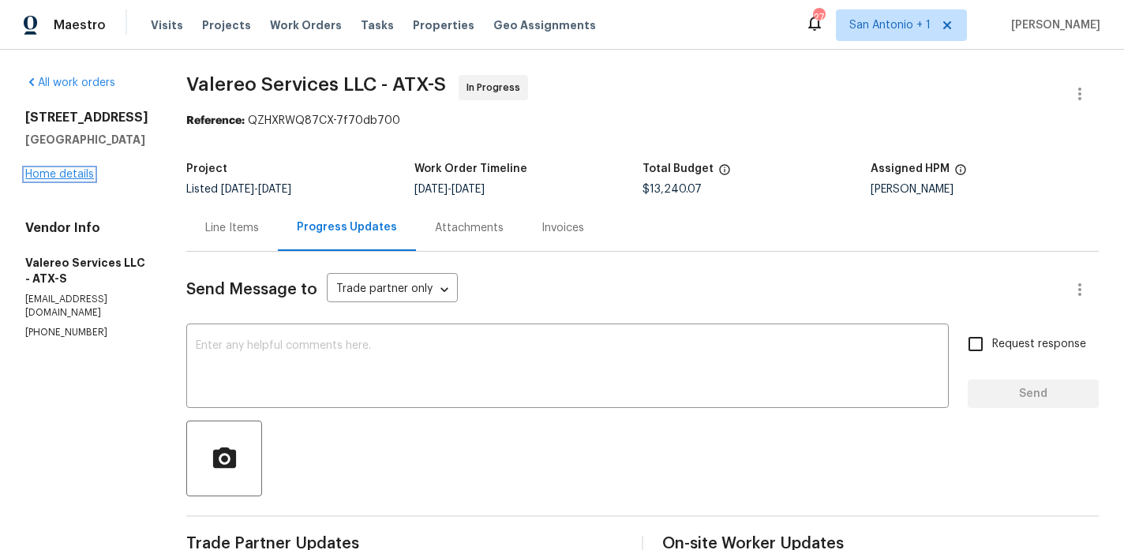
click at [59, 180] on link "Home details" at bounding box center [59, 174] width 69 height 11
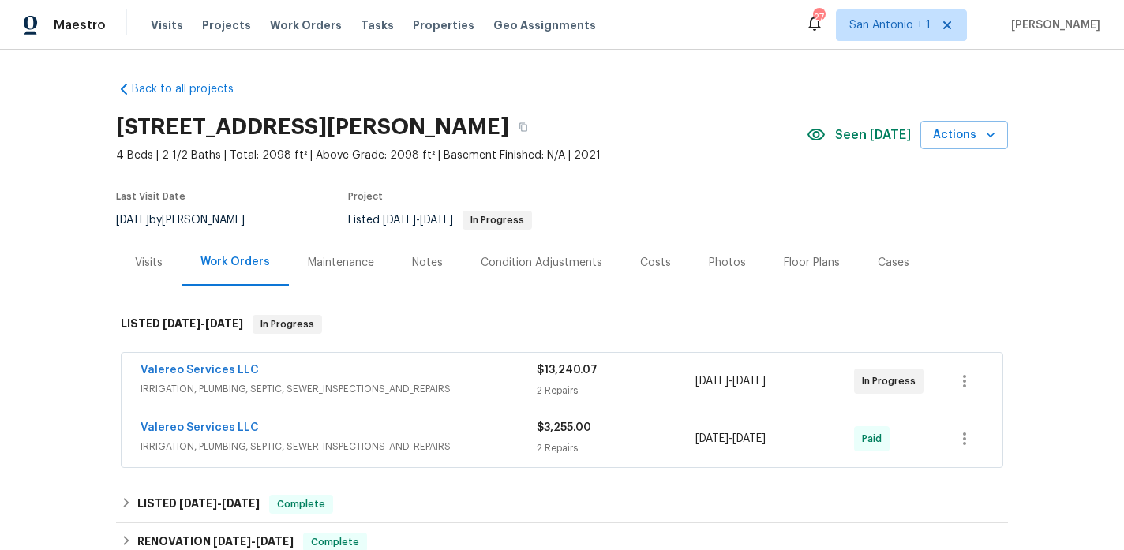
click at [431, 266] on div "Notes" at bounding box center [427, 263] width 31 height 16
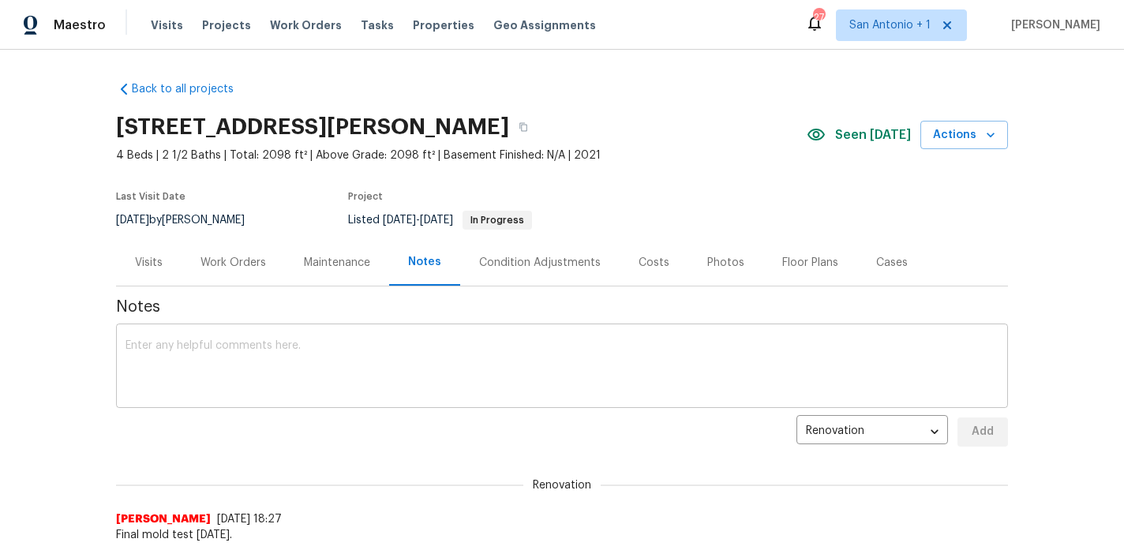
click at [404, 336] on div "x ​" at bounding box center [562, 368] width 892 height 81
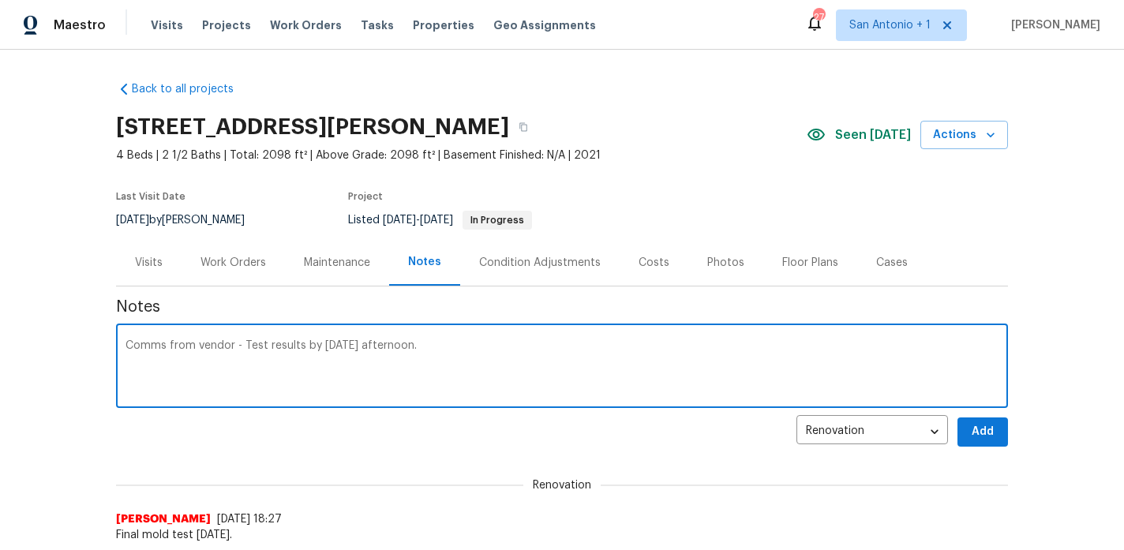
type textarea "Comms from vendor - Test results by [DATE] afternoon."
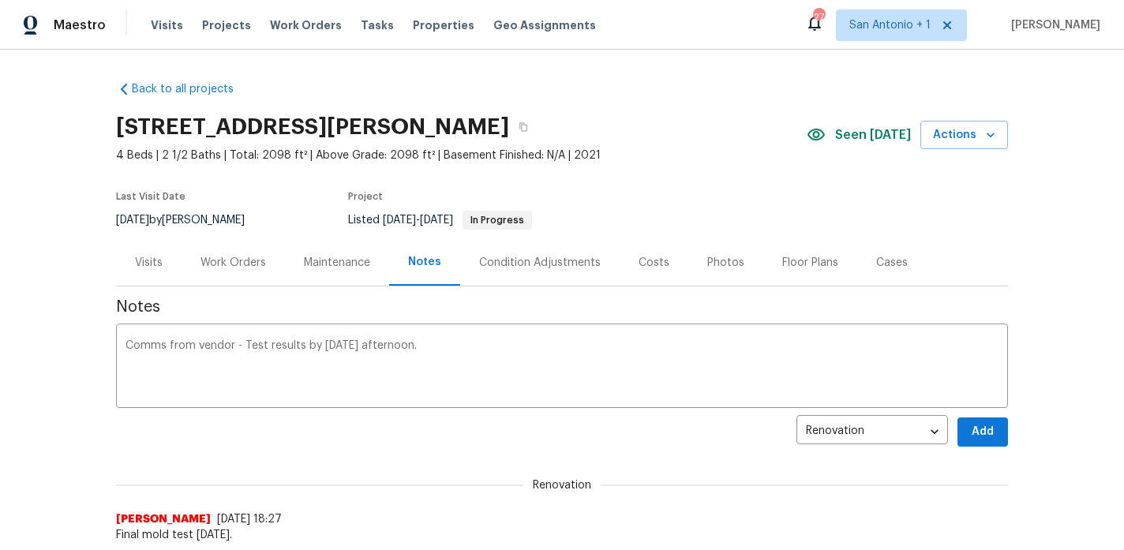
click at [988, 429] on span "Add" at bounding box center [982, 432] width 25 height 20
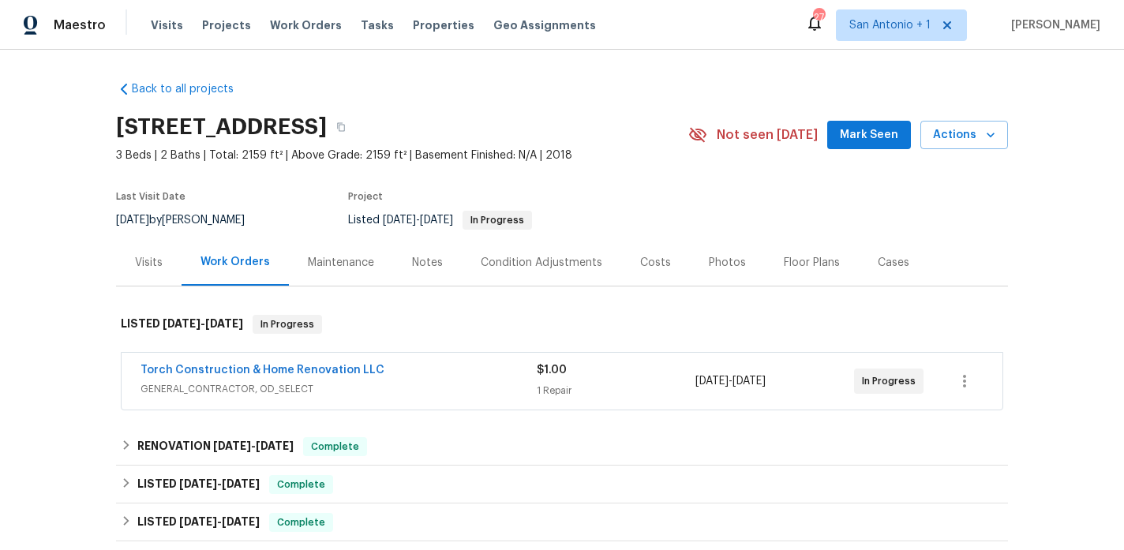
click at [435, 265] on div "Notes" at bounding box center [427, 263] width 31 height 16
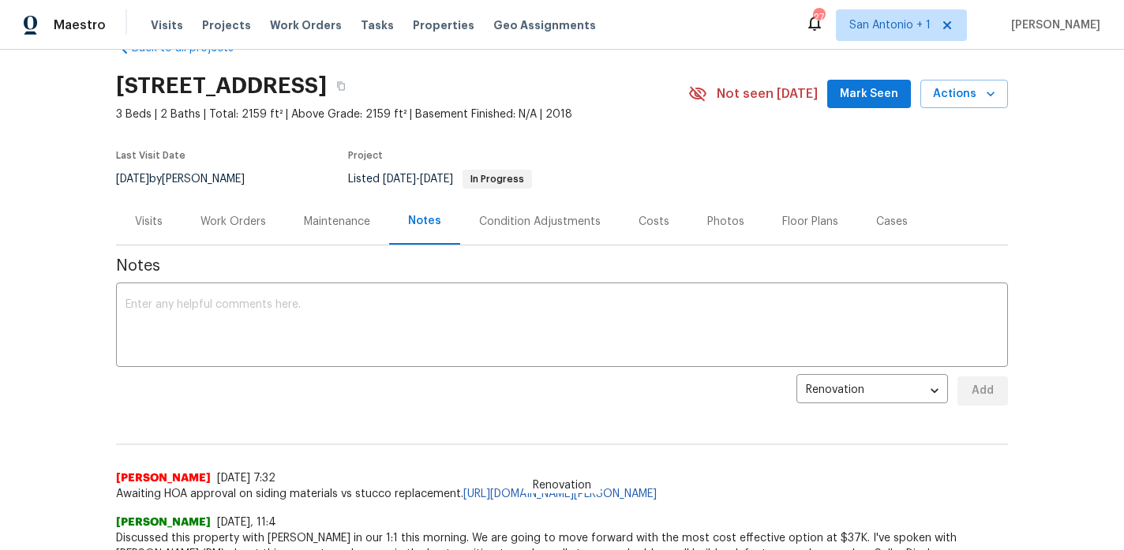
scroll to position [47, 0]
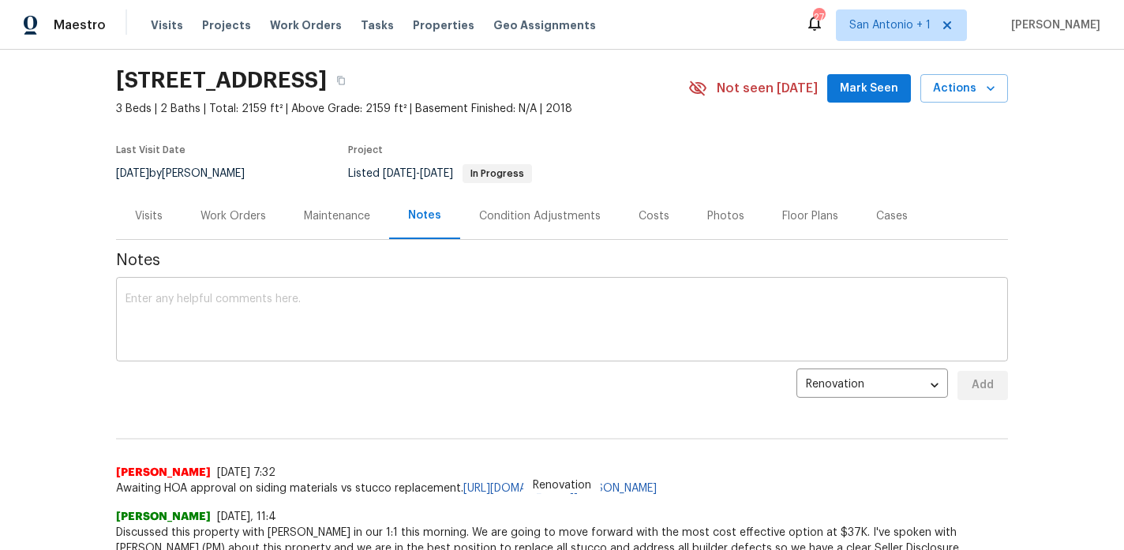
click at [458, 316] on textarea at bounding box center [562, 321] width 873 height 55
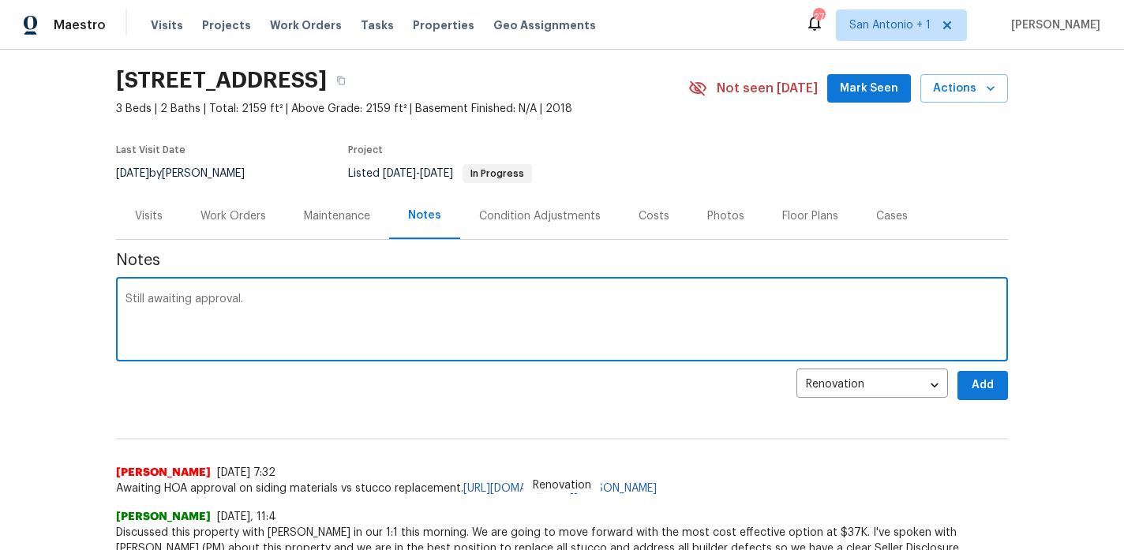
type textarea "Still awaiting approval."
click at [982, 384] on span "Add" at bounding box center [982, 386] width 25 height 20
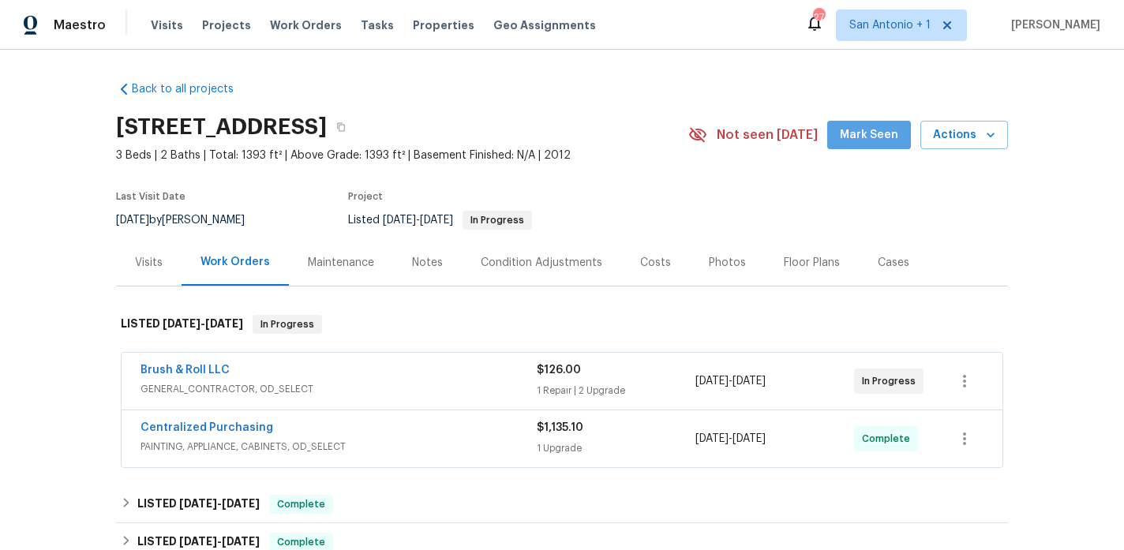
click at [887, 141] on span "Mark Seen" at bounding box center [869, 136] width 58 height 20
click at [179, 372] on link "Brush & Roll LLC" at bounding box center [185, 370] width 89 height 11
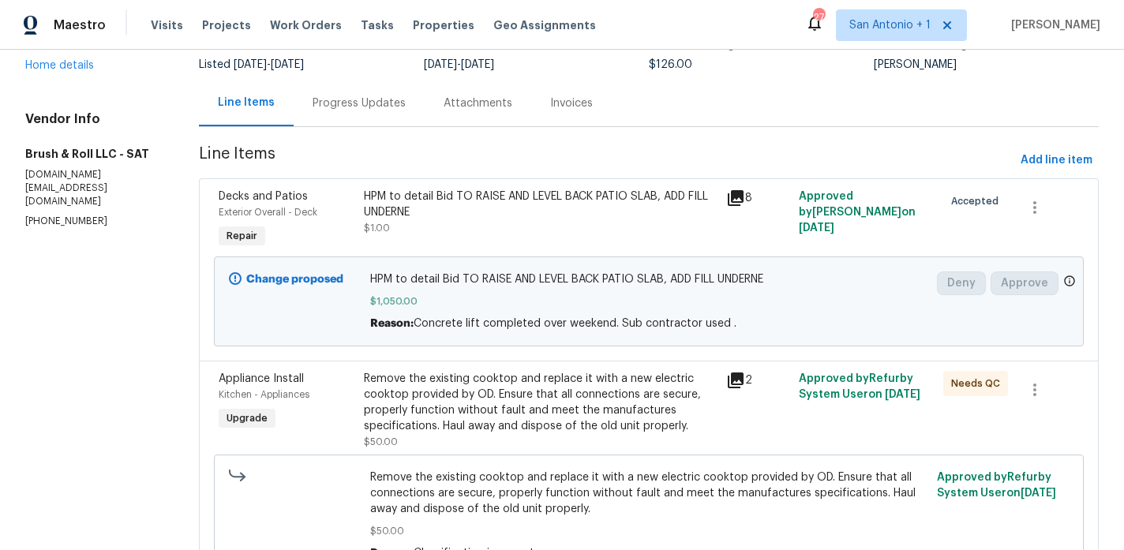
scroll to position [131, 0]
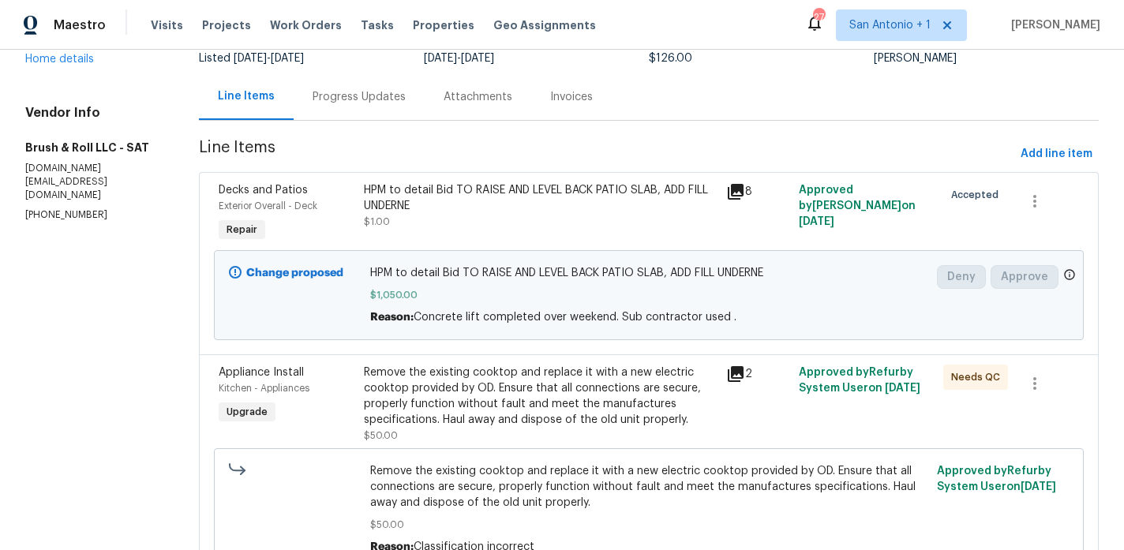
click at [433, 404] on div "Remove the existing cooktop and replace it with a new electric cooktop provided…" at bounding box center [540, 396] width 353 height 63
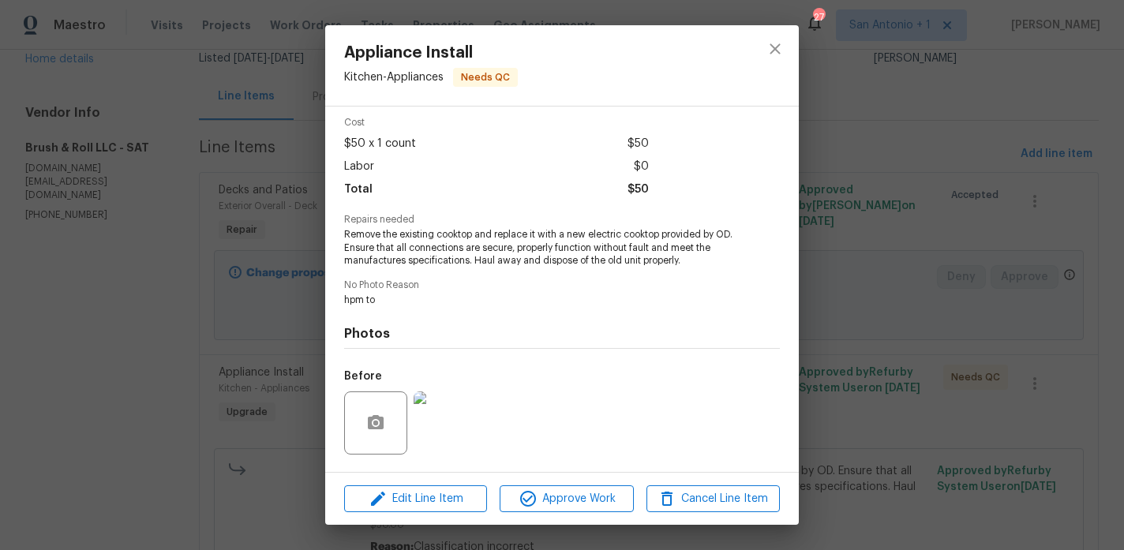
scroll to position [163, 0]
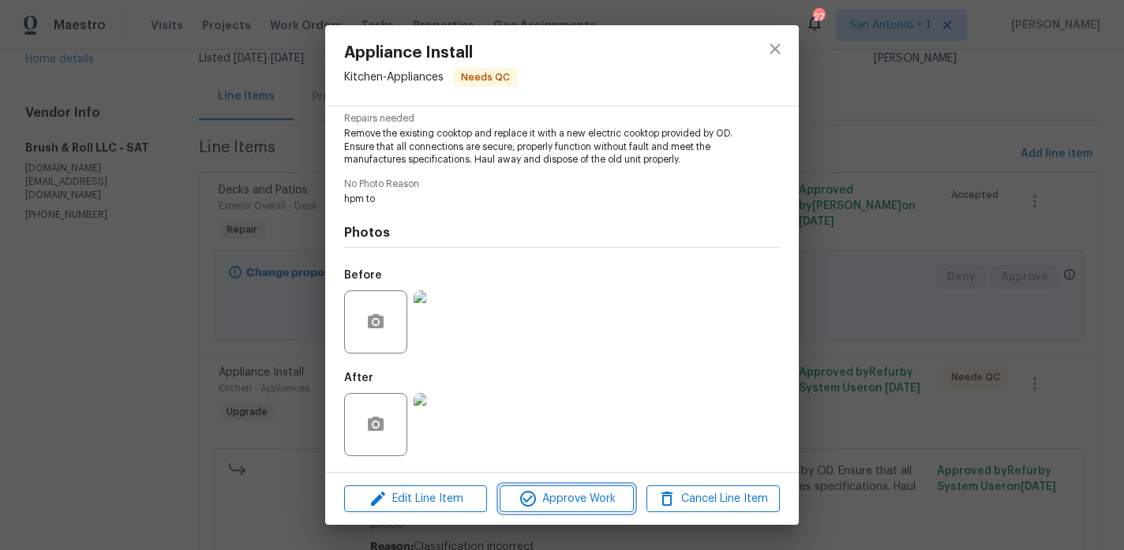
click at [565, 500] on span "Approve Work" at bounding box center [566, 499] width 124 height 20
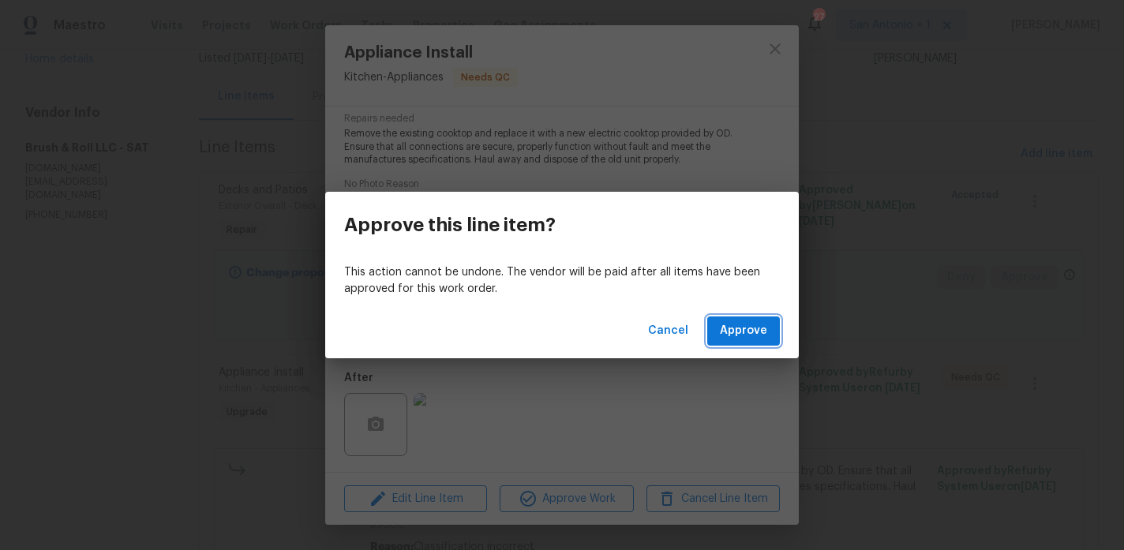
click at [737, 336] on span "Approve" at bounding box center [743, 331] width 47 height 20
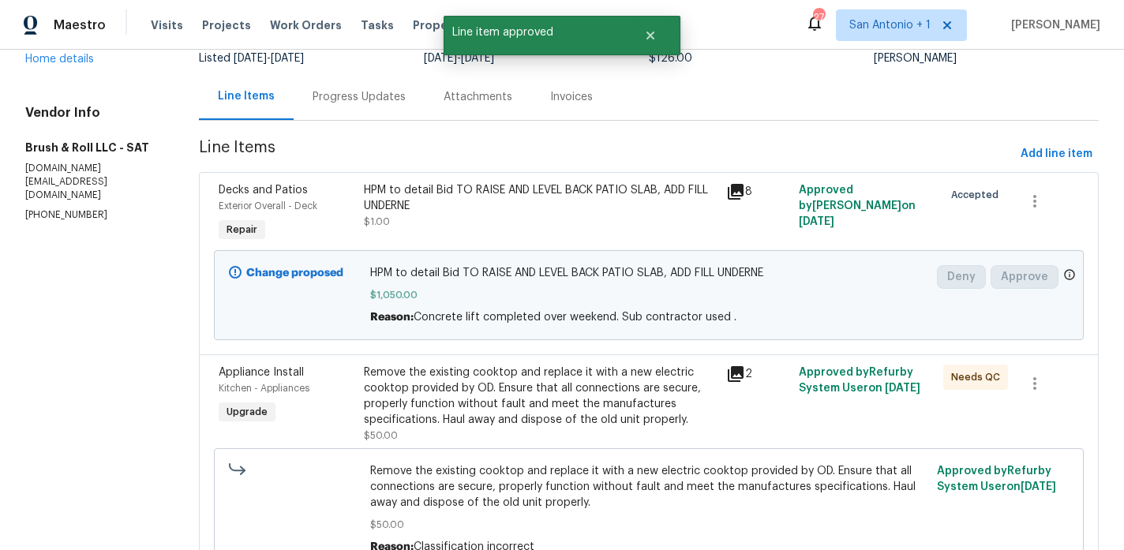
scroll to position [0, 0]
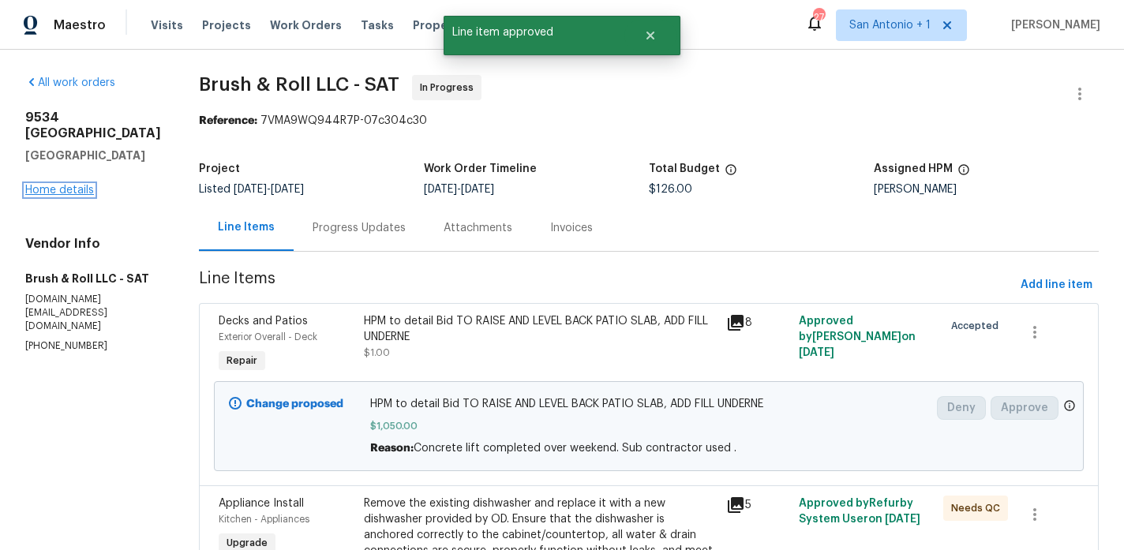
click at [64, 185] on link "Home details" at bounding box center [59, 190] width 69 height 11
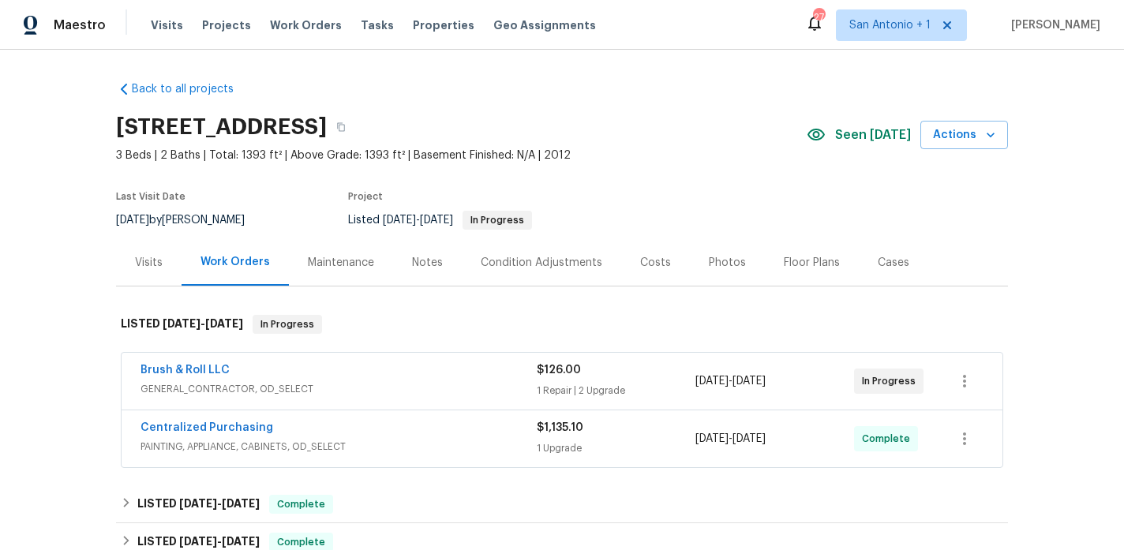
click at [425, 270] on div "Notes" at bounding box center [427, 263] width 31 height 16
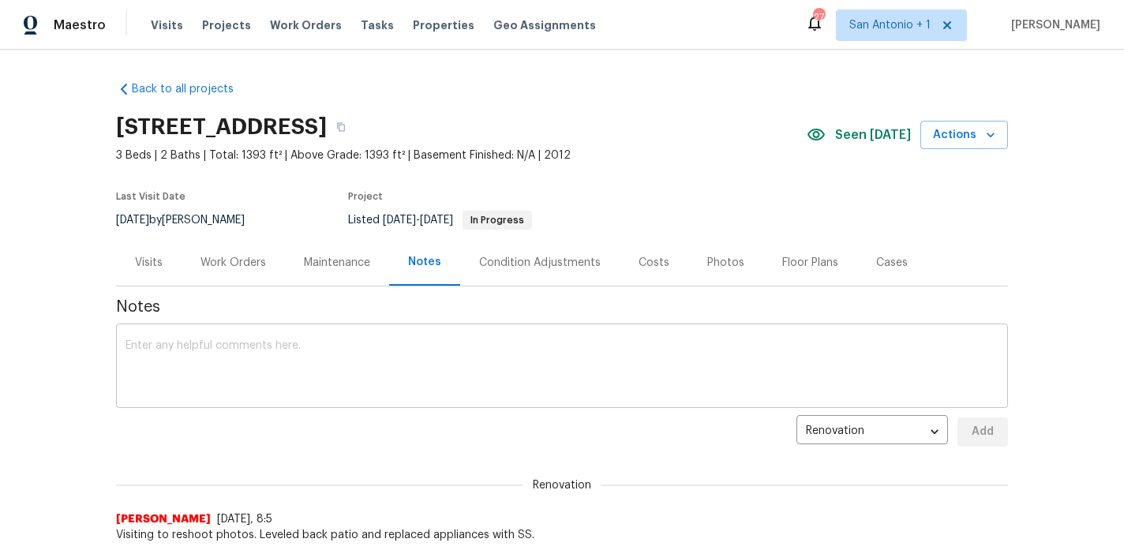
click at [391, 343] on textarea at bounding box center [562, 367] width 873 height 55
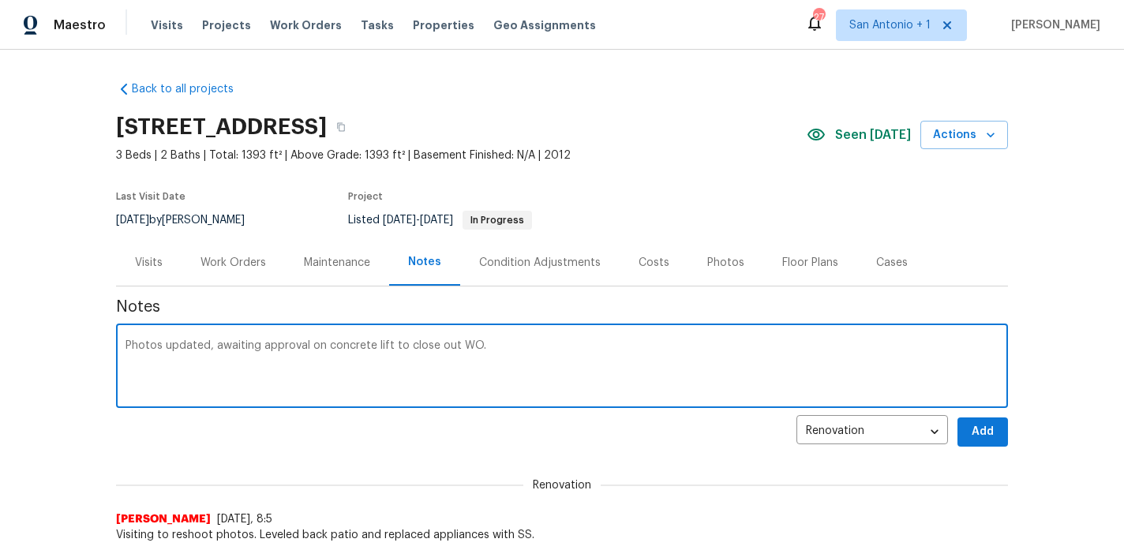
type textarea "Photos updated, awaiting approval on concrete lift to close out WO."
click at [984, 438] on span "Add" at bounding box center [982, 432] width 25 height 20
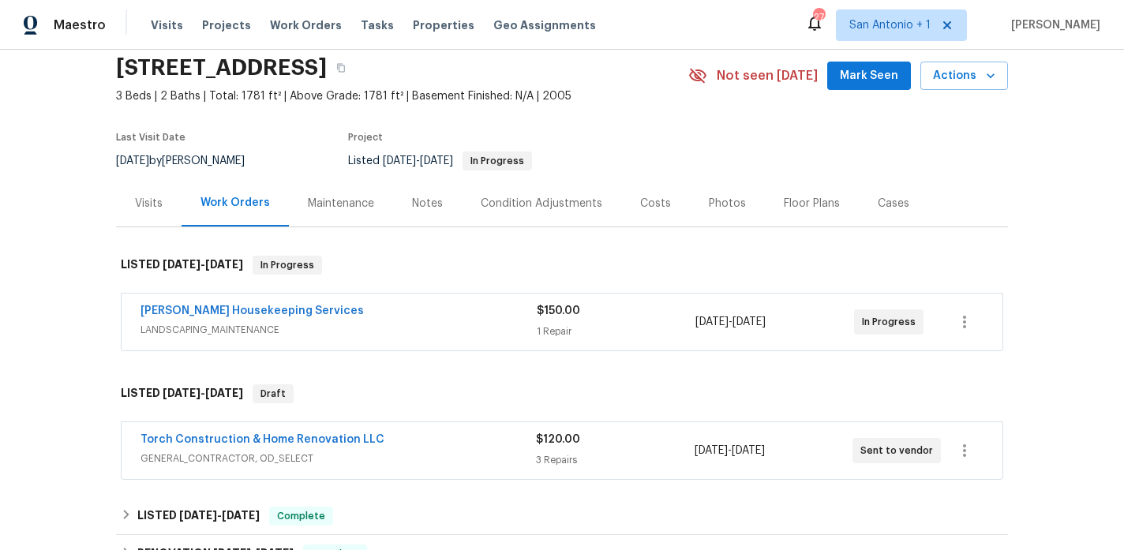
scroll to position [56, 0]
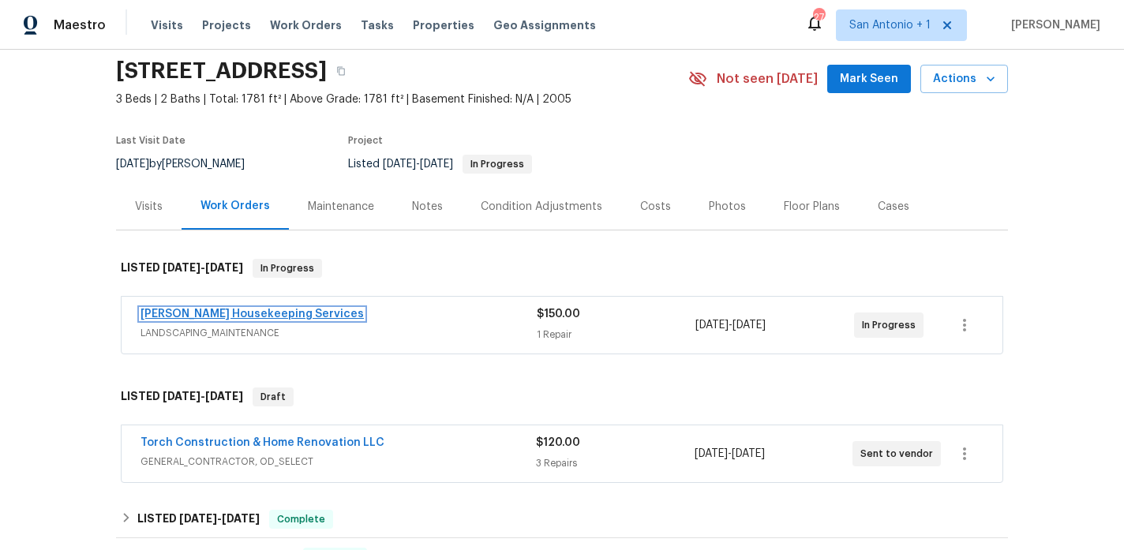
click at [234, 316] on link "Arelis Housekeeping Services" at bounding box center [252, 314] width 223 height 11
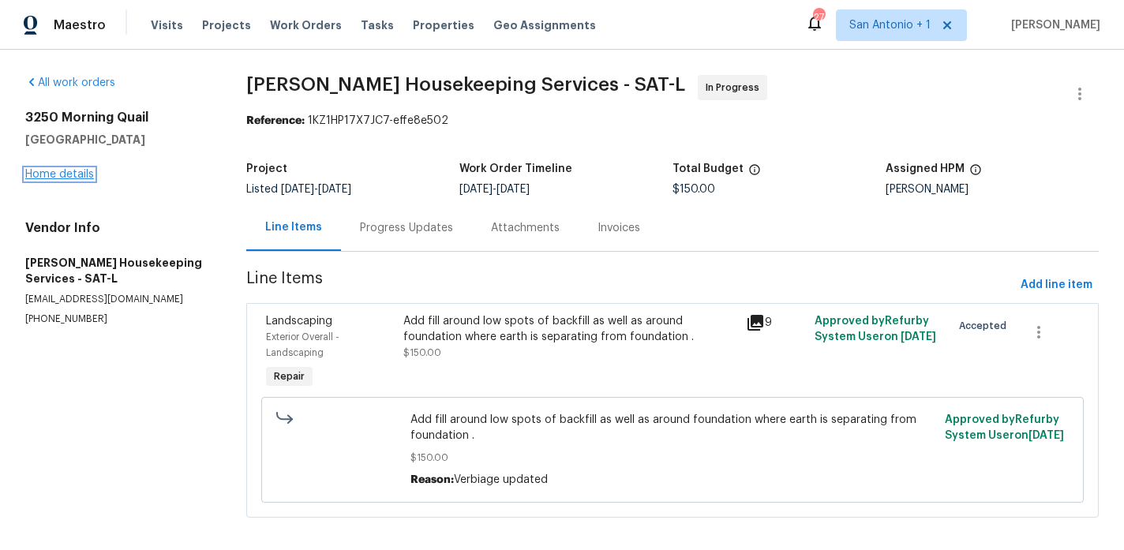
click at [73, 174] on link "Home details" at bounding box center [59, 174] width 69 height 11
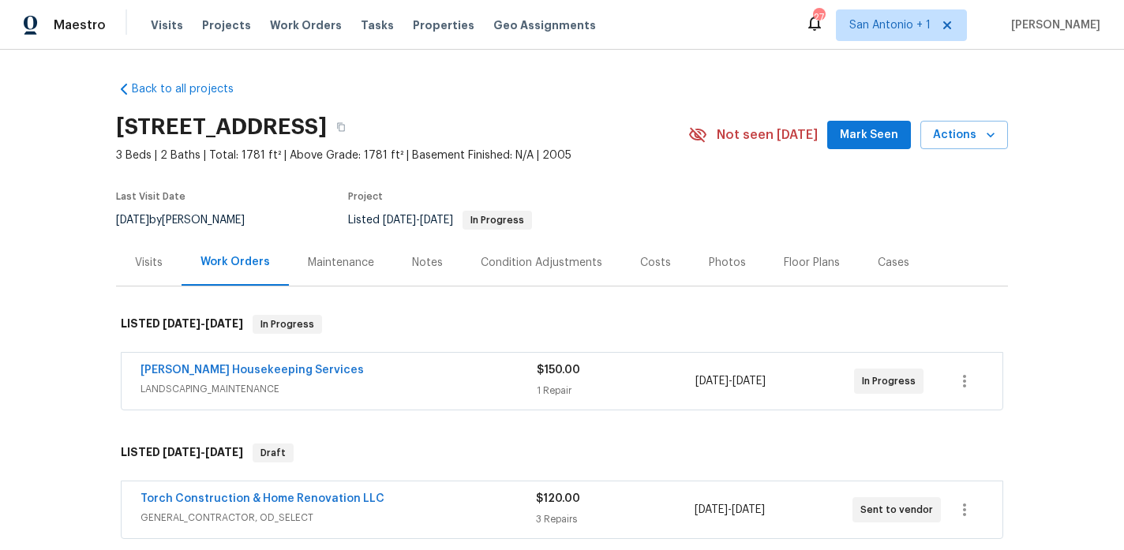
click at [347, 262] on div "Maintenance" at bounding box center [341, 263] width 66 height 16
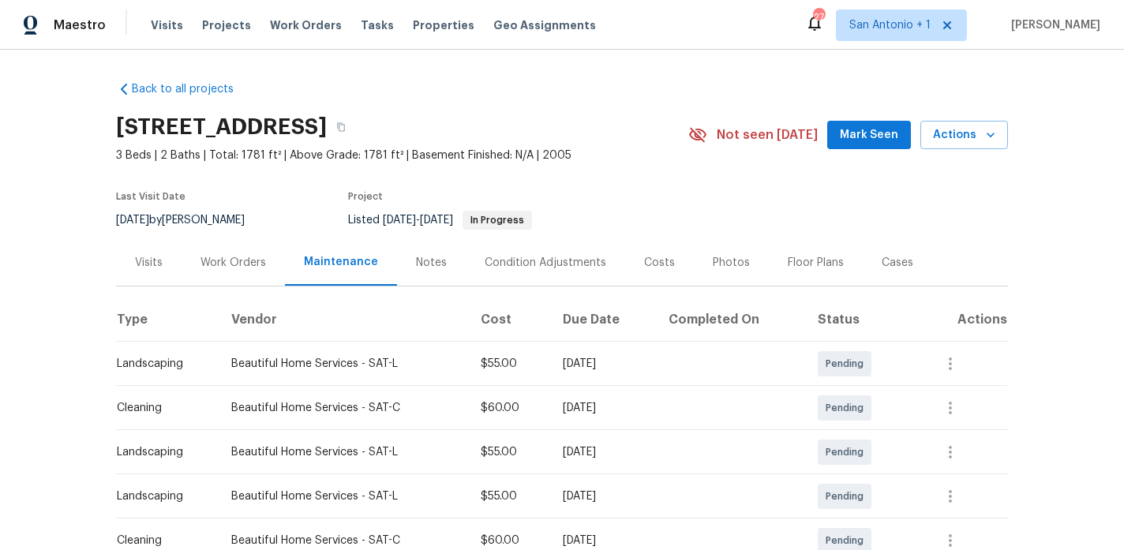
click at [226, 263] on div "Work Orders" at bounding box center [234, 263] width 66 height 16
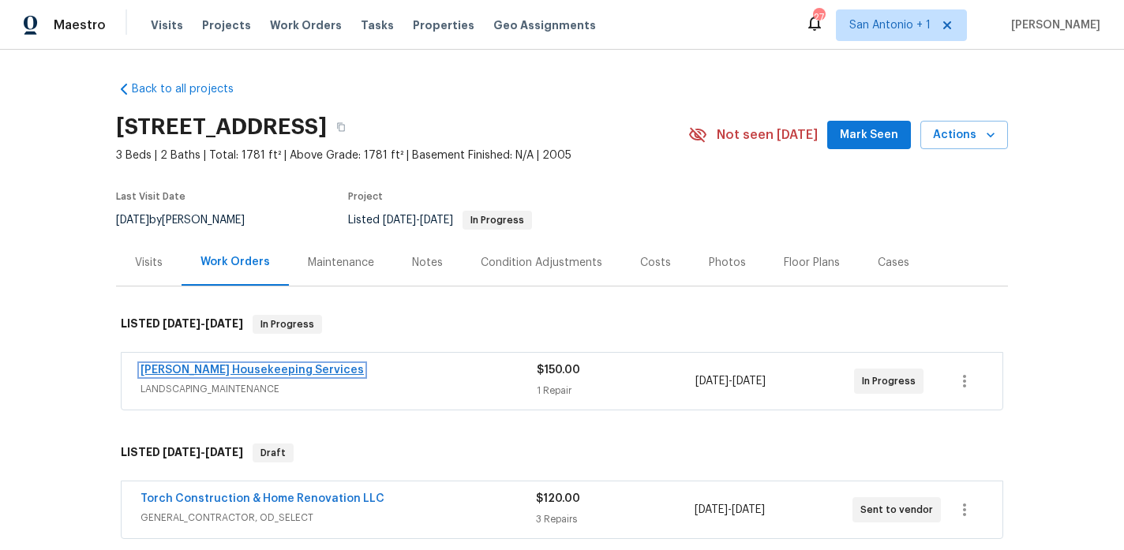
click at [228, 372] on link "Arelis Housekeeping Services" at bounding box center [252, 370] width 223 height 11
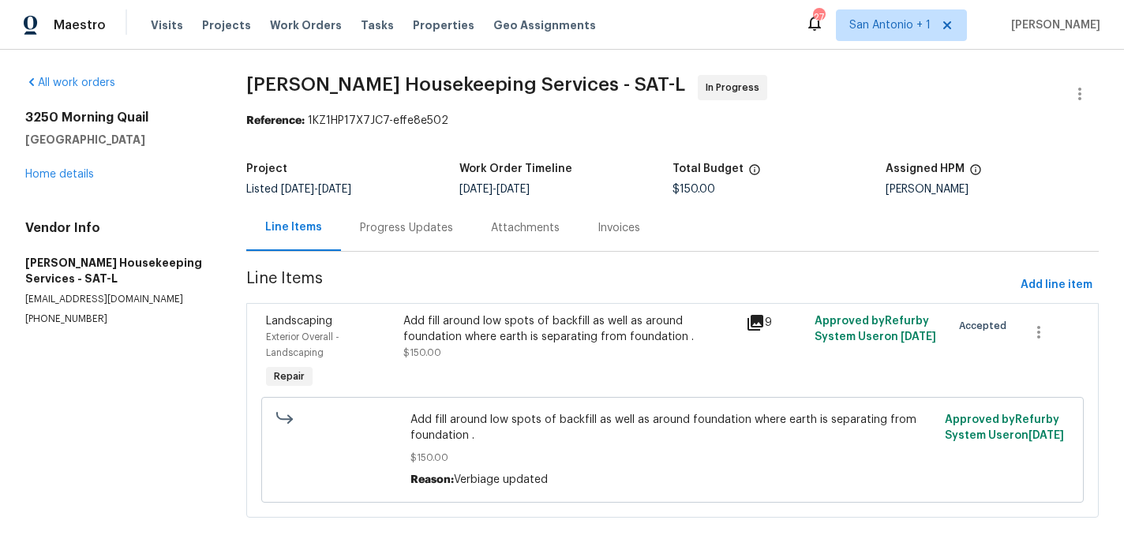
click at [422, 231] on div "Progress Updates" at bounding box center [406, 228] width 93 height 16
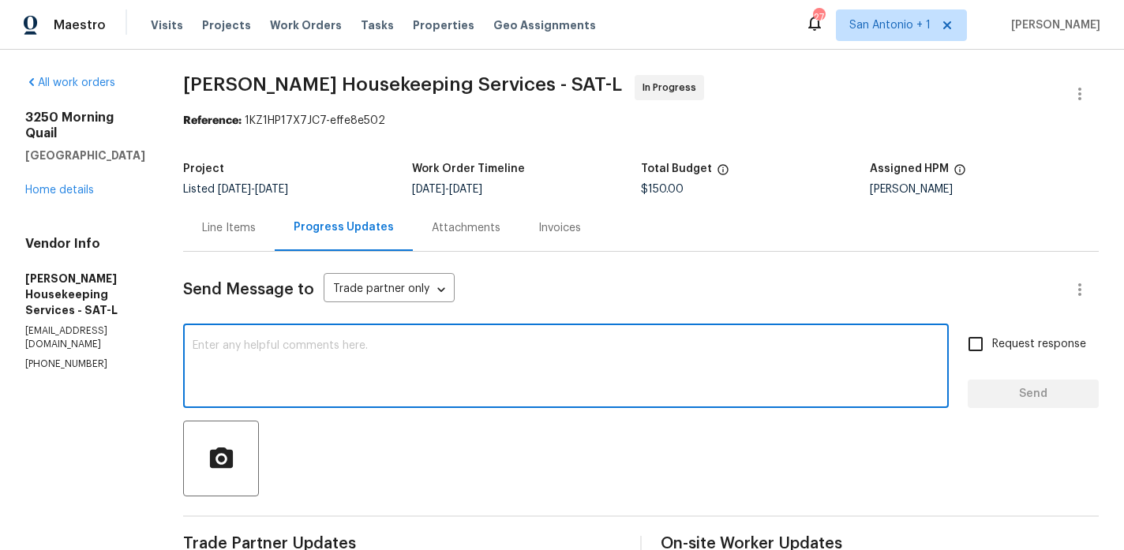
click at [469, 349] on textarea at bounding box center [566, 367] width 747 height 55
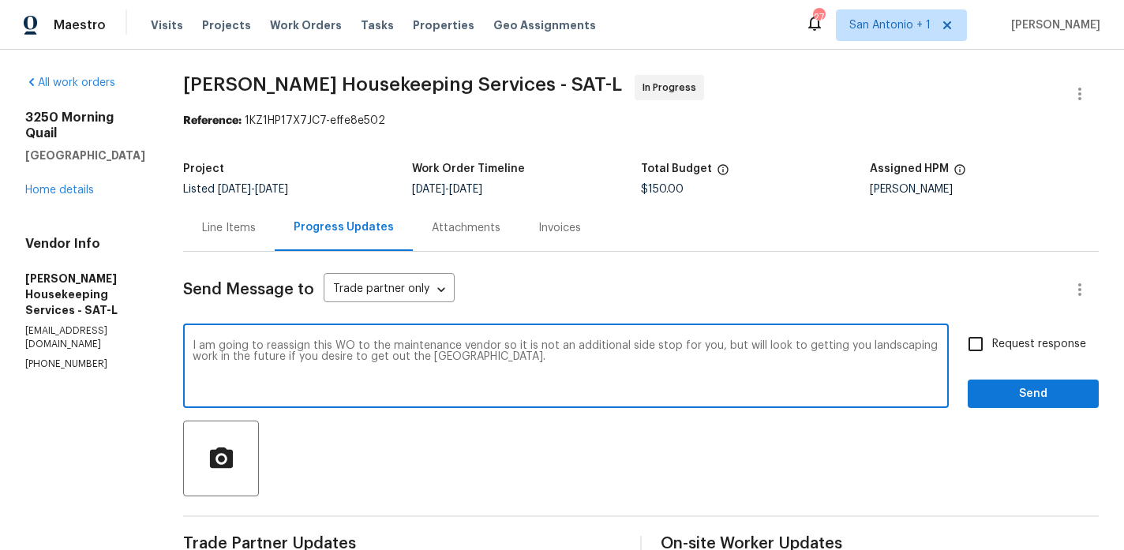
type textarea "I am going to reassign this WO to the maintenance vendor so it is not an additi…"
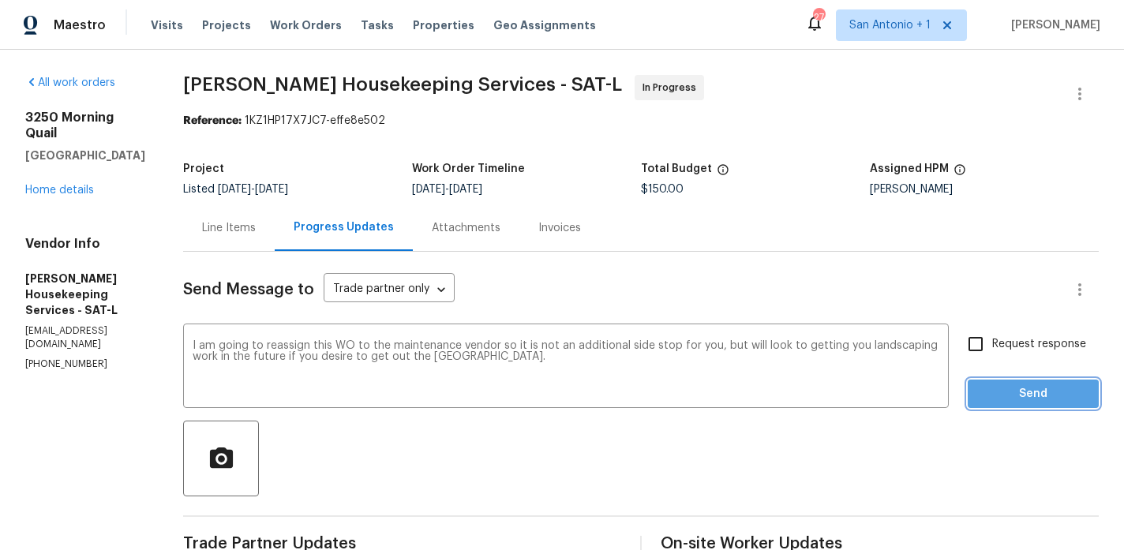
click at [1031, 390] on span "Send" at bounding box center [1033, 394] width 106 height 20
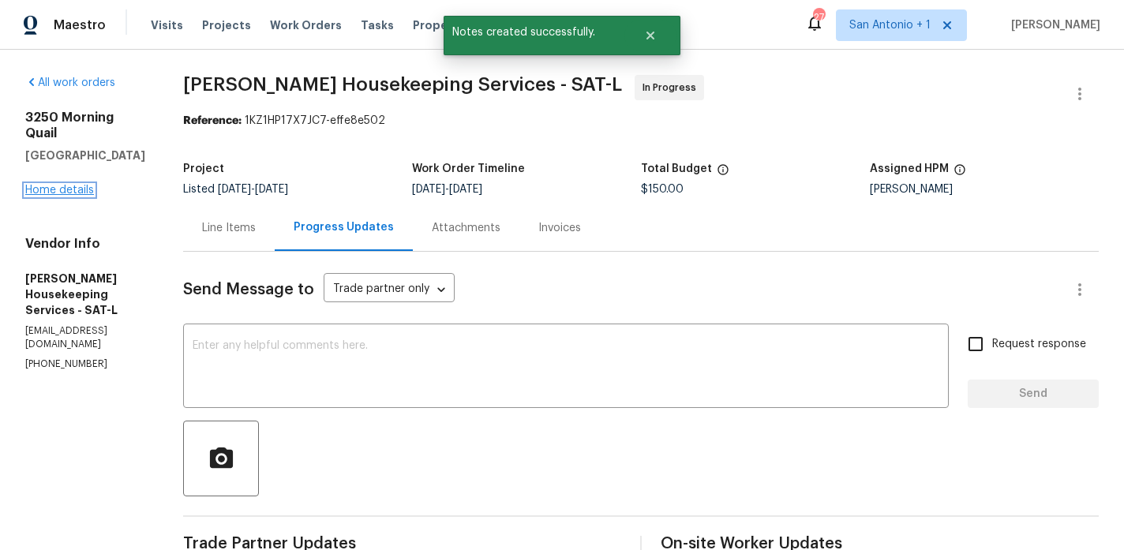
click at [69, 185] on link "Home details" at bounding box center [59, 190] width 69 height 11
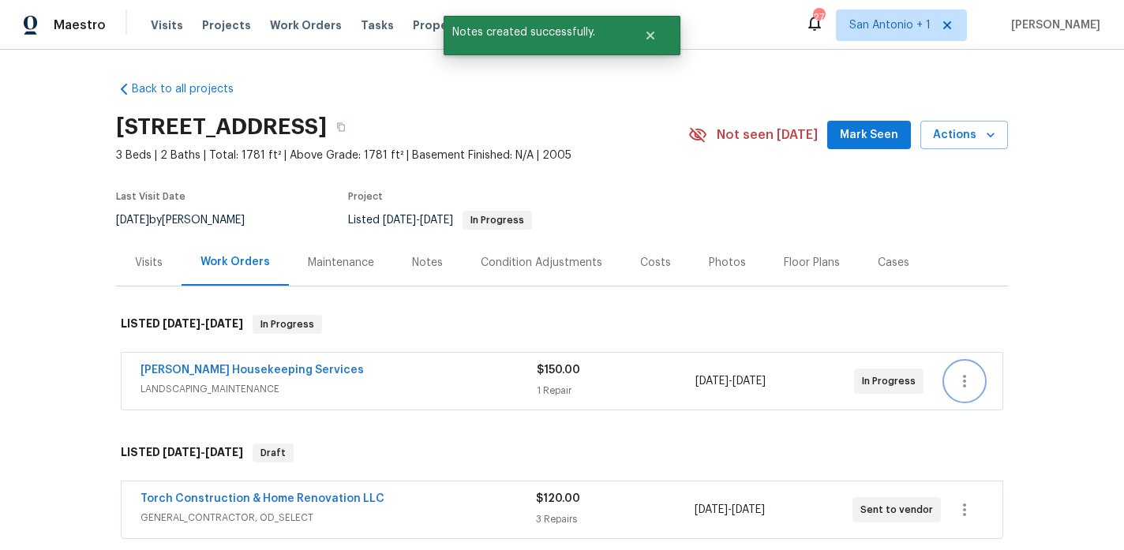
click at [961, 384] on icon "button" at bounding box center [964, 381] width 19 height 19
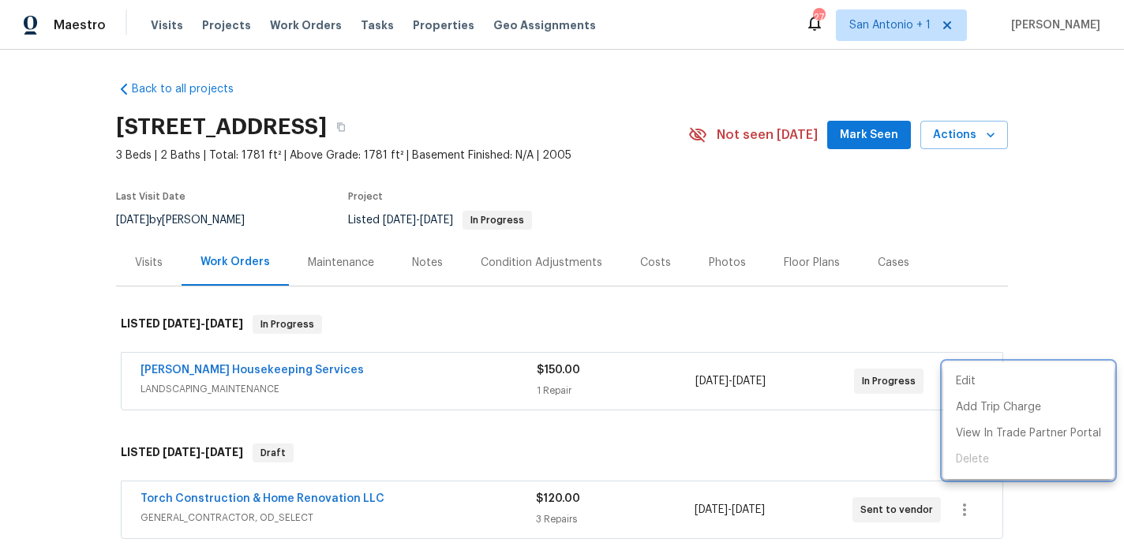
click at [937, 332] on div at bounding box center [562, 275] width 1124 height 550
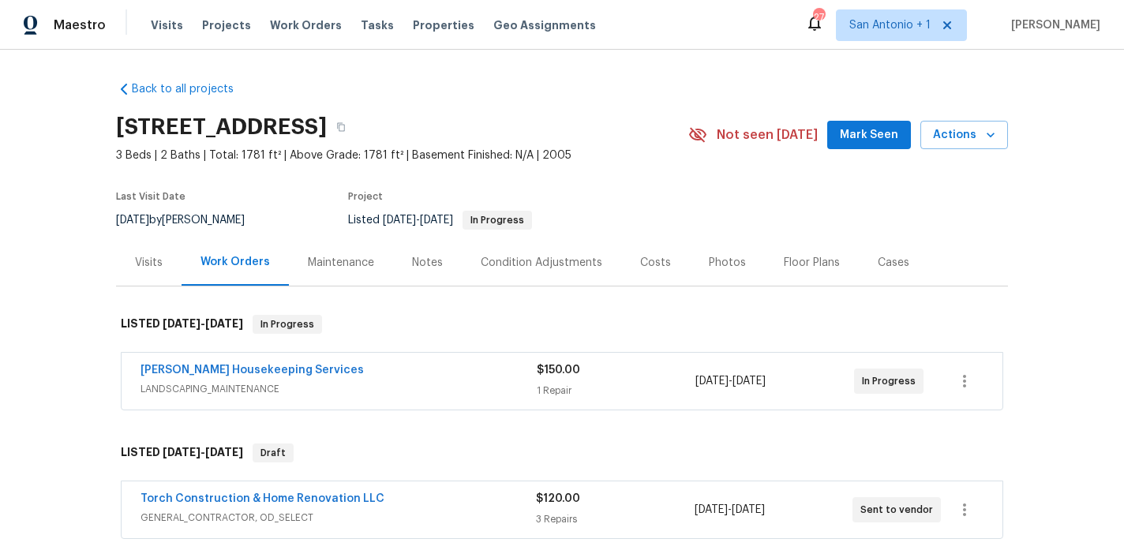
click at [860, 141] on span "Mark Seen" at bounding box center [869, 136] width 58 height 20
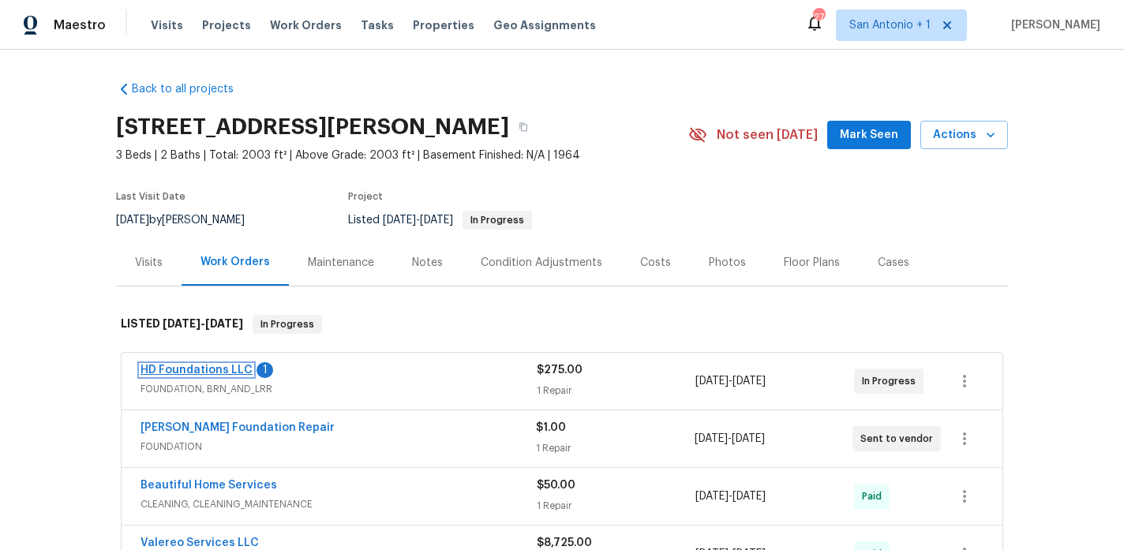
click at [210, 371] on link "HD Foundations LLC" at bounding box center [197, 370] width 112 height 11
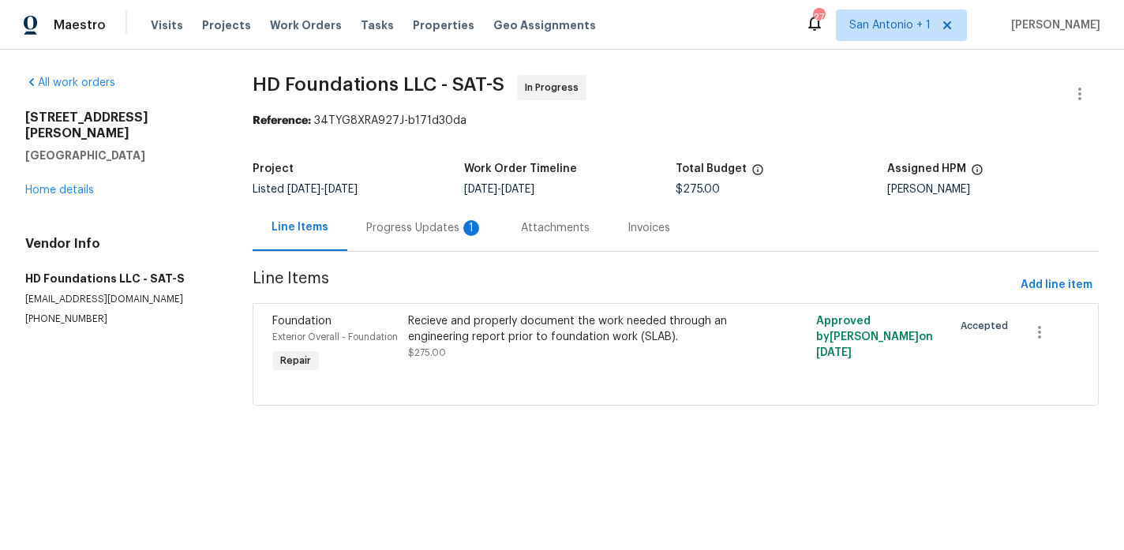
click at [429, 224] on div "Progress Updates 1" at bounding box center [424, 228] width 117 height 16
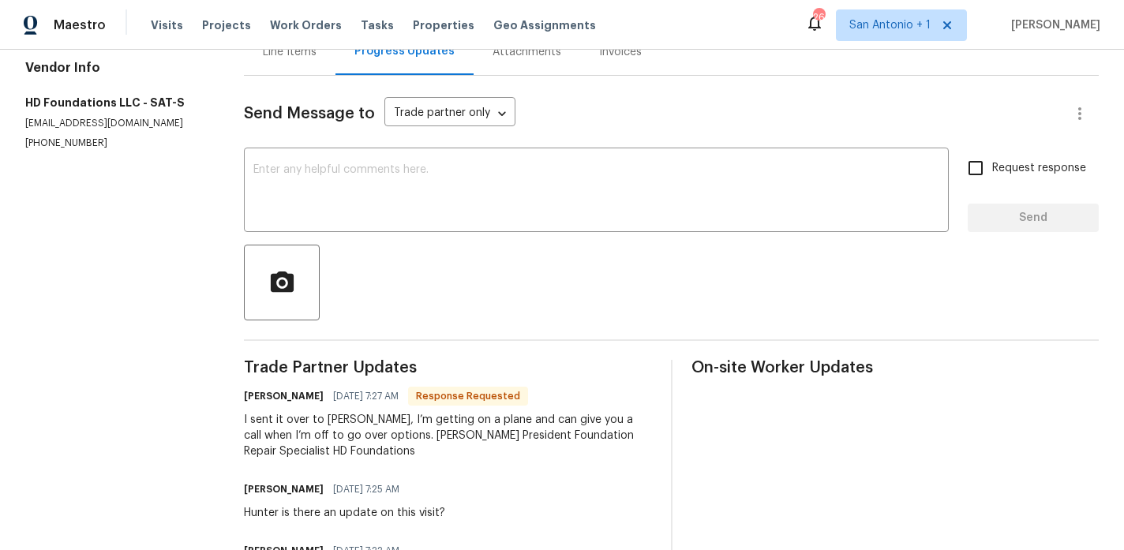
scroll to position [197, 0]
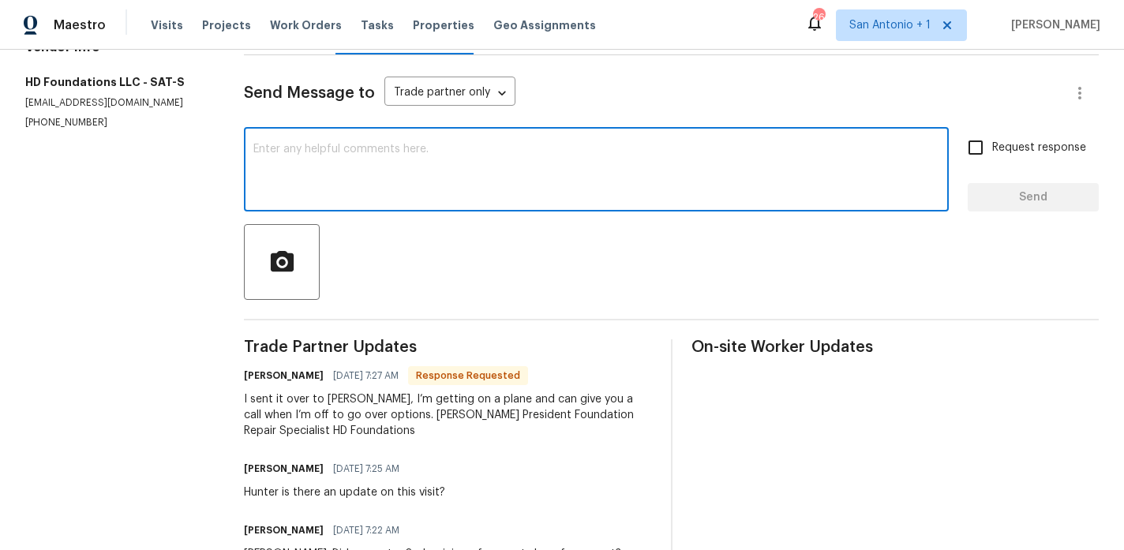
click at [438, 161] on textarea at bounding box center [596, 171] width 686 height 55
type textarea "Thanks."
click at [1025, 201] on span "Send" at bounding box center [1033, 198] width 106 height 20
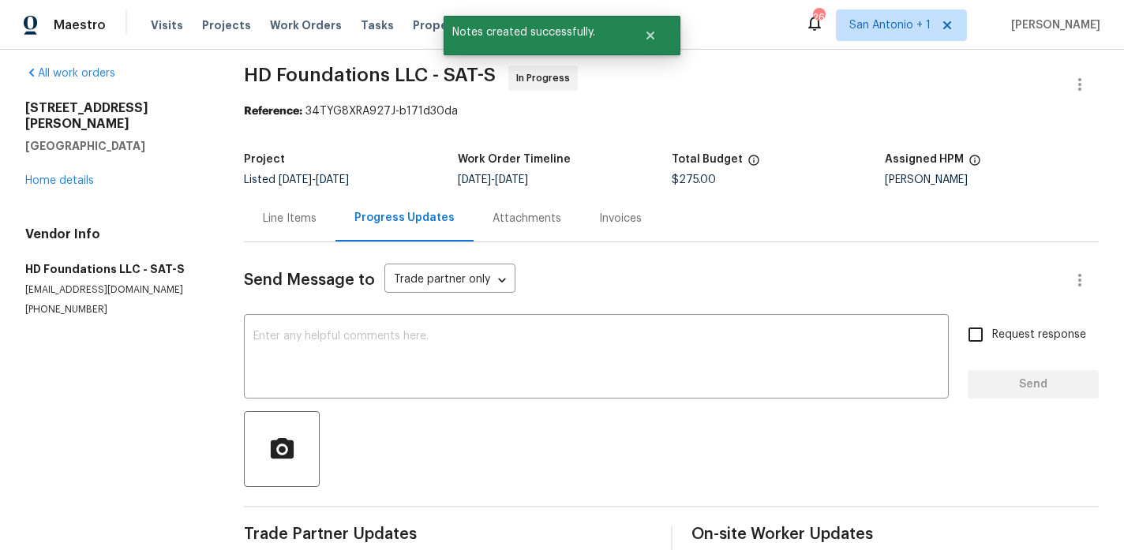
scroll to position [0, 0]
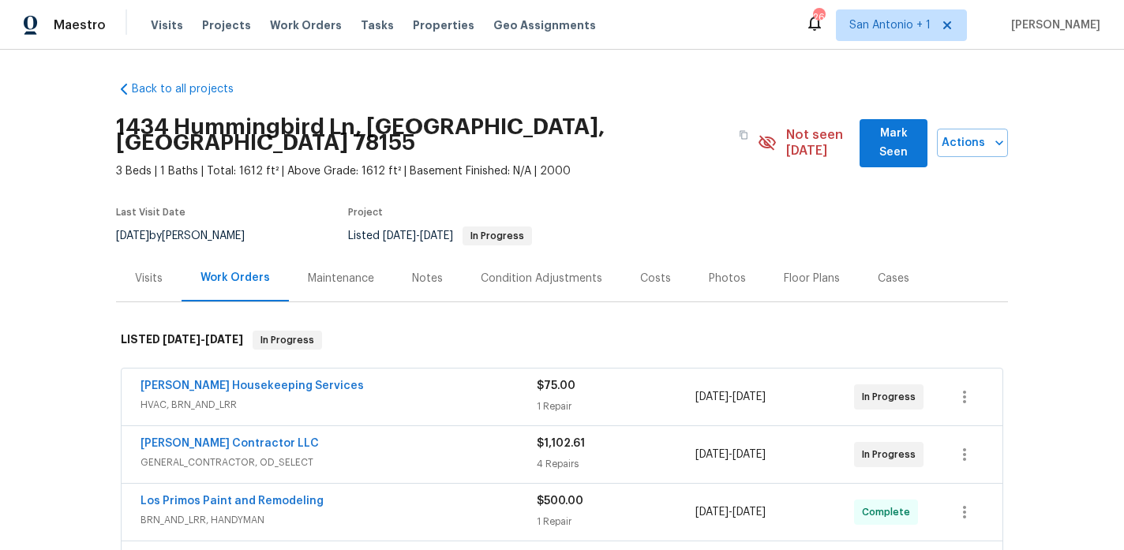
click at [897, 132] on span "Mark Seen" at bounding box center [893, 143] width 43 height 39
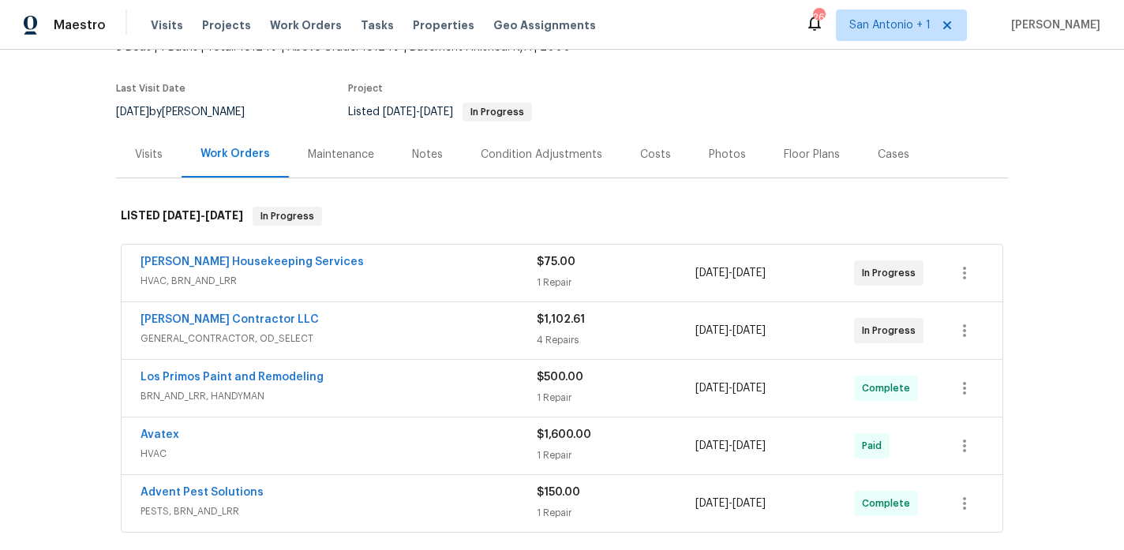
scroll to position [130, 0]
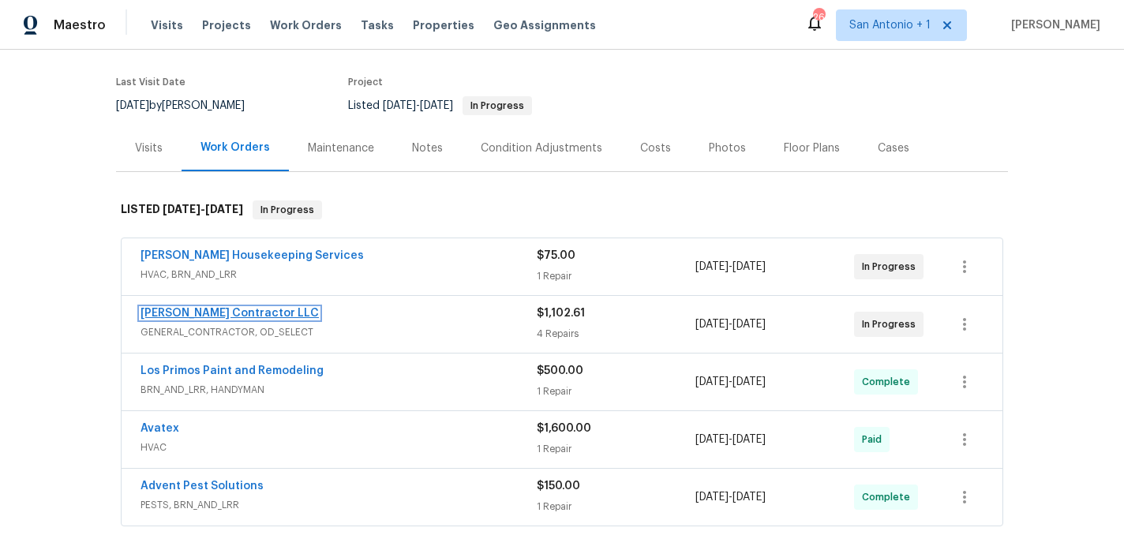
click at [247, 308] on link "[PERSON_NAME] Contractor LLC" at bounding box center [230, 313] width 178 height 11
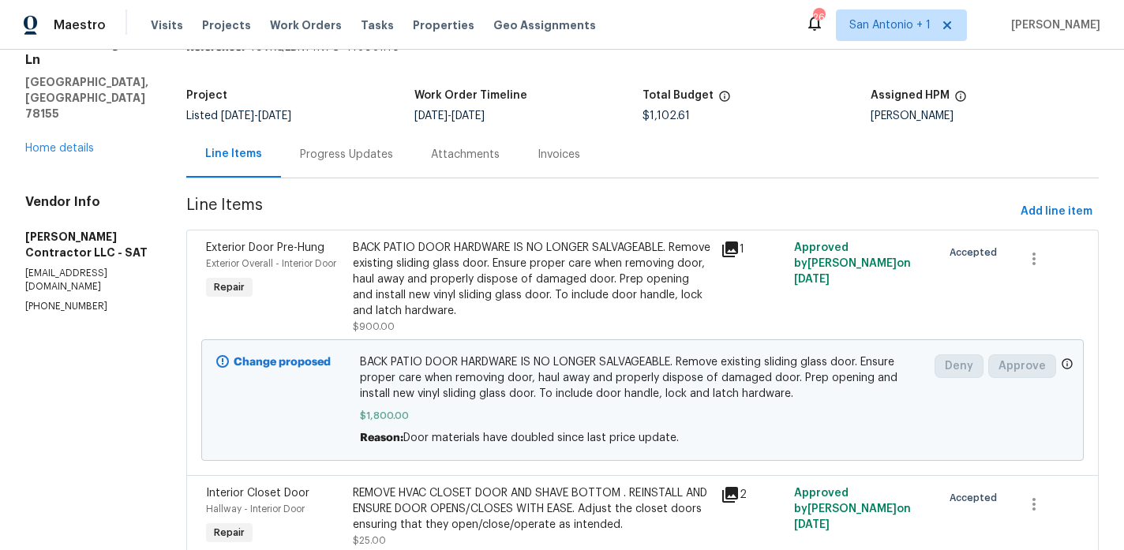
scroll to position [70, 0]
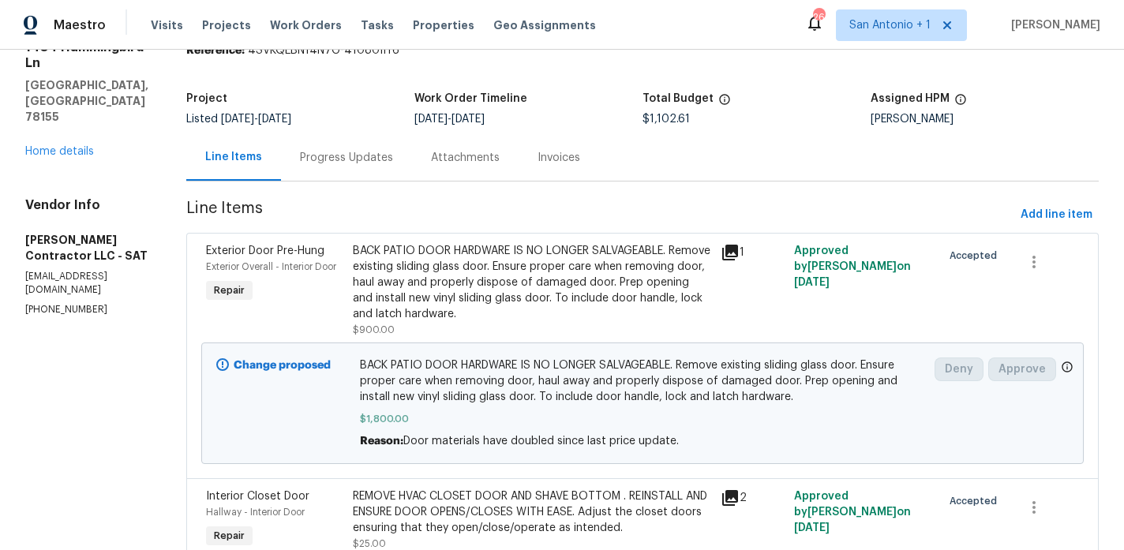
click at [386, 163] on div "Progress Updates" at bounding box center [346, 158] width 93 height 16
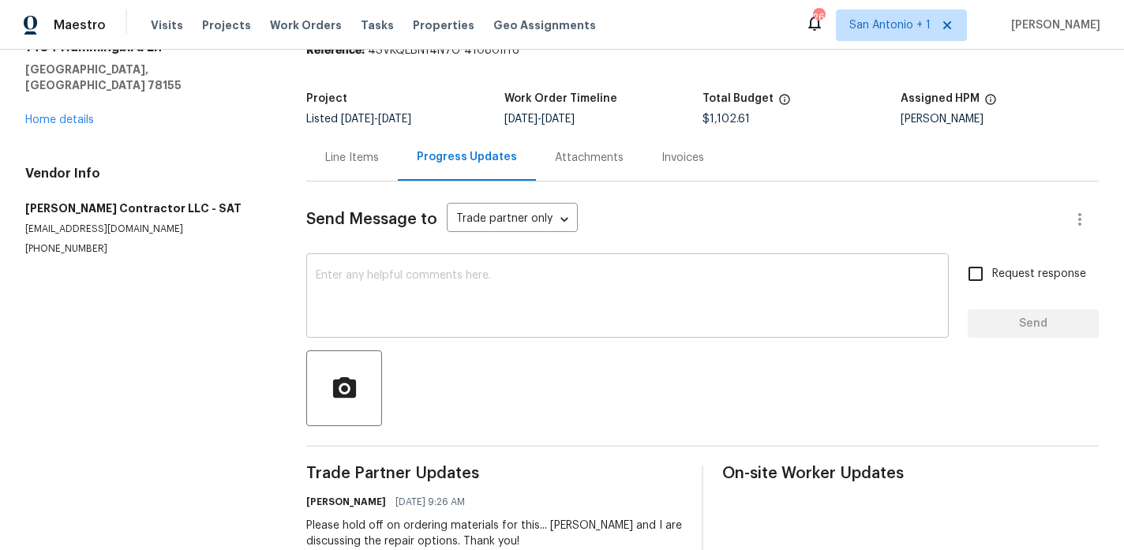
scroll to position [114, 0]
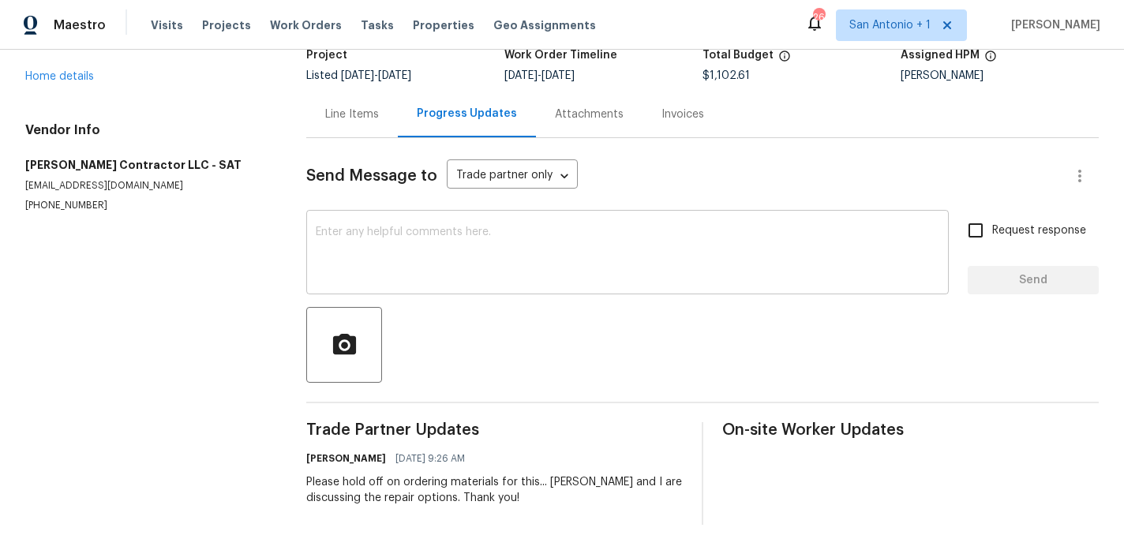
click at [463, 243] on textarea at bounding box center [628, 254] width 624 height 55
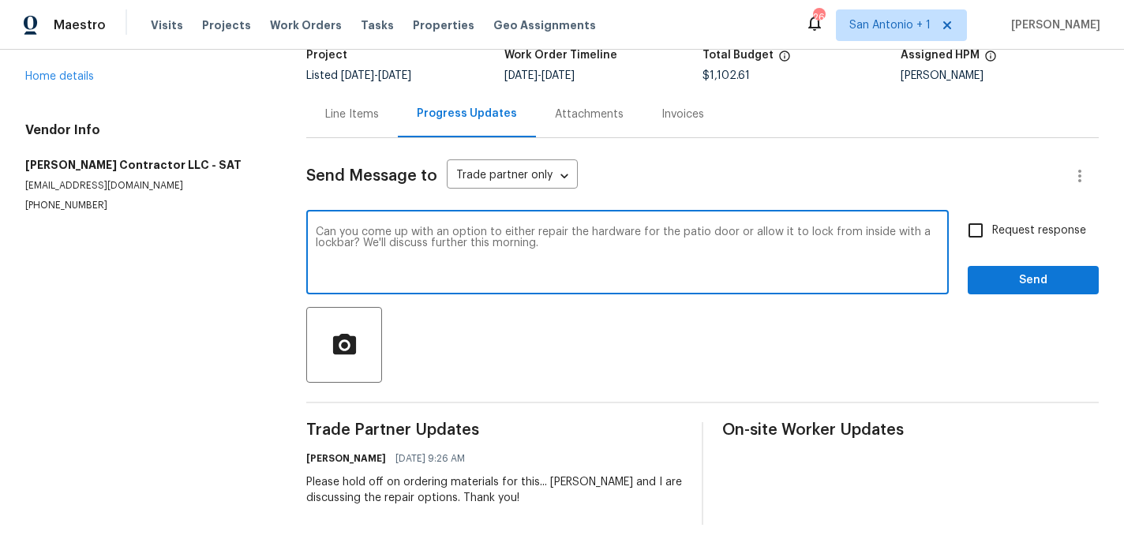
type textarea "Can you come up with an option to either repair the hardware for the patio door…"
click at [1081, 282] on span "Send" at bounding box center [1033, 281] width 106 height 20
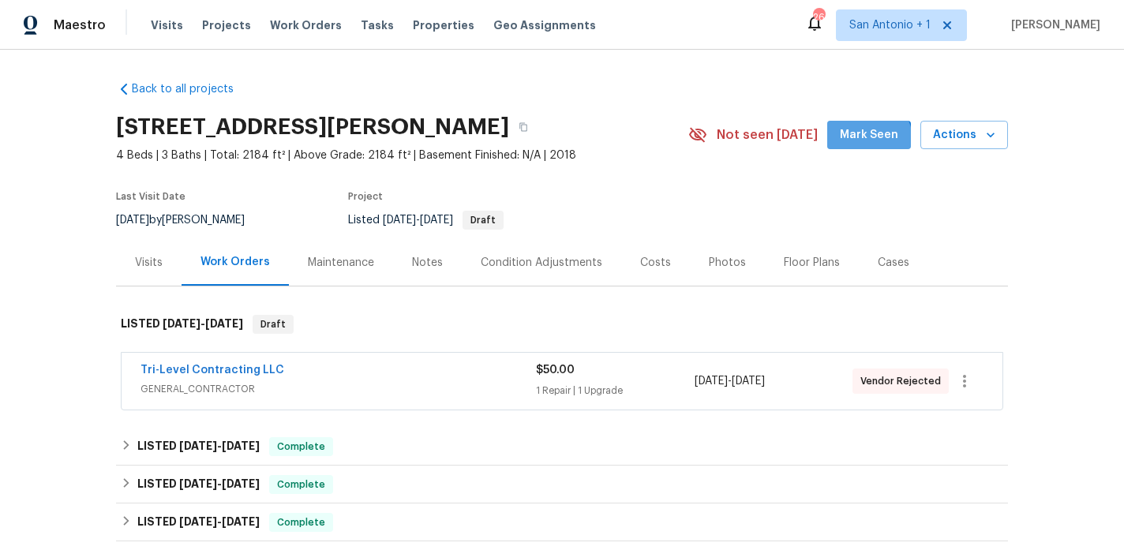
click at [857, 144] on button "Mark Seen" at bounding box center [869, 135] width 84 height 29
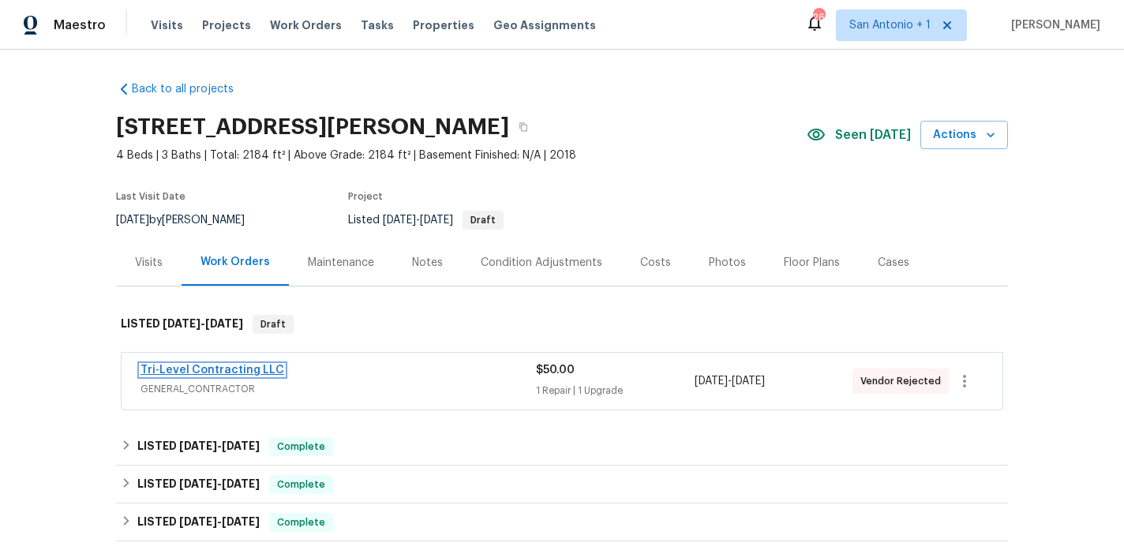
click at [229, 365] on link "Tri-Level Contracting LLC" at bounding box center [213, 370] width 144 height 11
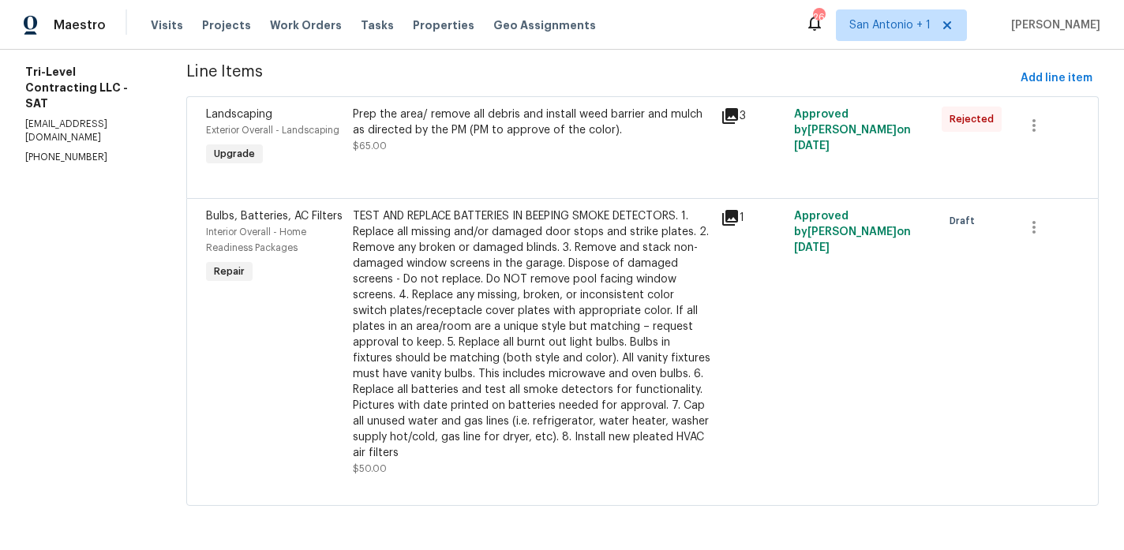
scroll to position [22, 0]
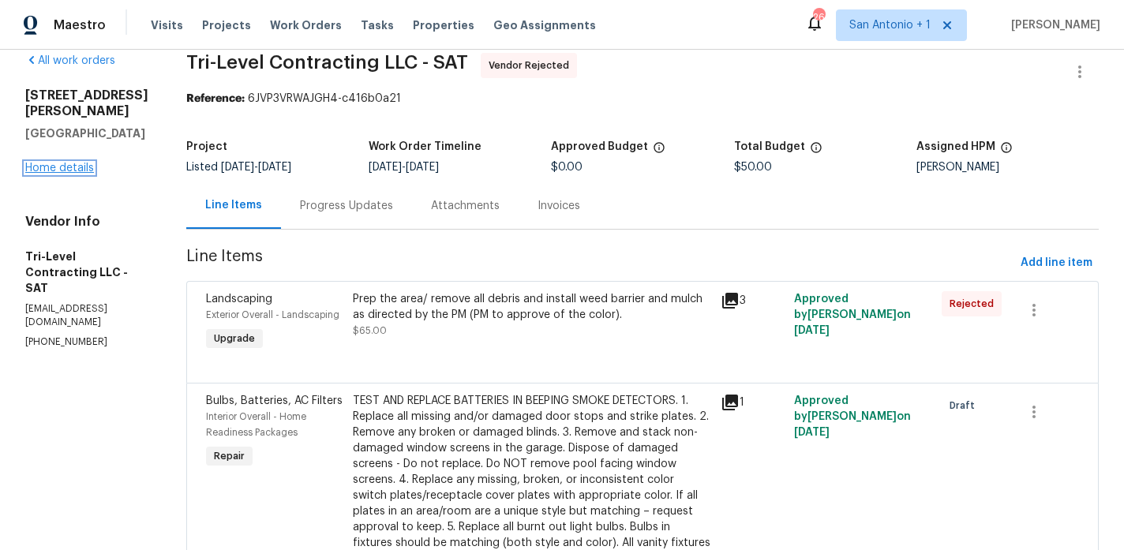
click at [79, 163] on link "Home details" at bounding box center [59, 168] width 69 height 11
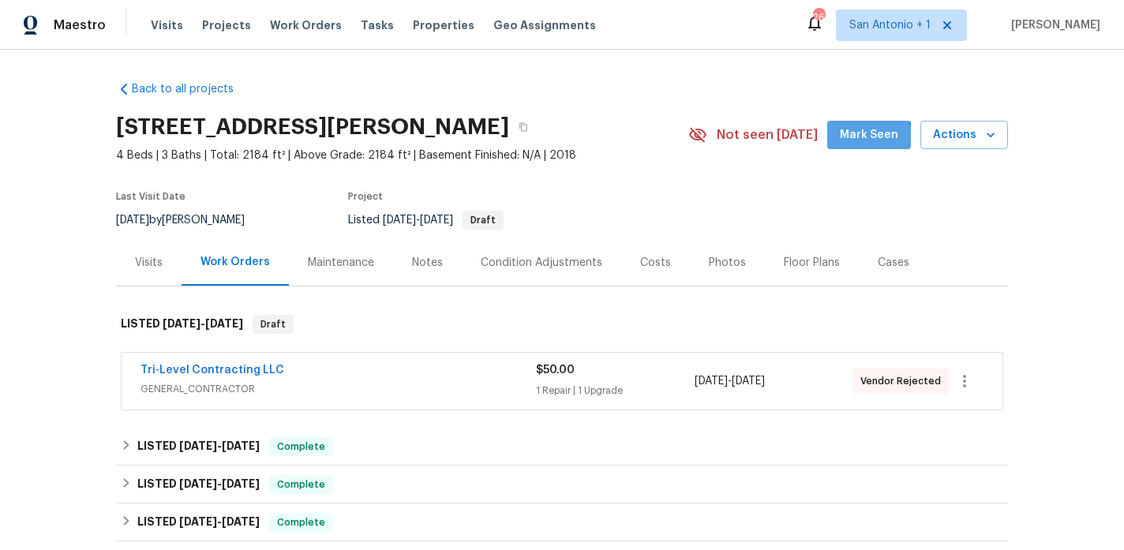
click at [861, 138] on span "Mark Seen" at bounding box center [869, 136] width 58 height 20
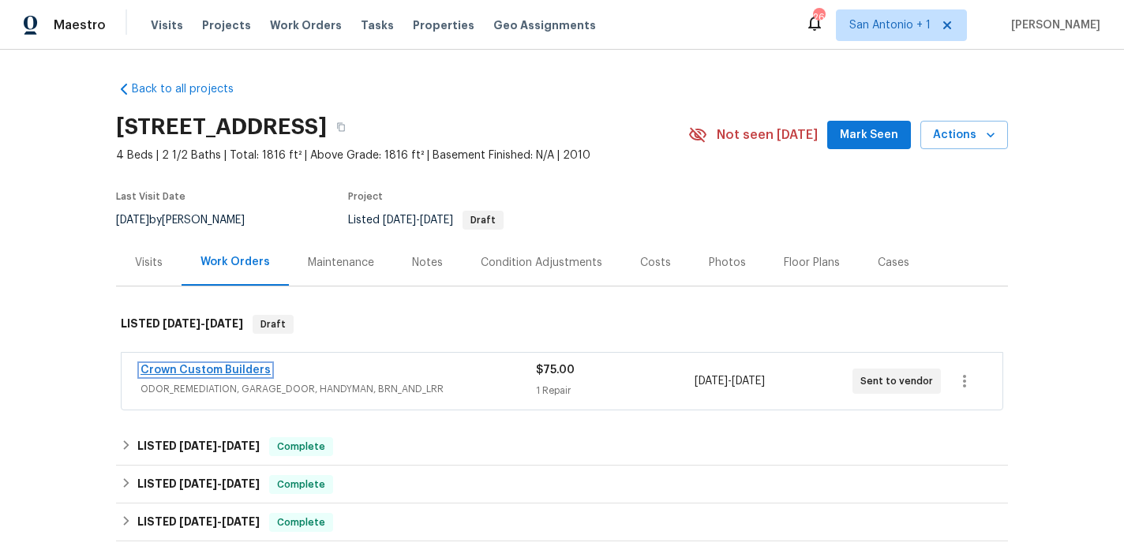
click at [215, 369] on link "Crown Custom Builders" at bounding box center [206, 370] width 130 height 11
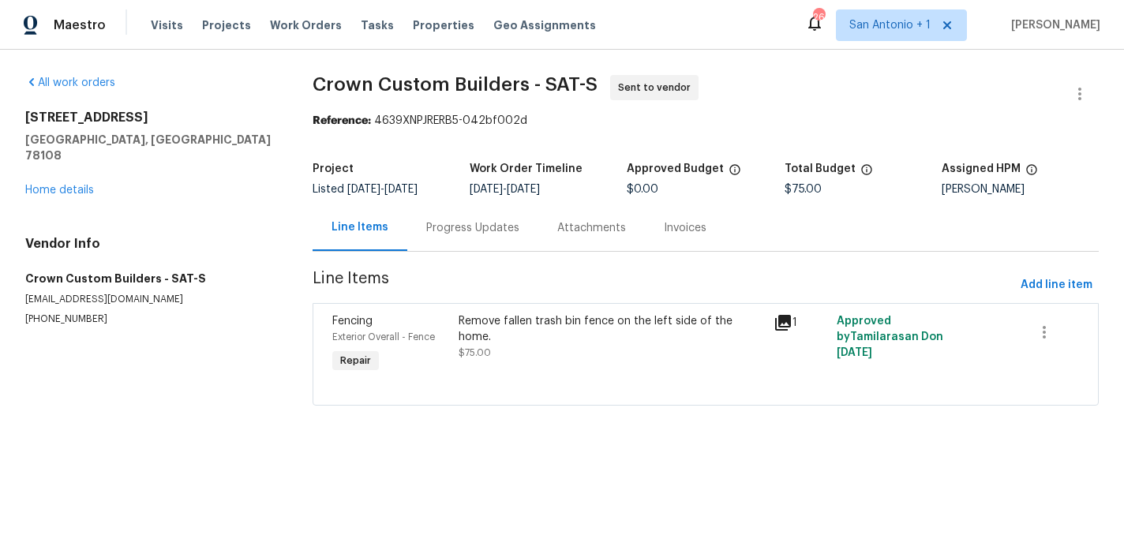
click at [561, 345] on div "Remove fallen trash bin fence on the left side of the home. $75.00" at bounding box center [611, 345] width 315 height 73
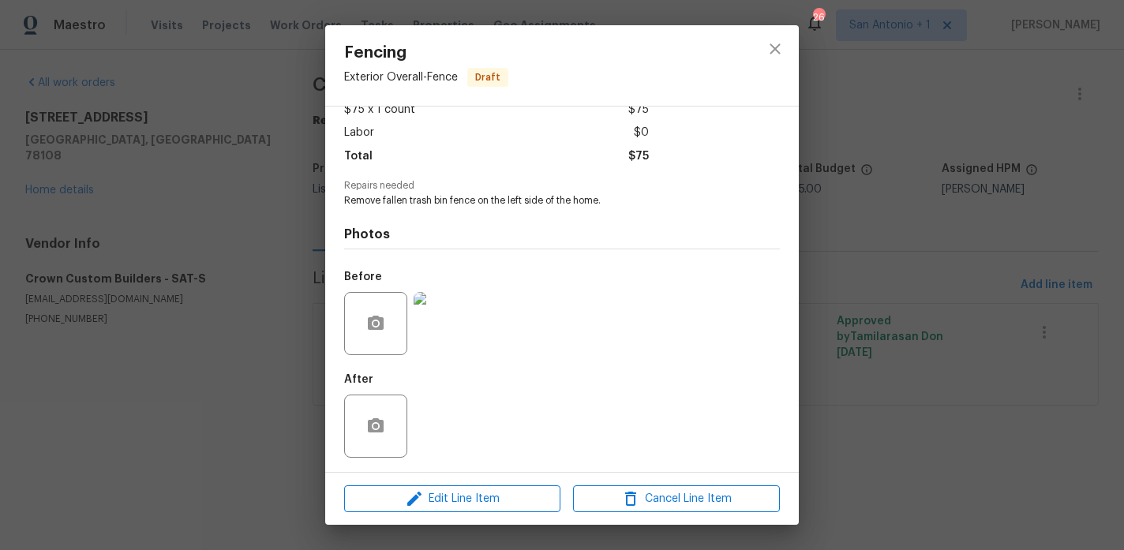
scroll to position [98, 0]
click at [776, 54] on icon "close" at bounding box center [775, 48] width 19 height 19
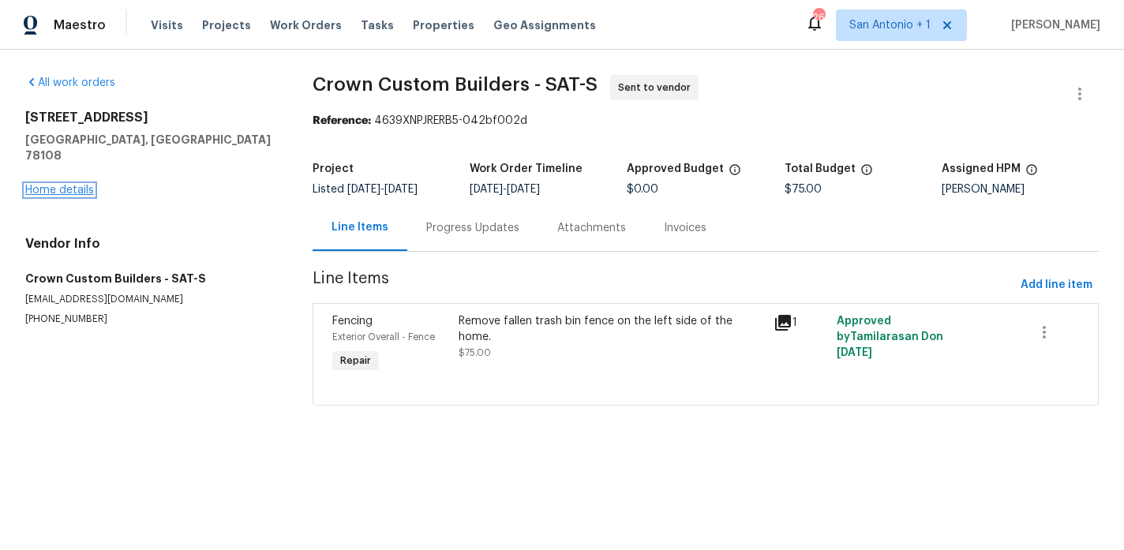
click at [69, 185] on link "Home details" at bounding box center [59, 190] width 69 height 11
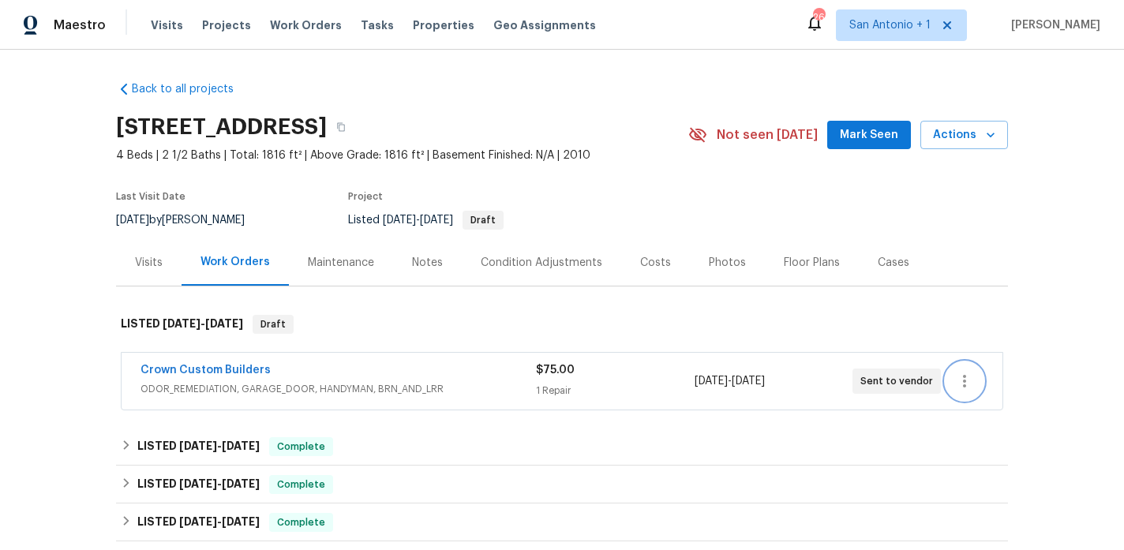
click at [969, 373] on icon "button" at bounding box center [964, 381] width 19 height 19
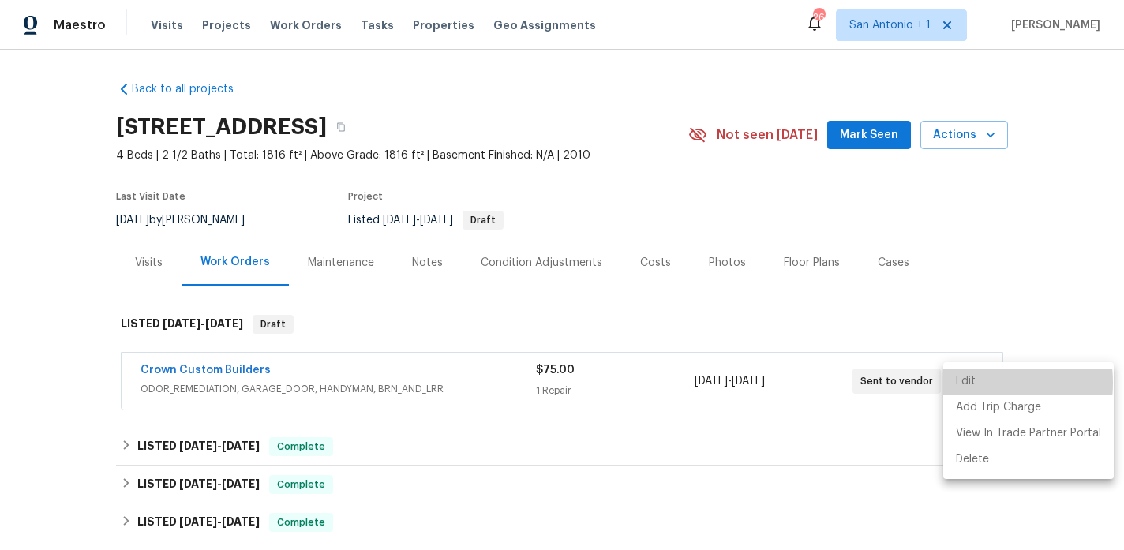
click at [969, 383] on li "Edit" at bounding box center [1028, 382] width 171 height 26
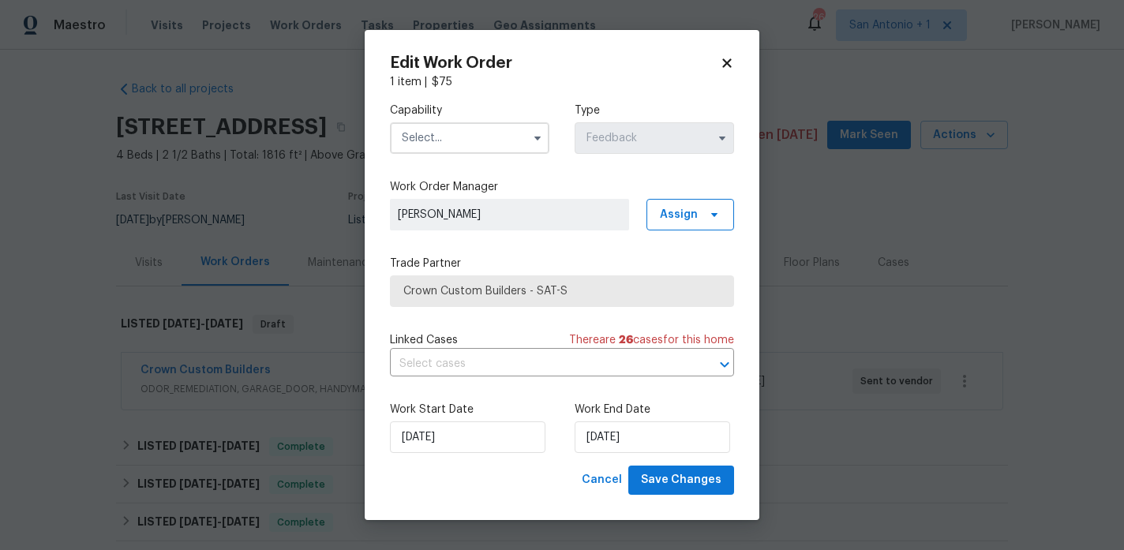
click at [476, 145] on input "text" at bounding box center [469, 138] width 159 height 32
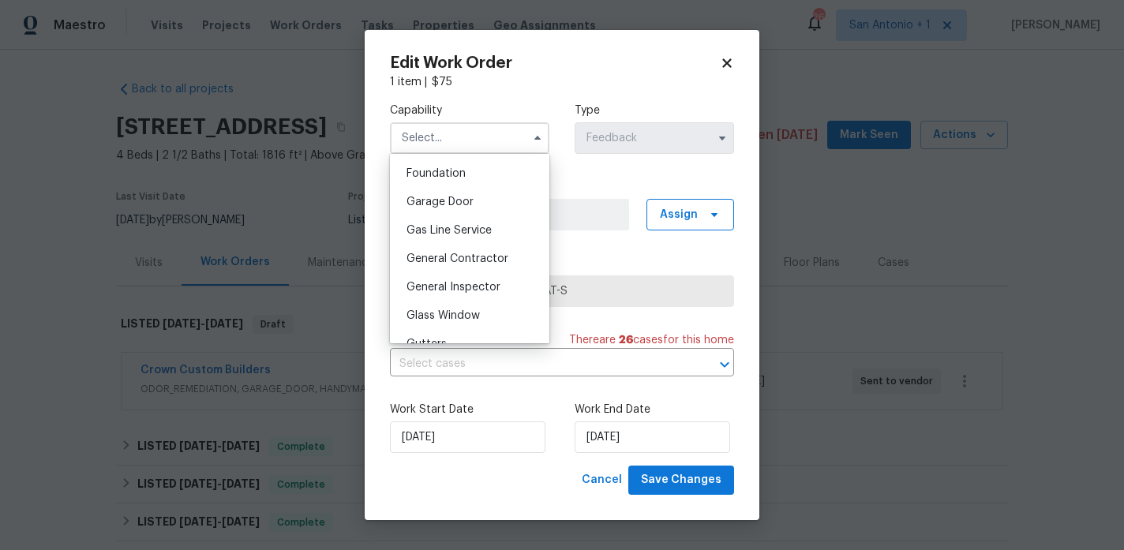
scroll to position [670, 0]
click at [462, 255] on span "General Contractor" at bounding box center [458, 256] width 102 height 11
type input "General Contractor"
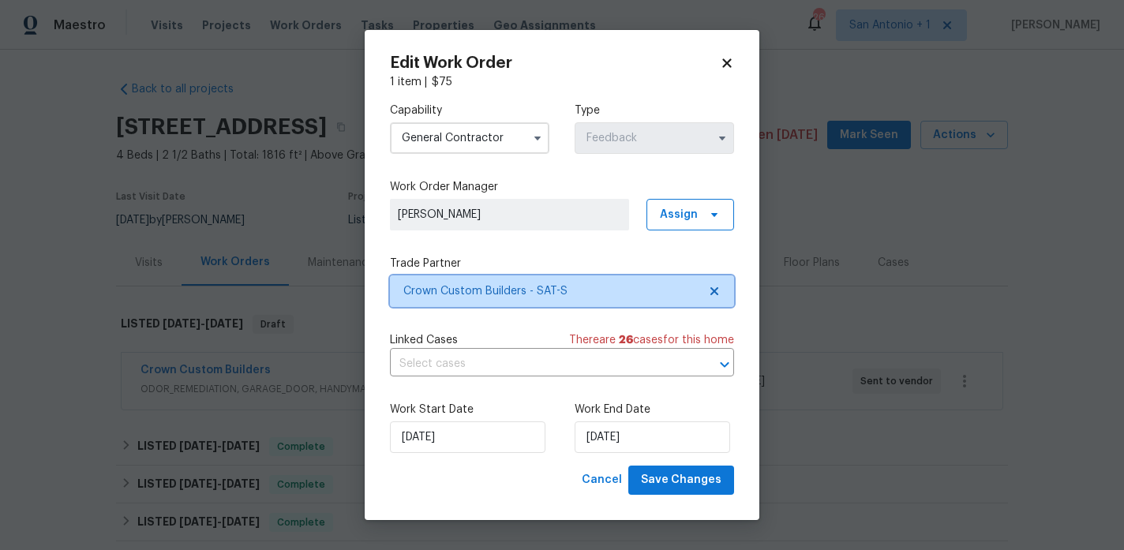
click at [464, 293] on span "Crown Custom Builders - SAT-S" at bounding box center [550, 291] width 294 height 16
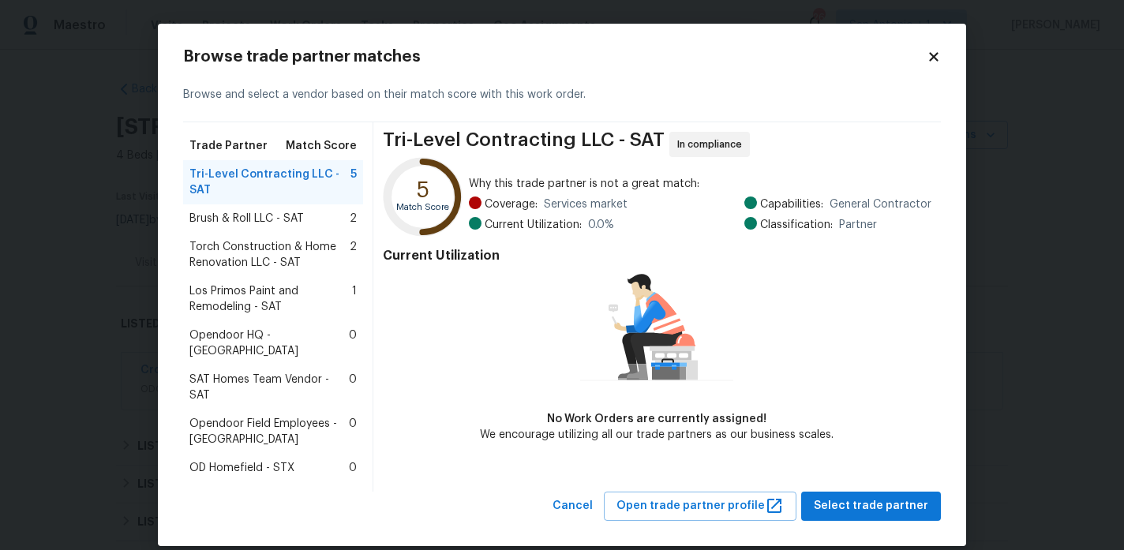
click at [279, 225] on span "Brush & Roll LLC - SAT" at bounding box center [246, 219] width 114 height 16
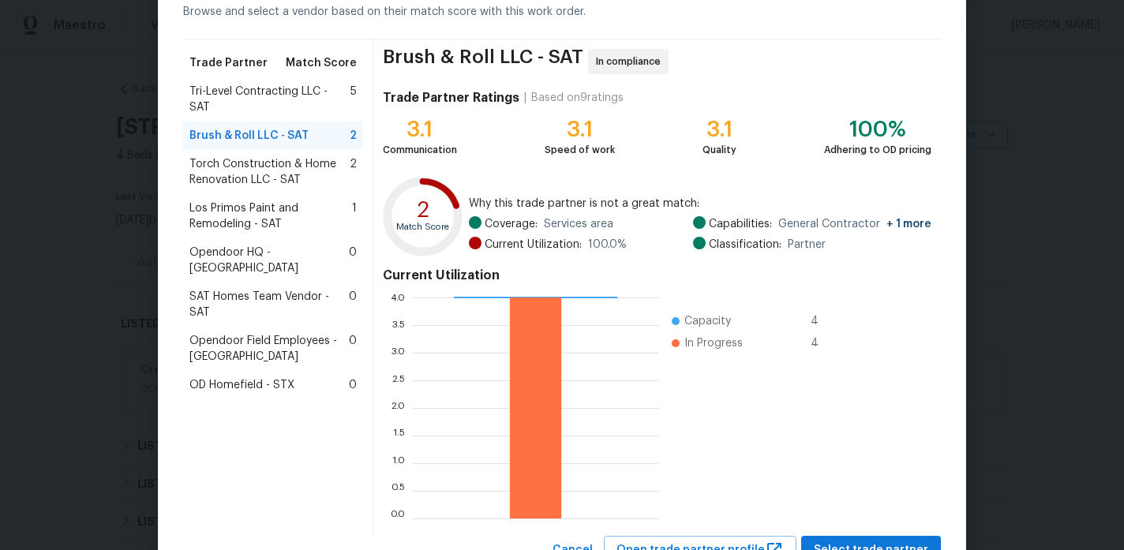
scroll to position [146, 0]
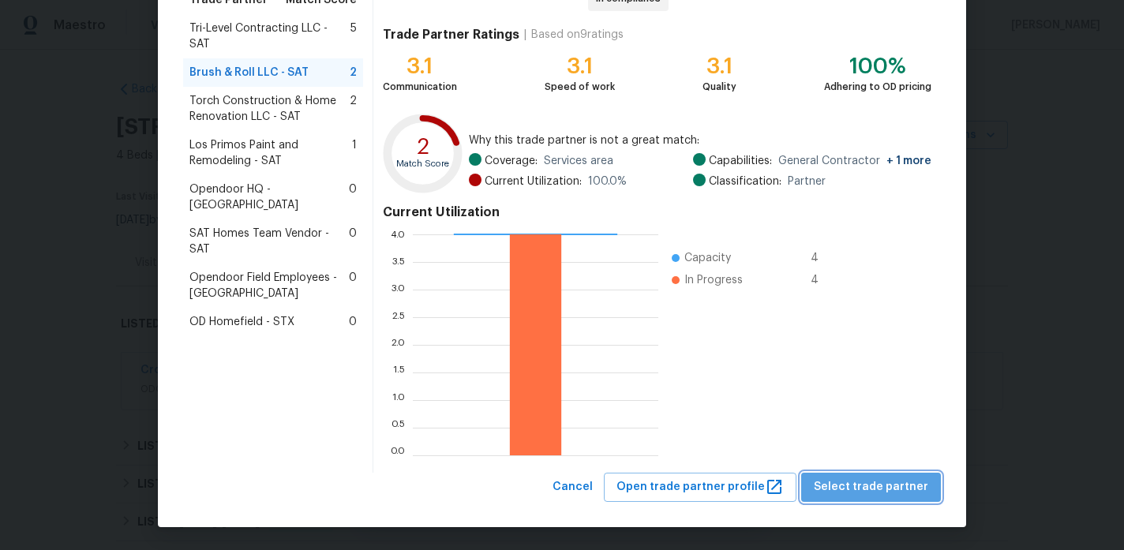
click at [890, 482] on span "Select trade partner" at bounding box center [871, 488] width 114 height 20
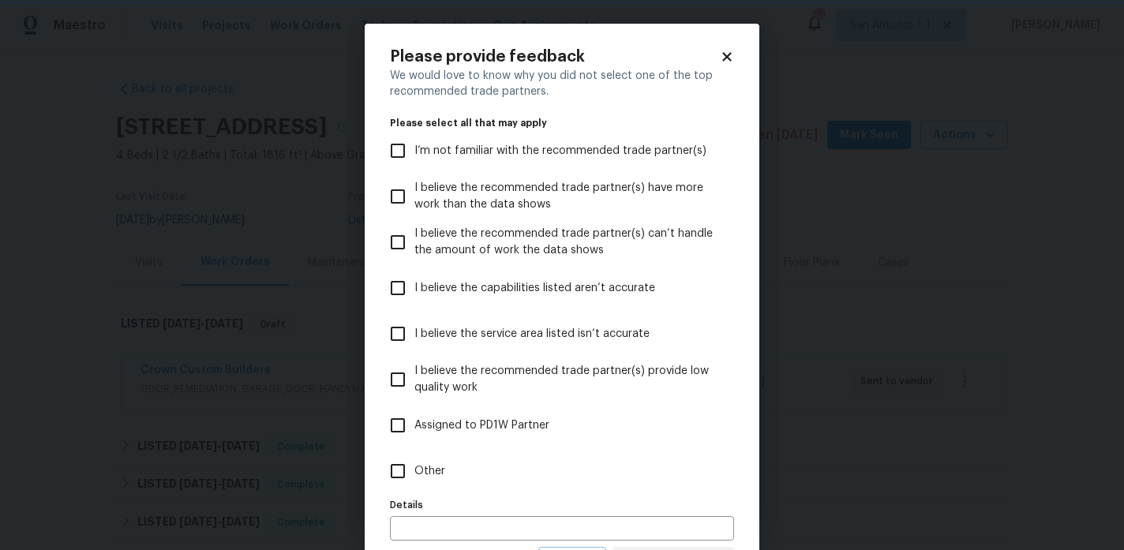
scroll to position [75, 0]
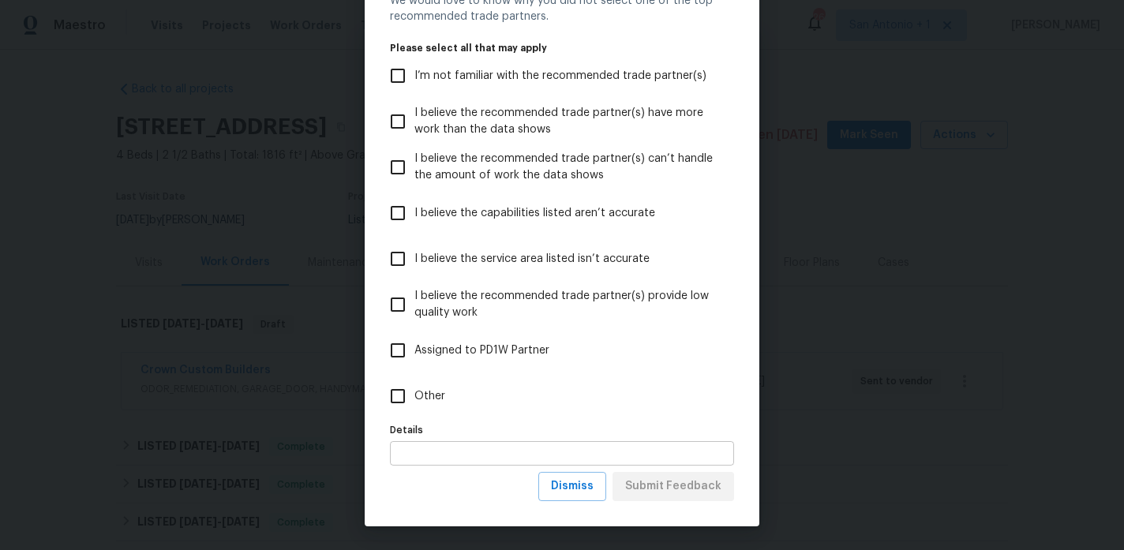
click at [592, 454] on input "text" at bounding box center [562, 453] width 344 height 24
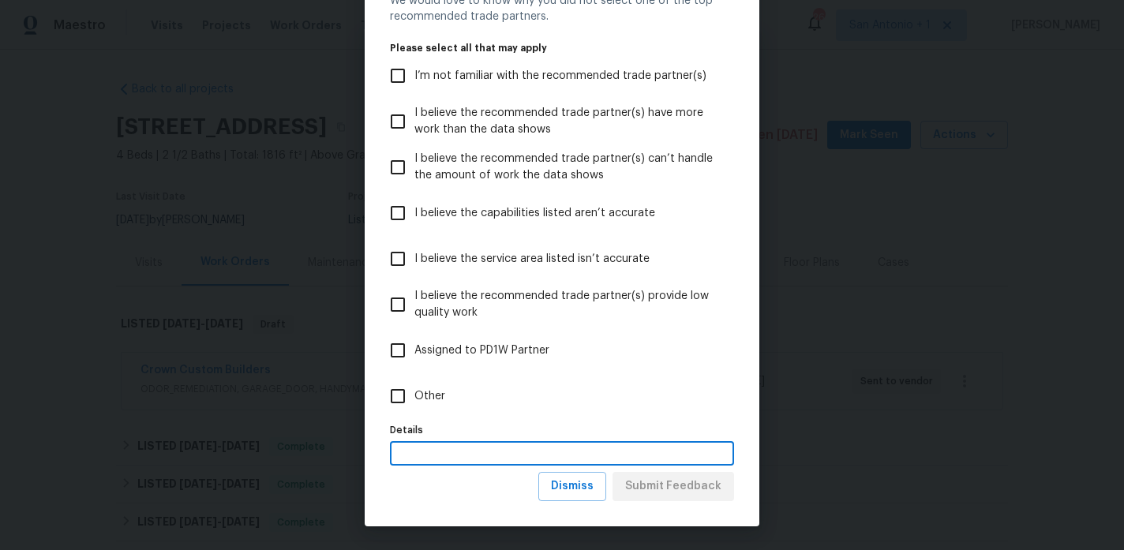
click at [431, 395] on span "Other" at bounding box center [429, 396] width 31 height 17
click at [414, 395] on input "Other" at bounding box center [397, 396] width 33 height 33
checkbox input "true"
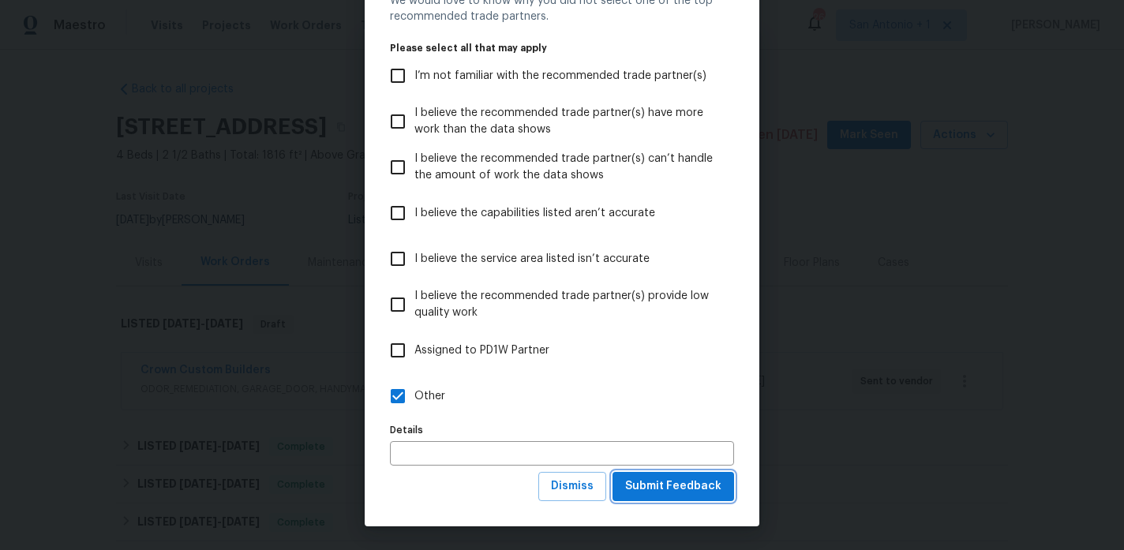
click at [660, 491] on span "Submit Feedback" at bounding box center [673, 487] width 96 height 20
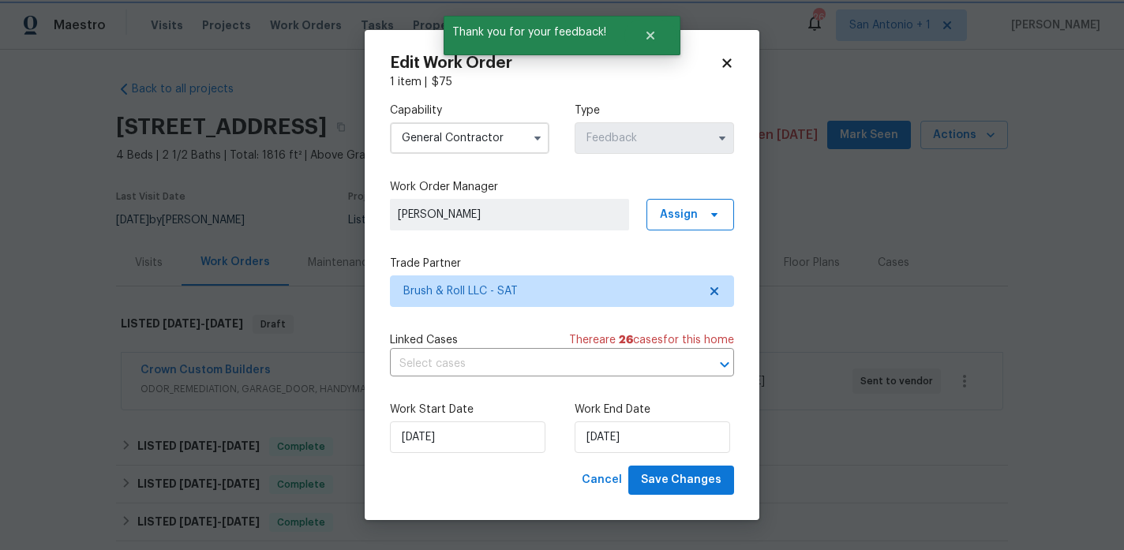
scroll to position [0, 0]
click at [677, 477] on span "Save Changes" at bounding box center [681, 480] width 81 height 20
